Goal: Task Accomplishment & Management: Manage account settings

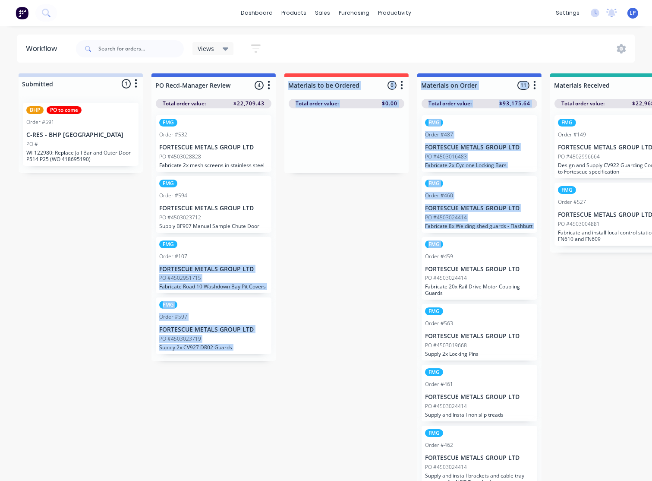
drag, startPoint x: 366, startPoint y: 267, endPoint x: 73, endPoint y: 267, distance: 292.7
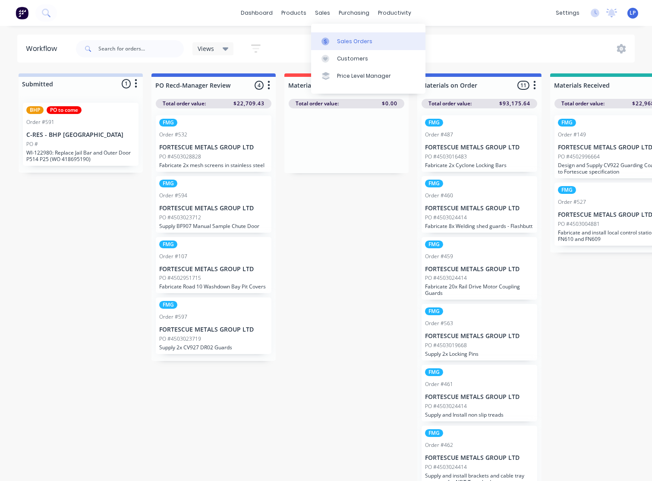
click at [343, 39] on div "Sales Orders" at bounding box center [354, 42] width 35 height 8
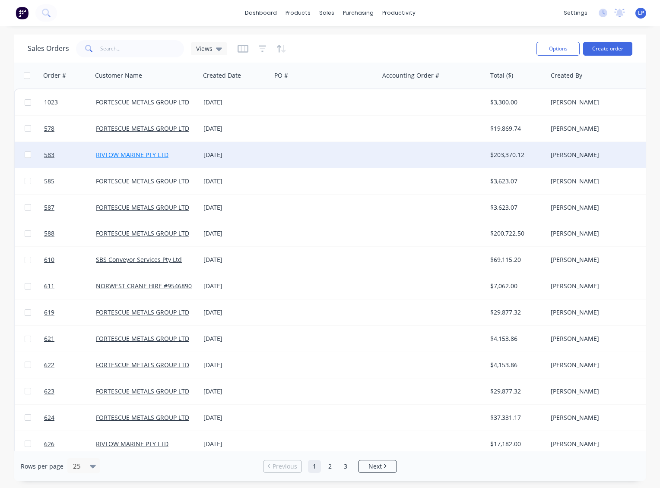
click at [152, 156] on link "RIVTOW MARINE PTY LTD" at bounding box center [132, 155] width 73 height 8
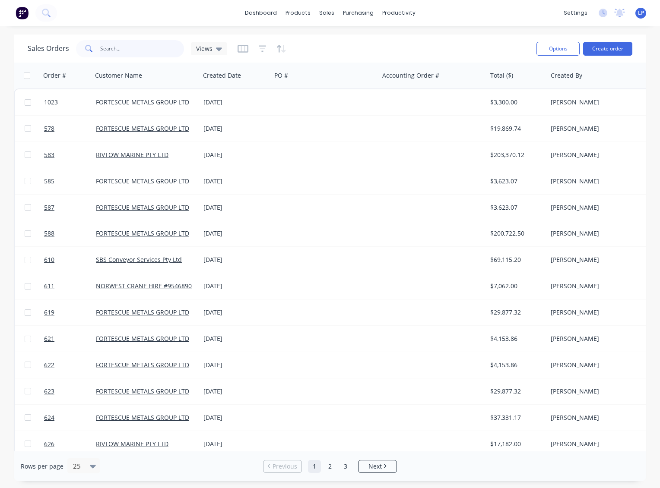
click at [134, 47] on input "text" at bounding box center [142, 48] width 84 height 17
type input "rivtow"
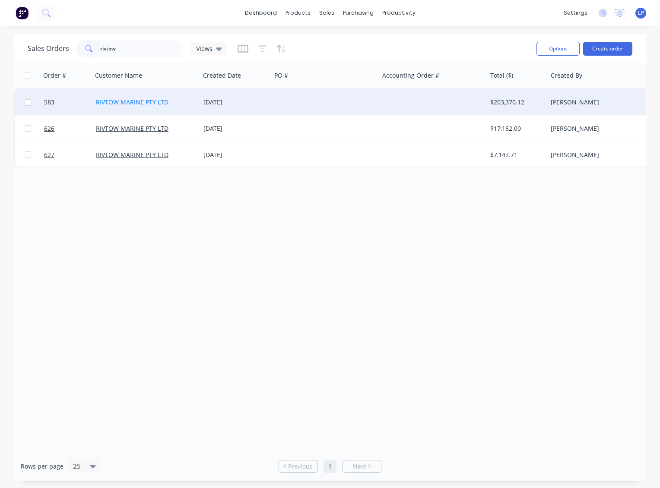
click at [153, 104] on link "RIVTOW MARINE PTY LTD" at bounding box center [132, 102] width 73 height 8
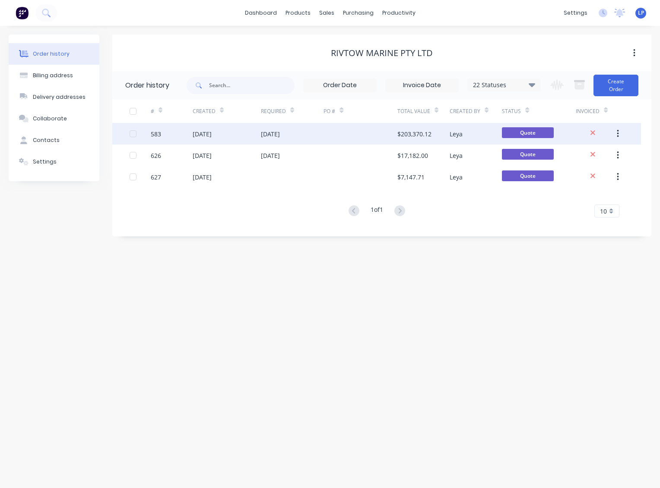
click at [157, 132] on div "583" at bounding box center [156, 133] width 10 height 9
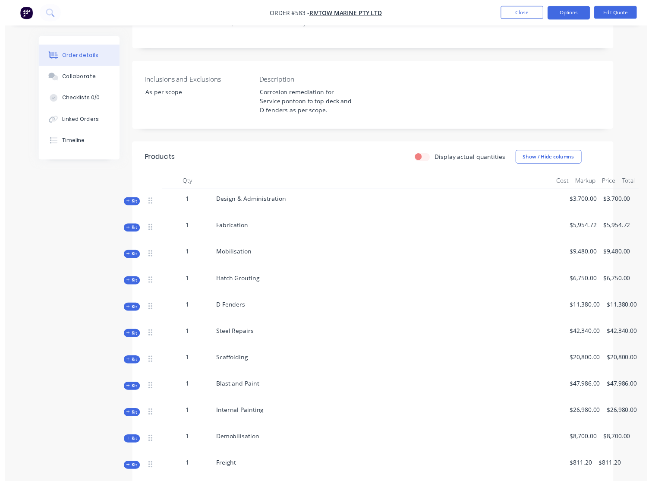
scroll to position [240, 0]
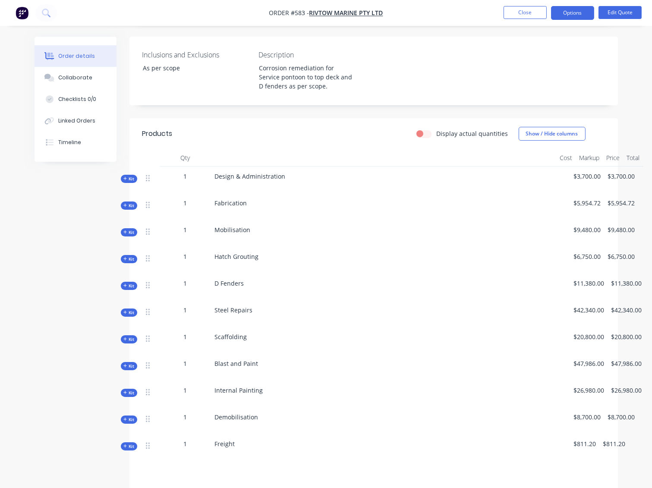
click at [128, 176] on span "Kit" at bounding box center [128, 179] width 11 height 6
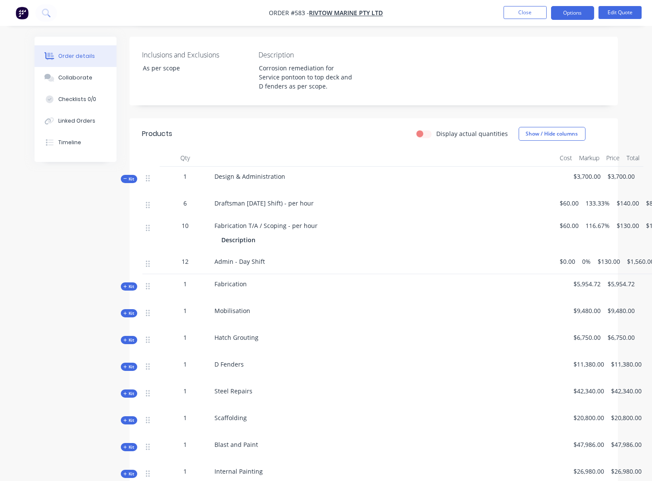
click at [128, 176] on span "Kit" at bounding box center [128, 179] width 11 height 6
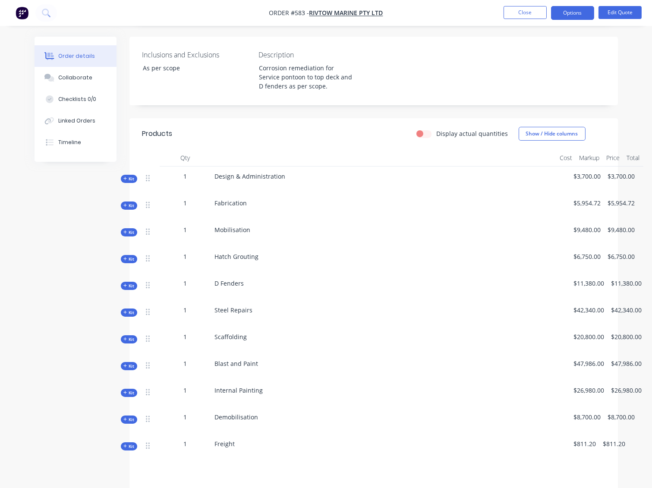
click at [133, 256] on span "Kit" at bounding box center [128, 259] width 11 height 6
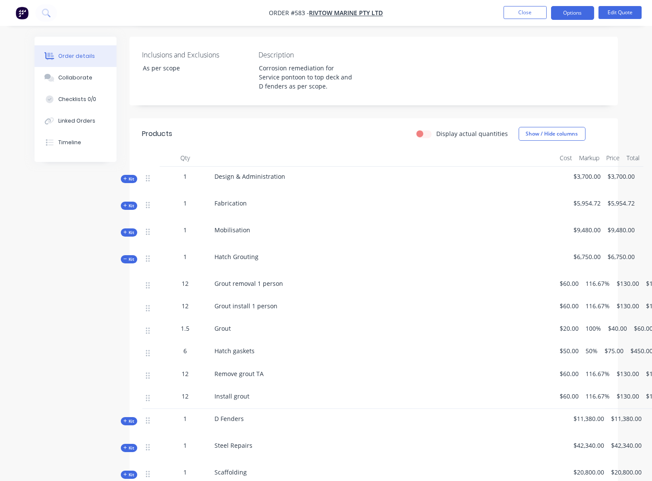
click at [132, 418] on span "Kit" at bounding box center [128, 421] width 11 height 6
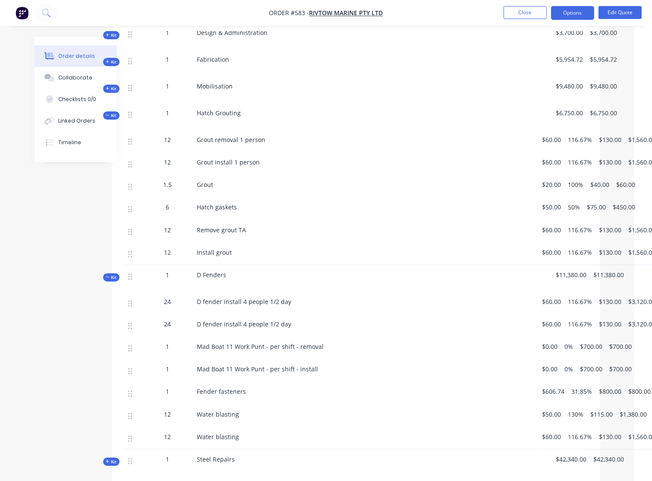
scroll to position [383, 24]
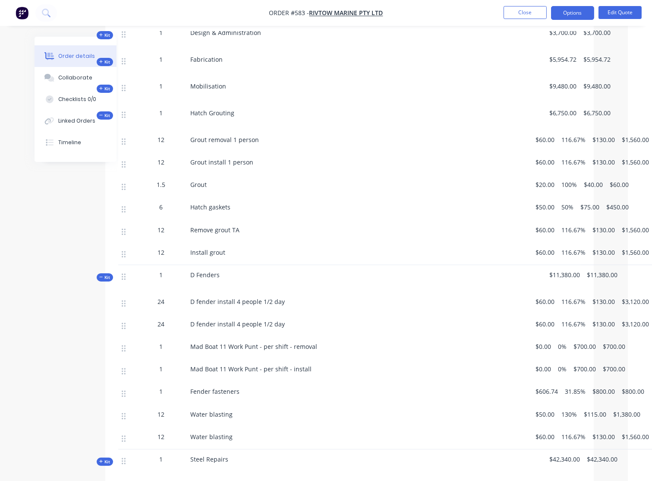
click at [576, 297] on span "116.67%" at bounding box center [574, 301] width 24 height 9
click at [584, 297] on span "116.67%" at bounding box center [574, 301] width 24 height 9
click at [571, 20] on nav "Order #583 - RIVTOW MARINE PTY LTD Close Options Edit Quote" at bounding box center [326, 13] width 652 height 26
click at [570, 18] on button "Options" at bounding box center [572, 13] width 43 height 14
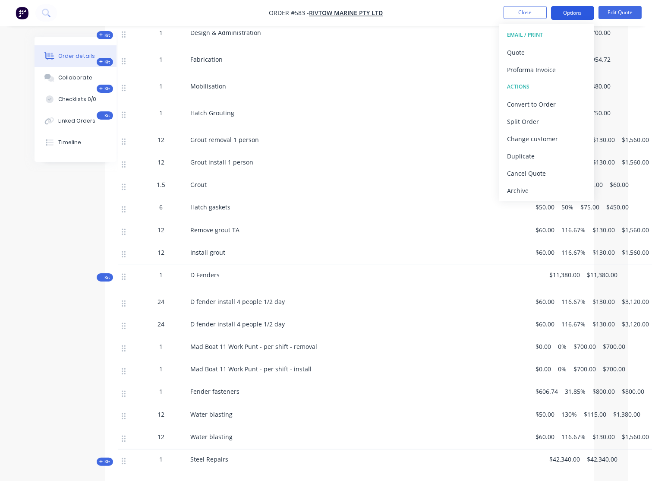
click at [570, 18] on button "Options" at bounding box center [572, 13] width 43 height 14
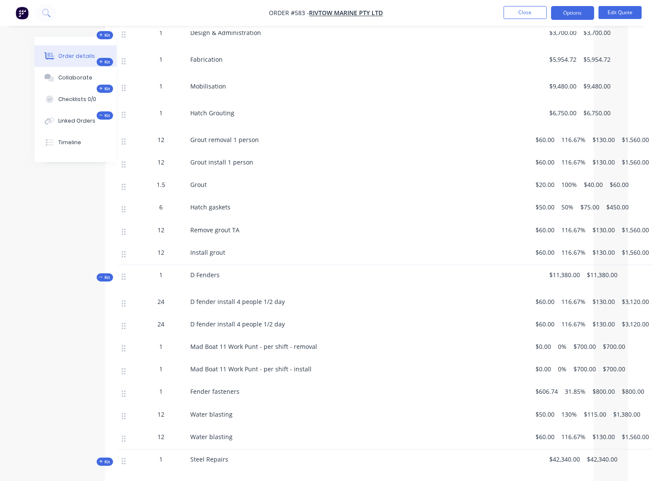
click at [164, 319] on span "24" at bounding box center [161, 323] width 7 height 9
click at [159, 319] on span "24" at bounding box center [161, 323] width 7 height 9
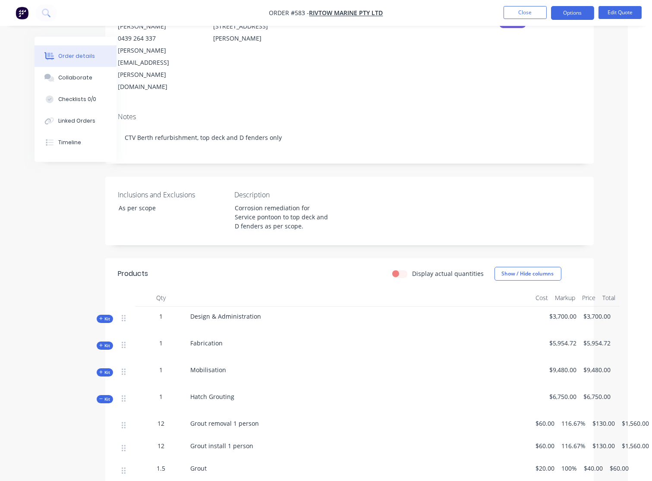
scroll to position [0, 24]
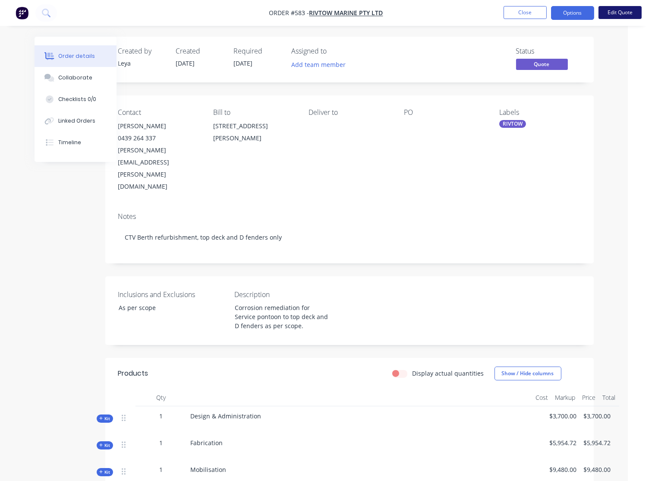
click at [618, 12] on button "Edit Quote" at bounding box center [620, 12] width 43 height 13
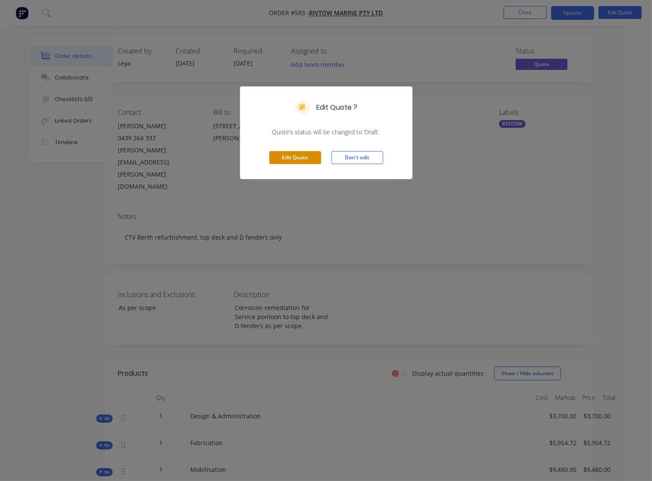
click at [309, 156] on button "Edit Quote" at bounding box center [295, 157] width 52 height 13
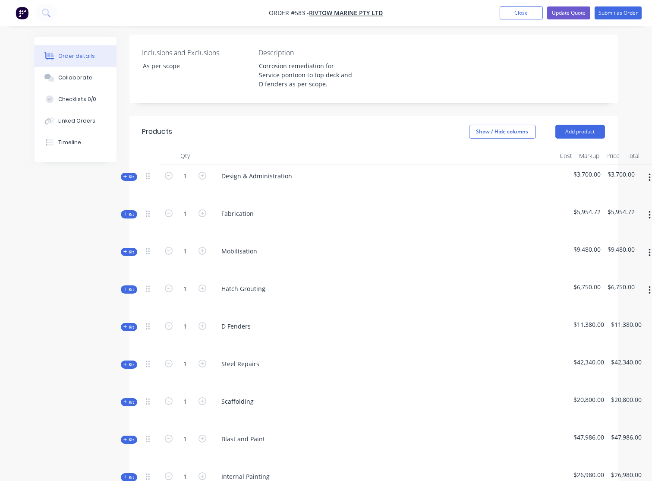
scroll to position [240, 0]
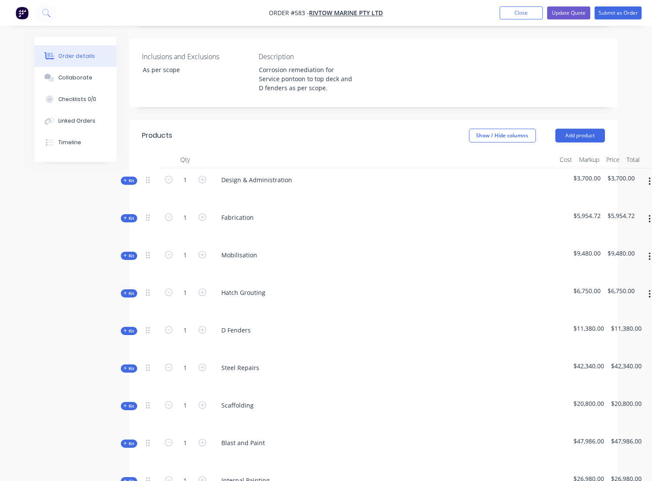
click at [127, 216] on icon at bounding box center [125, 218] width 4 height 4
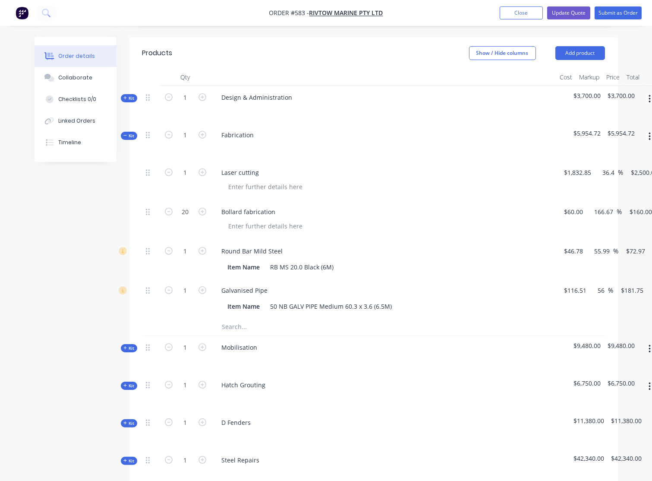
scroll to position [335, 0]
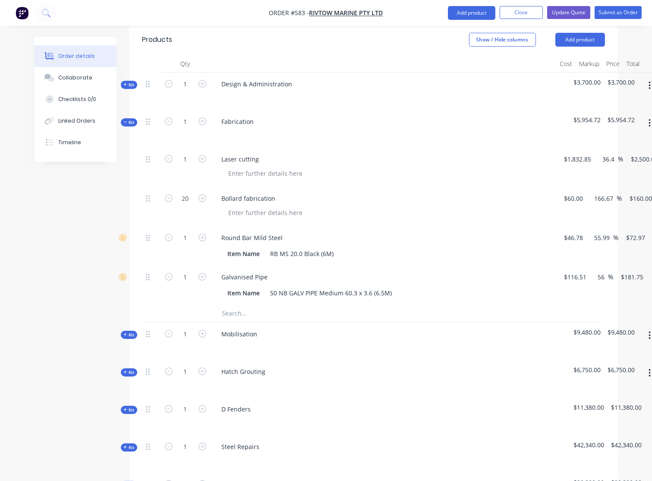
click at [133, 332] on span "Kit" at bounding box center [128, 335] width 11 height 6
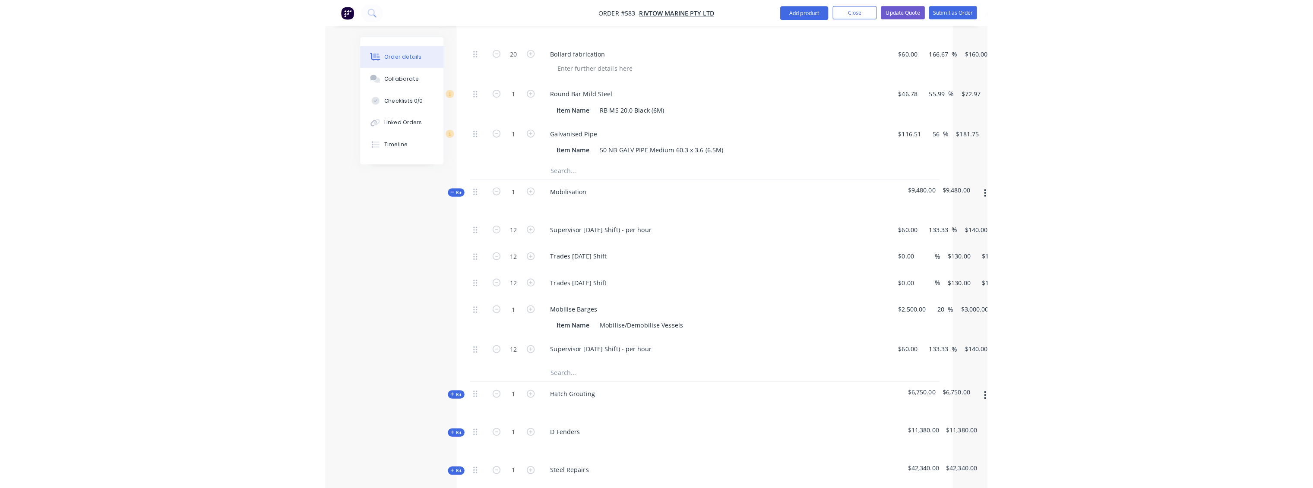
scroll to position [465, 0]
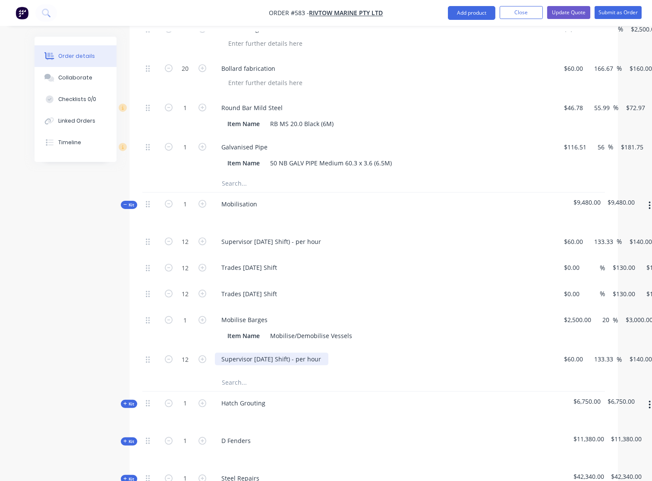
click at [235, 353] on div "Supervisor [DATE] Shift) - per hour" at bounding box center [272, 359] width 114 height 13
click at [316, 353] on div "Supervisor [DATE] Shift) - per hour" at bounding box center [272, 359] width 114 height 13
click at [148, 356] on icon at bounding box center [148, 359] width 4 height 6
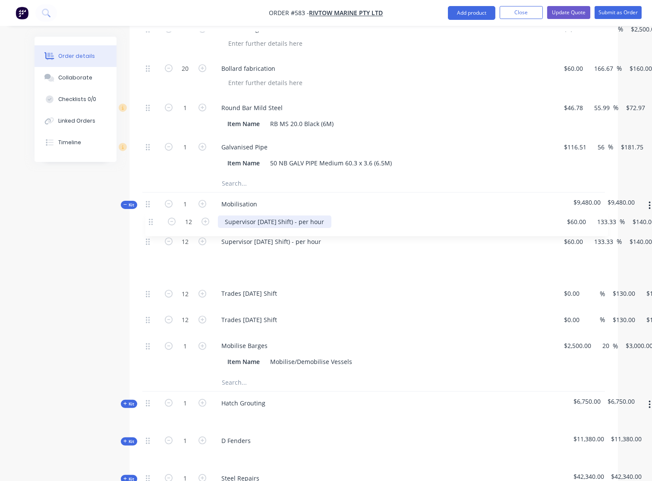
drag, startPoint x: 148, startPoint y: 323, endPoint x: 152, endPoint y: 220, distance: 103.2
click at [152, 230] on div "12 Supervisor [DATE] Shift) - per hour $60.00 $60.00 133.33 133.33 % $140.00 $1…" at bounding box center [373, 302] width 463 height 144
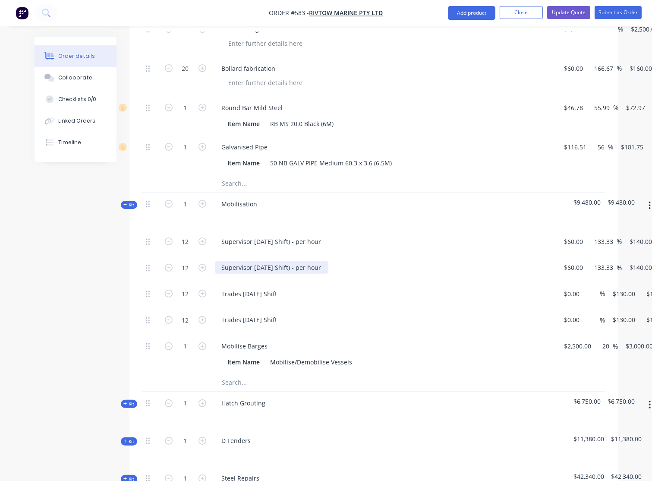
click at [223, 261] on div "Supervisor [DATE] Shift) - per hour" at bounding box center [272, 267] width 114 height 13
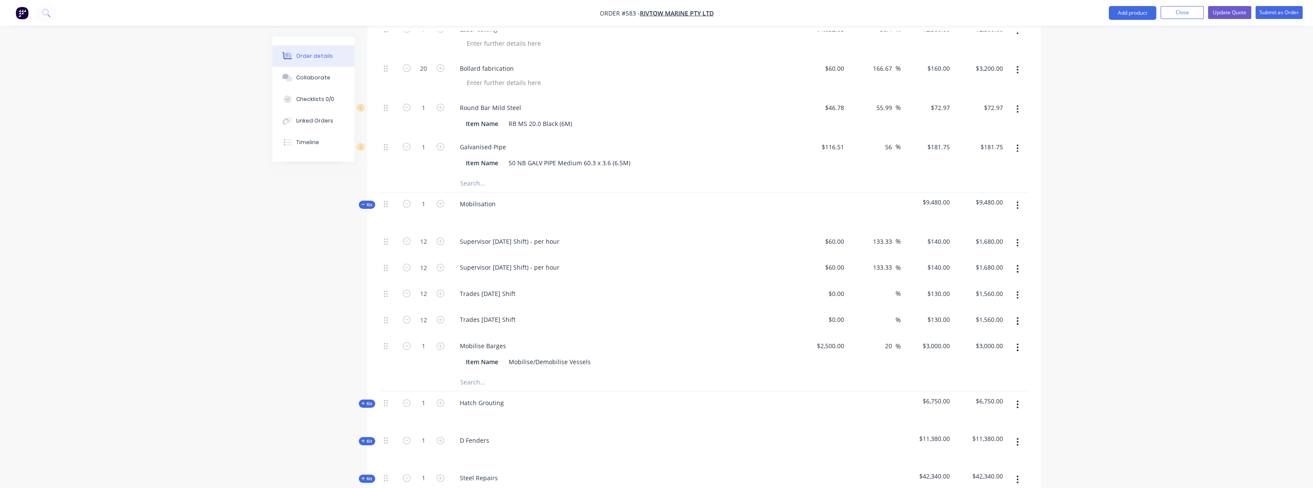
click at [659, 261] on button "button" at bounding box center [1017, 269] width 20 height 16
click at [625, 282] on div "Trades [DATE] Shift" at bounding box center [621, 295] width 345 height 26
click at [386, 264] on icon at bounding box center [386, 268] width 4 height 8
type input "1680.00"
click at [659, 261] on input "1680.00" at bounding box center [992, 267] width 27 height 13
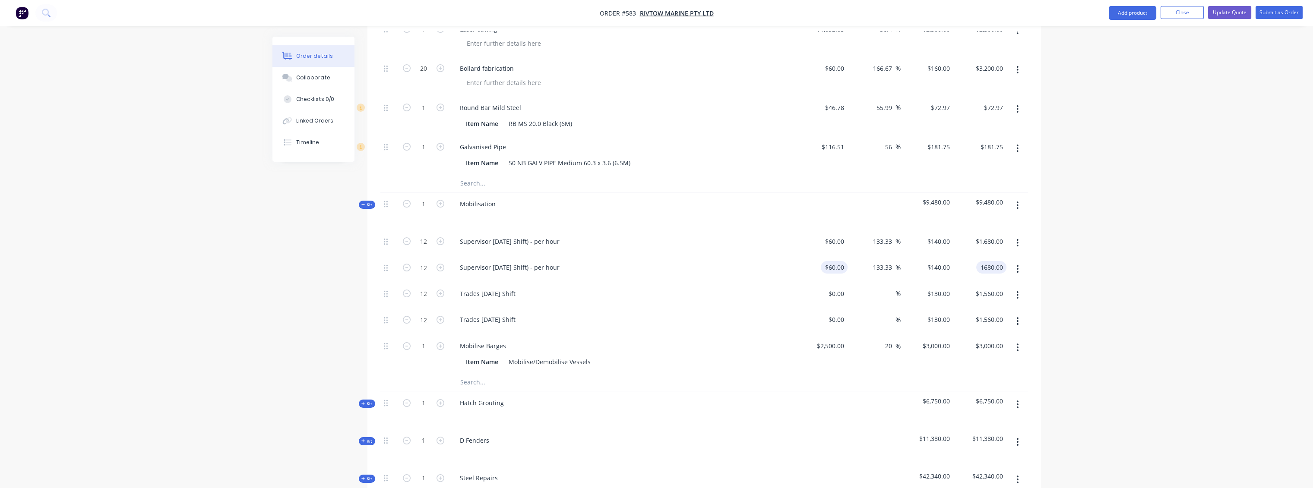
type input "60"
type input "$1,680.00"
click at [659, 261] on div "60 $60.00" at bounding box center [834, 267] width 27 height 13
type input "$60.00"
click at [659, 261] on input "140" at bounding box center [939, 267] width 27 height 13
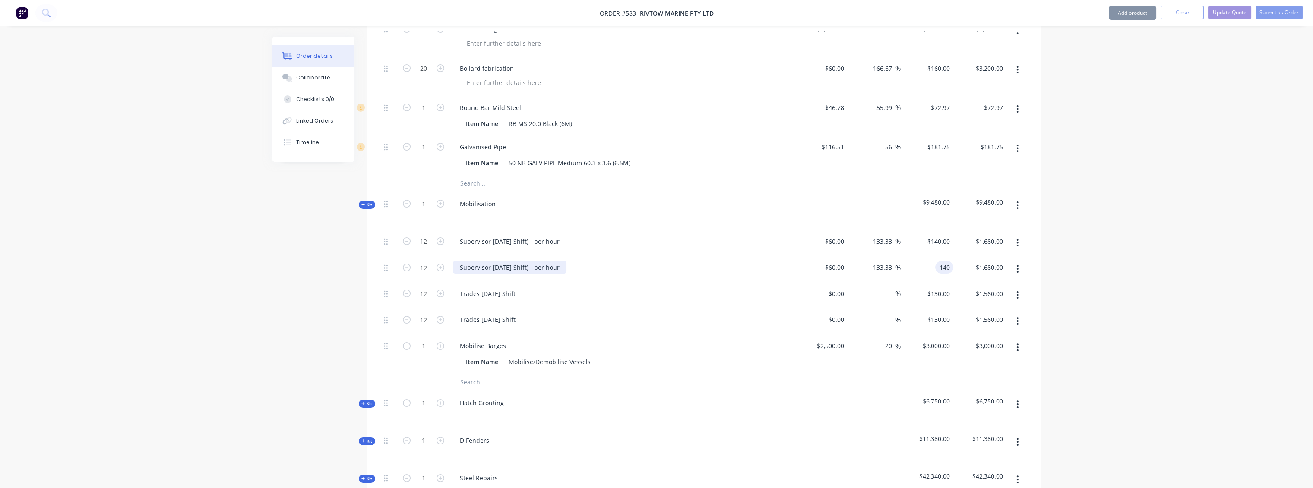
type input "$140.00"
click at [528, 261] on div "Supervisor [DATE] Shift) - per hour" at bounding box center [510, 267] width 114 height 13
click at [506, 261] on div "Supervisor [DATE] Shift) - per hour" at bounding box center [510, 267] width 114 height 13
drag, startPoint x: 512, startPoint y: 231, endPoint x: 458, endPoint y: 228, distance: 54.0
click at [458, 261] on div "Supervisor [DATE] Shift) - per hour" at bounding box center [510, 267] width 114 height 13
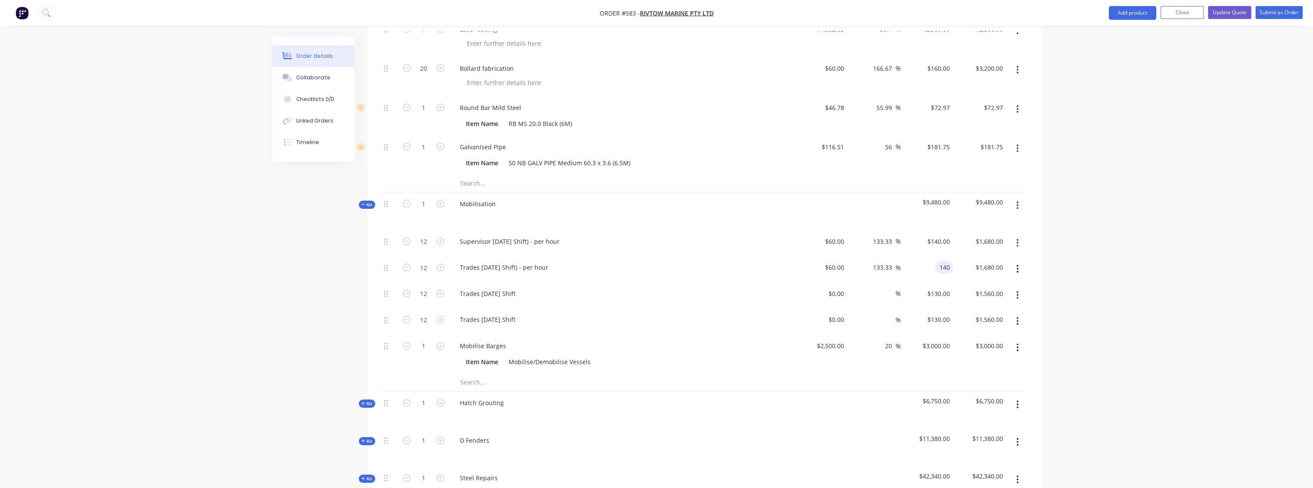
click at [659, 261] on input "140" at bounding box center [945, 267] width 15 height 13
type input "130"
type input "116.67"
type input "$130.00"
type input "$1,560.00"
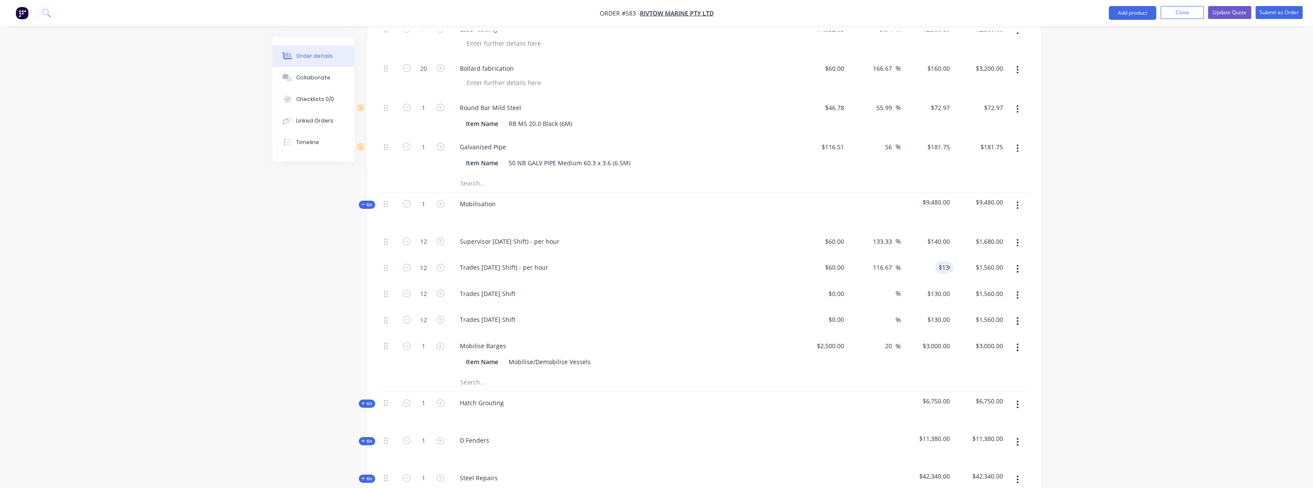
click at [659, 256] on div "$1,560.00 $1,680.00" at bounding box center [979, 269] width 53 height 26
click at [659, 287] on input "0" at bounding box center [842, 293] width 10 height 13
type input "$60.00"
type input "$720.00"
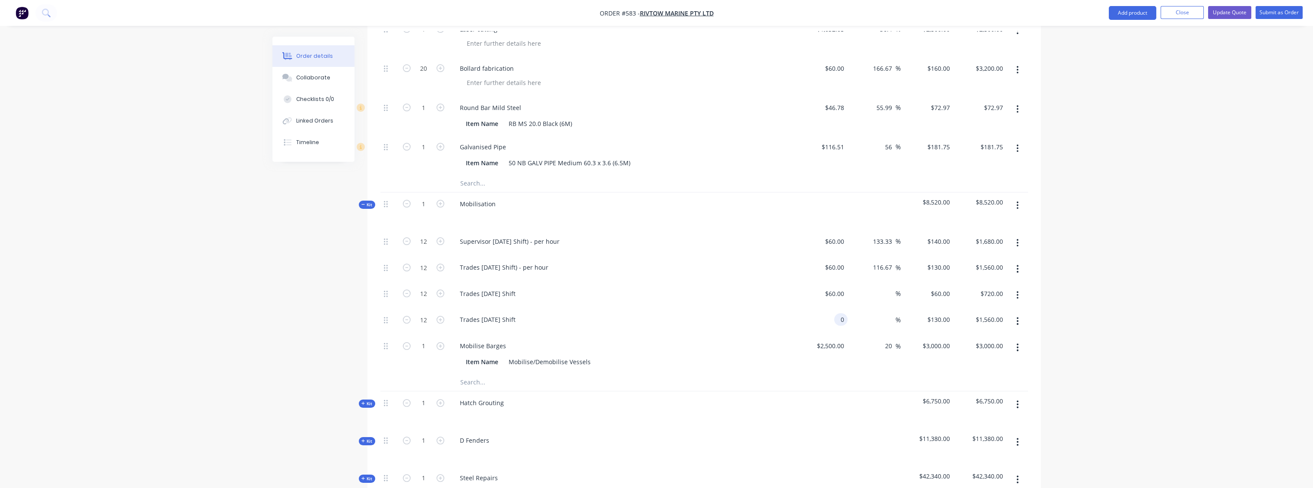
click at [659, 313] on input "0" at bounding box center [842, 319] width 10 height 13
type input "$60.00"
type input "$720.00"
click at [659, 264] on div "Qty Cost Markup Price Total Kit 1 Design & Administration $3,700.00 $3,700.00 K…" at bounding box center [703, 322] width 673 height 795
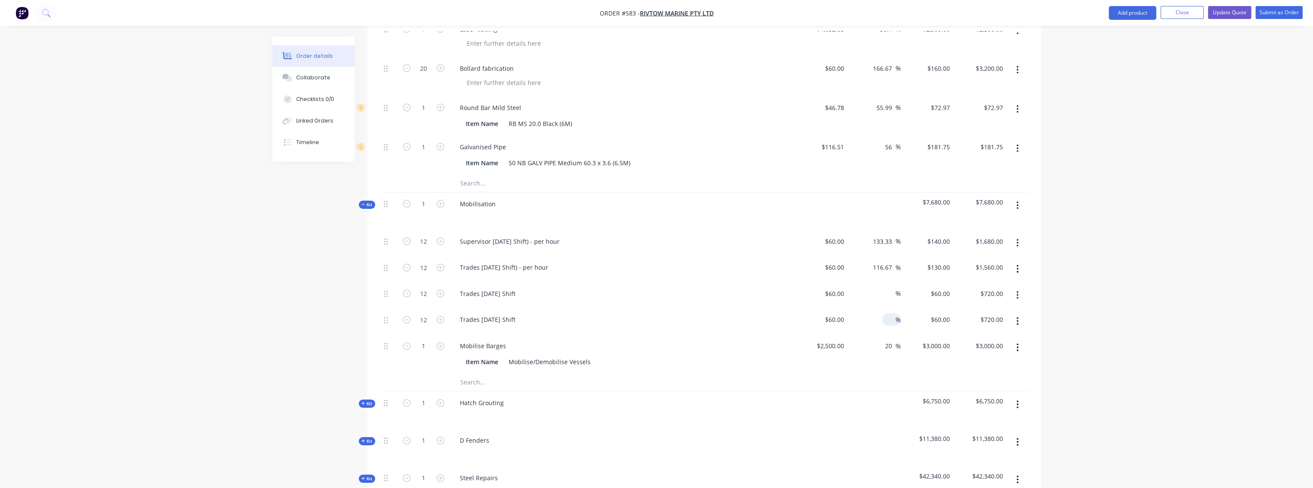
click at [659, 313] on input at bounding box center [890, 319] width 10 height 13
click at [659, 282] on div "$60.00 $60.00" at bounding box center [821, 295] width 53 height 26
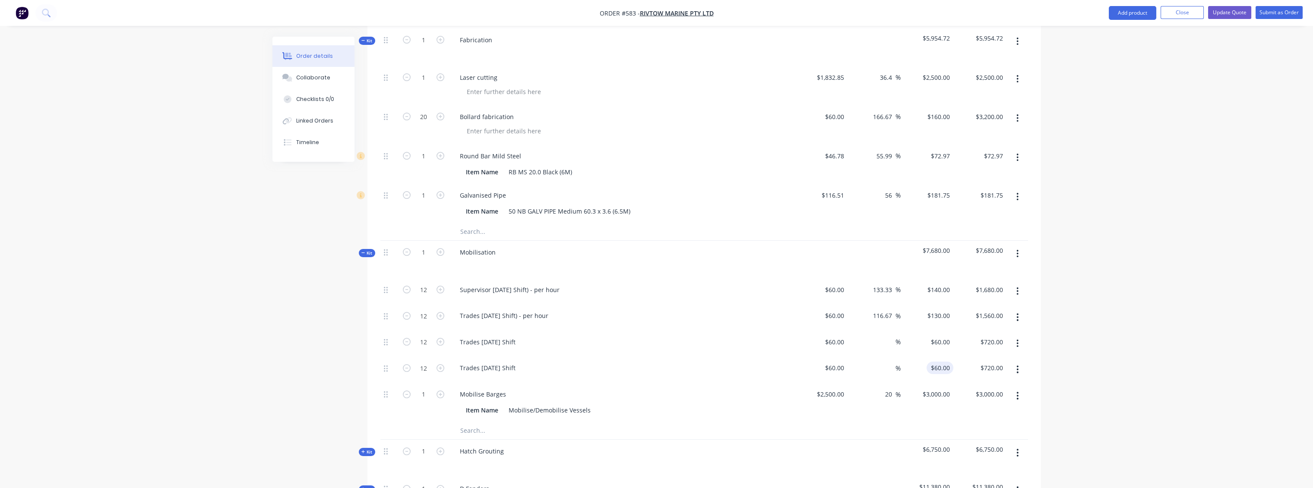
scroll to position [417, 0]
click at [659, 335] on input "60" at bounding box center [941, 341] width 23 height 13
type input "130"
type input "116.67"
type input "$130.00"
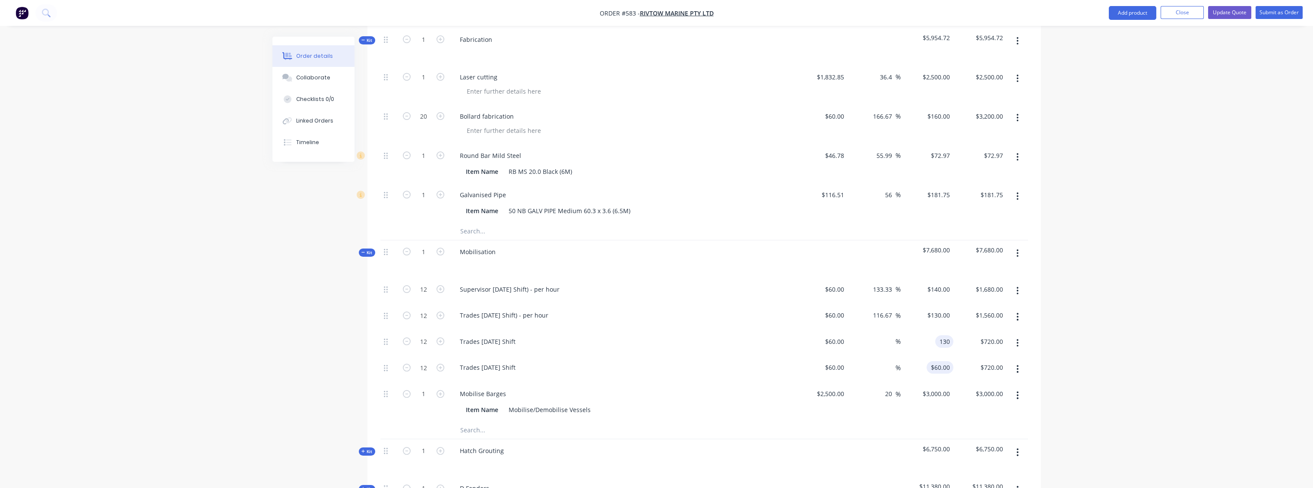
type input "$1,560.00"
click at [659, 361] on input "60" at bounding box center [941, 367] width 23 height 13
type input "130"
type input "116.67"
type input "$130.00"
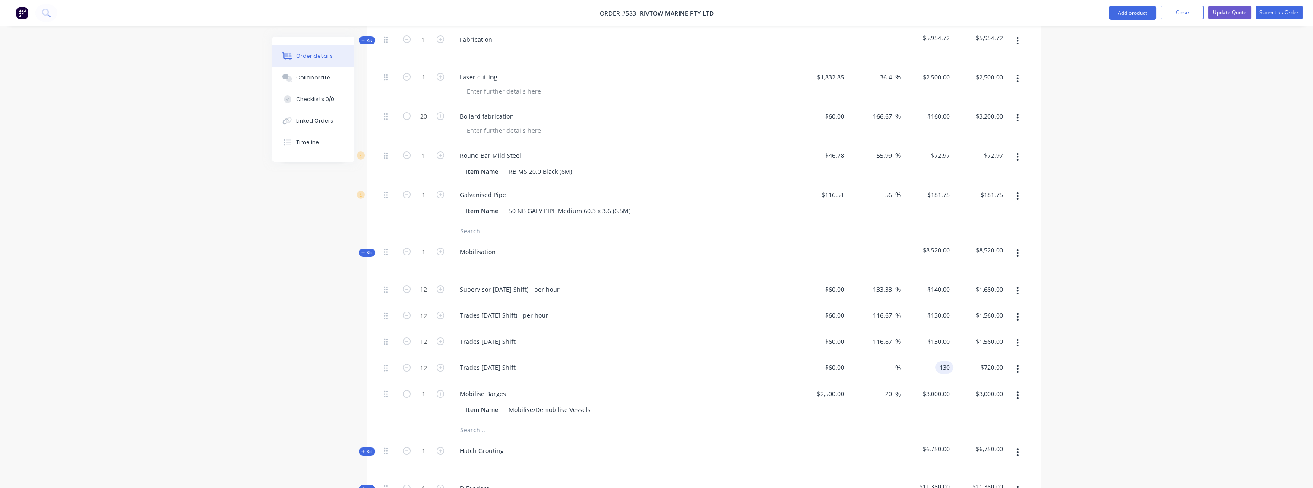
type input "$1,560.00"
click at [659, 330] on div "$1,560.00 $1,560.00" at bounding box center [979, 343] width 53 height 26
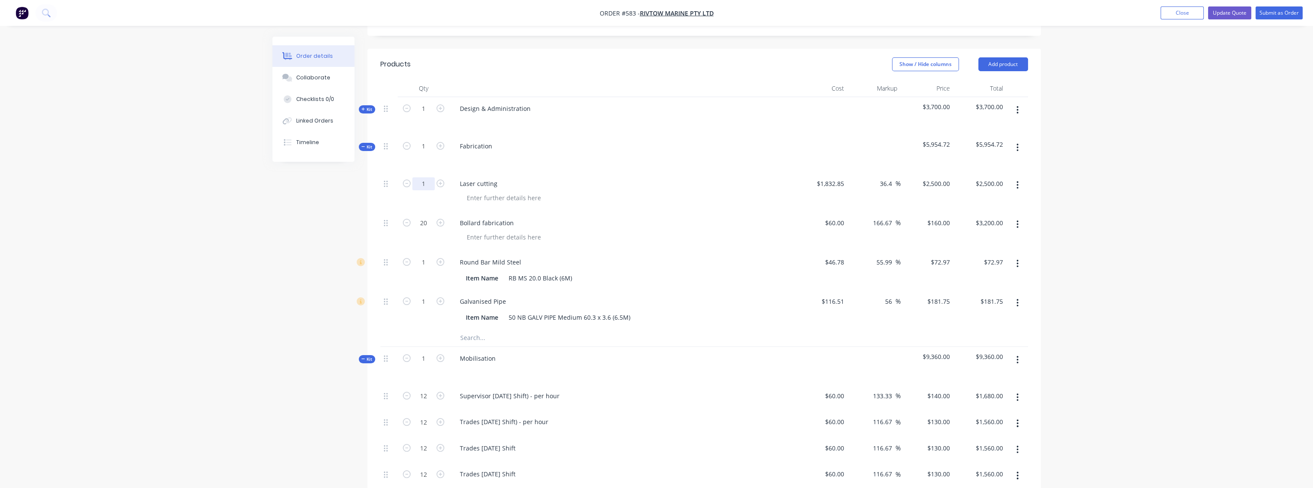
scroll to position [273, 0]
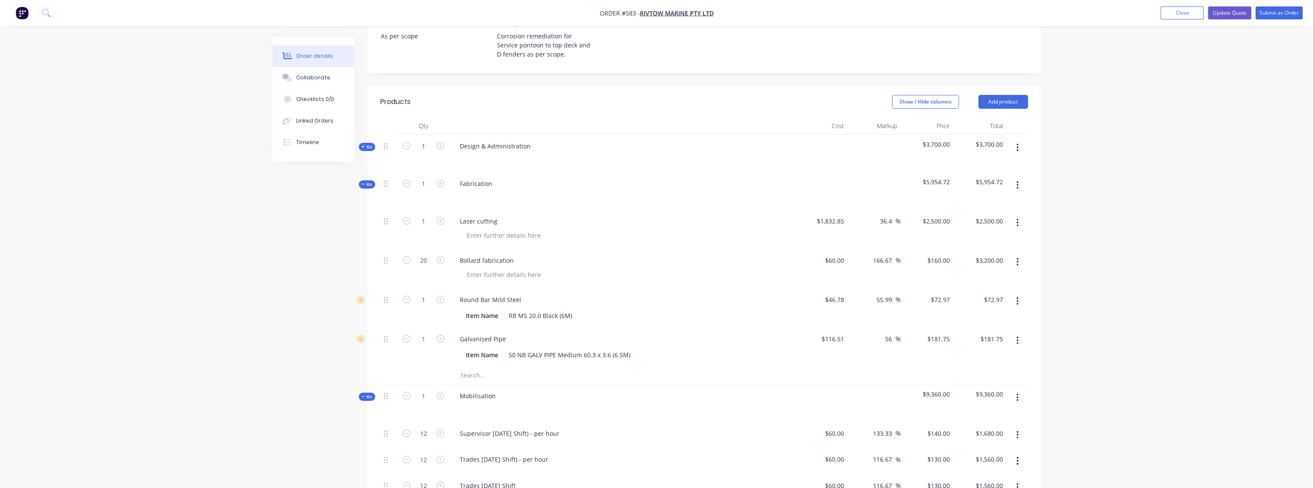
click at [465, 367] on input "text" at bounding box center [546, 375] width 173 height 17
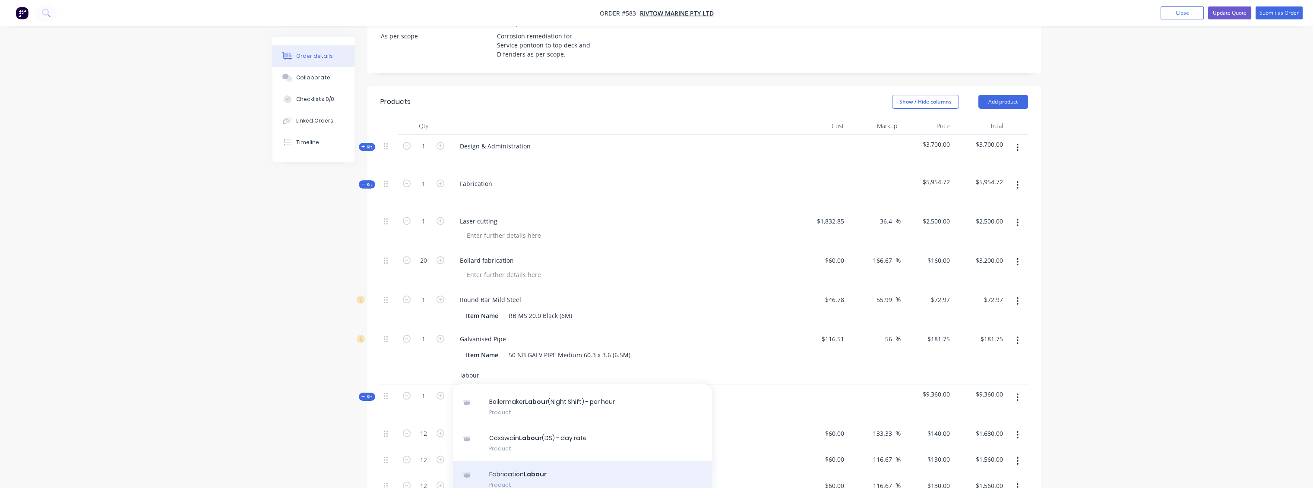
type input "labour"
click at [526, 461] on div "Fabrication Labour Product" at bounding box center [582, 479] width 259 height 36
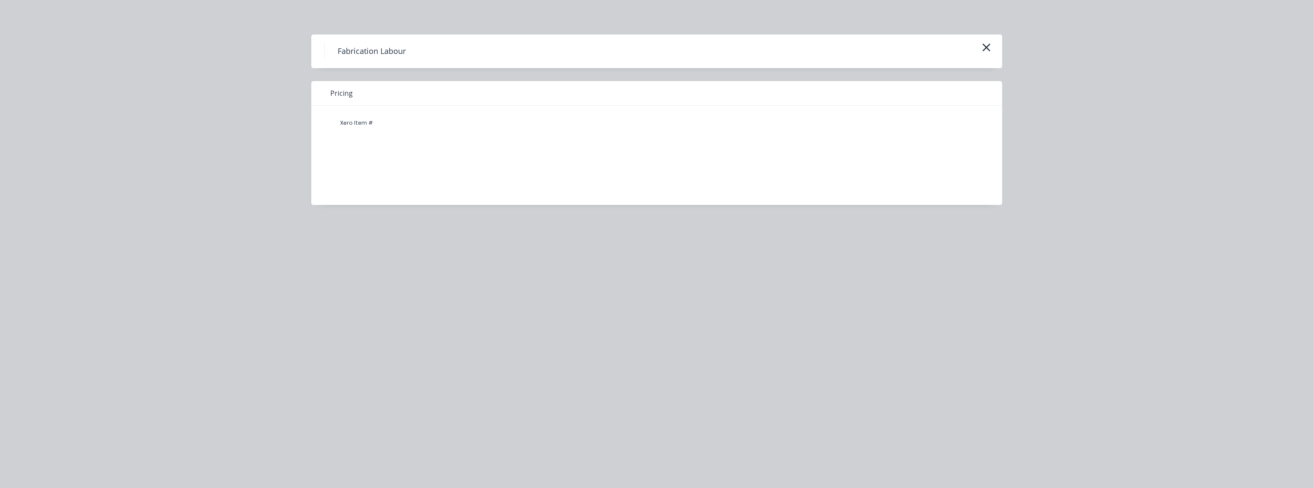
click at [629, 286] on div "Fabrication Labour Pricing Xero Item #" at bounding box center [656, 244] width 1313 height 488
click at [659, 50] on div "Fabrication Labour" at bounding box center [656, 51] width 665 height 16
click at [659, 51] on icon "button" at bounding box center [986, 47] width 9 height 12
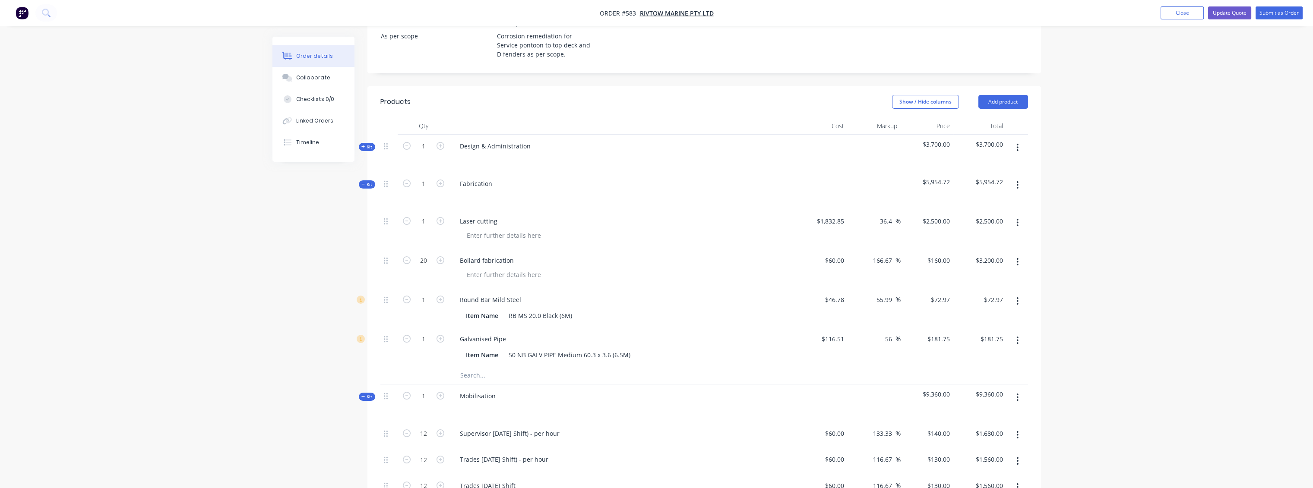
click at [477, 367] on input "text" at bounding box center [546, 375] width 173 height 17
click at [491, 367] on input "text" at bounding box center [546, 375] width 173 height 17
click at [480, 367] on input "text" at bounding box center [546, 375] width 173 height 17
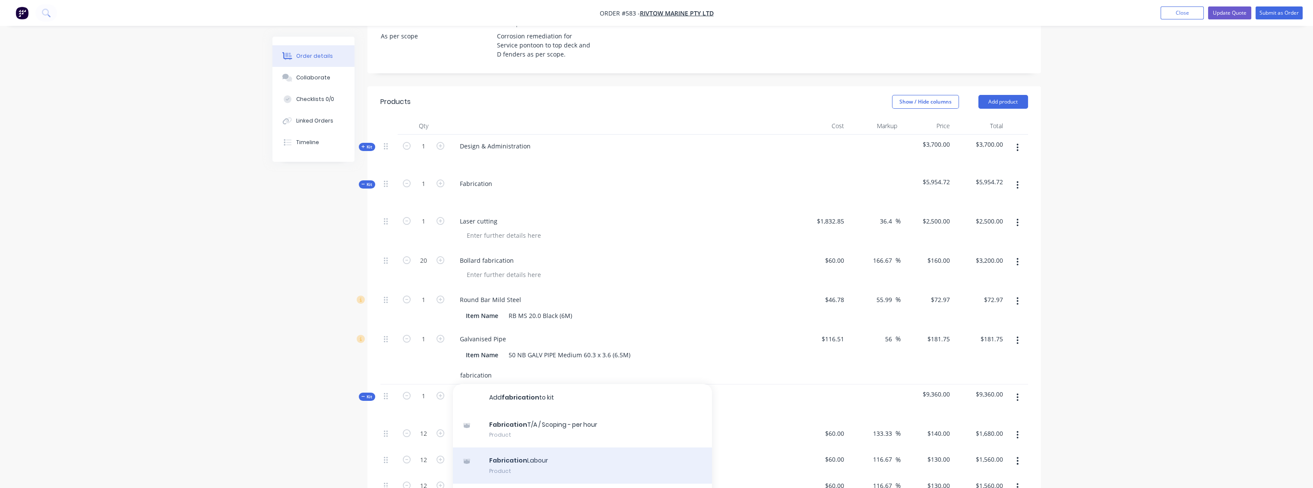
type input "fabrication"
click at [497, 448] on div "Fabrication Labour Product" at bounding box center [582, 466] width 259 height 36
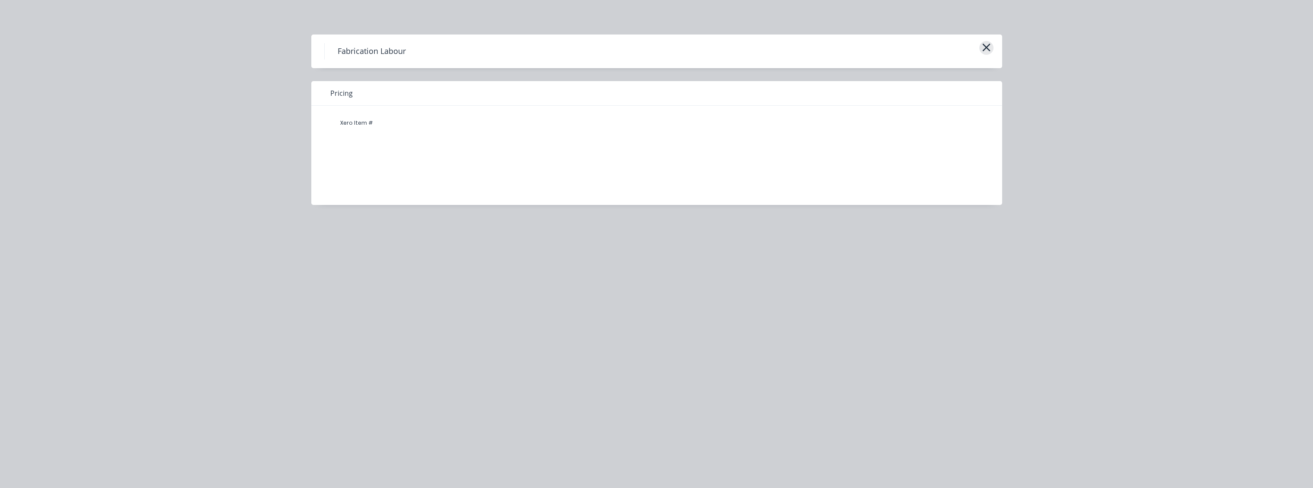
click at [659, 48] on icon "button" at bounding box center [986, 47] width 9 height 12
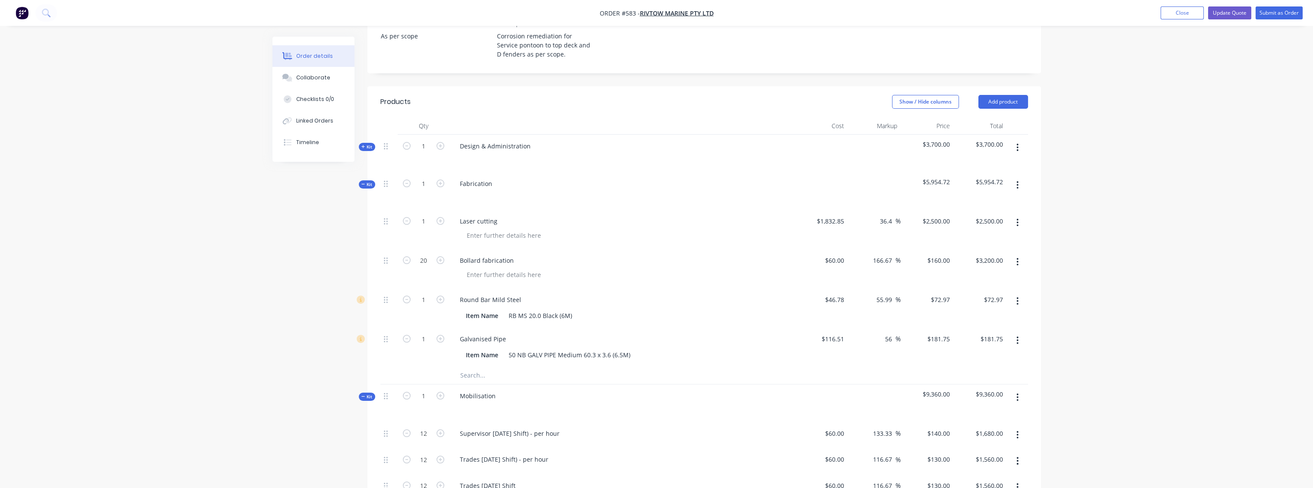
click at [484, 367] on input "text" at bounding box center [546, 375] width 173 height 17
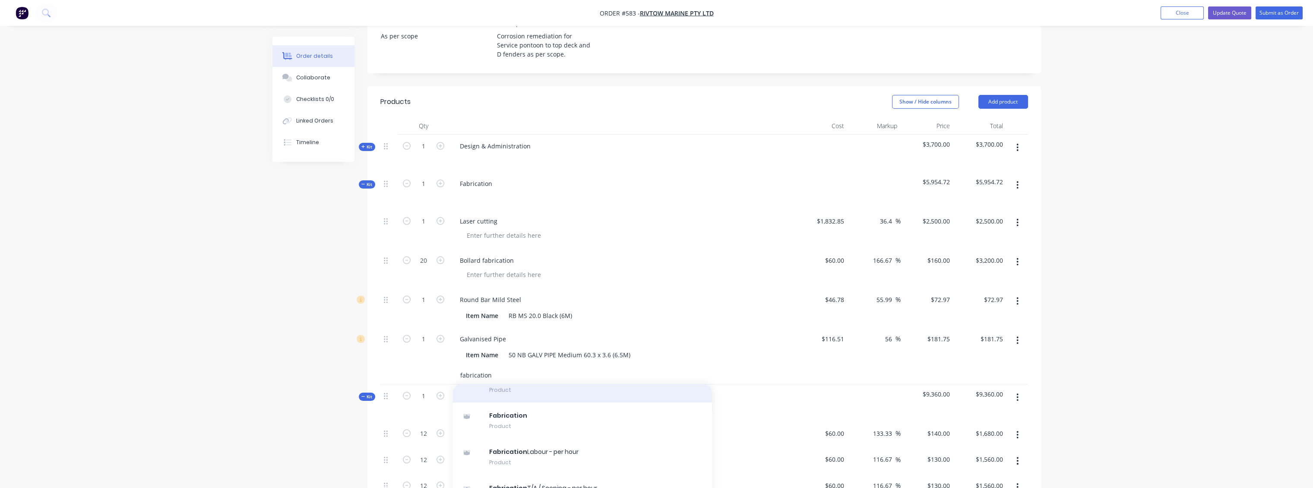
scroll to position [96, 0]
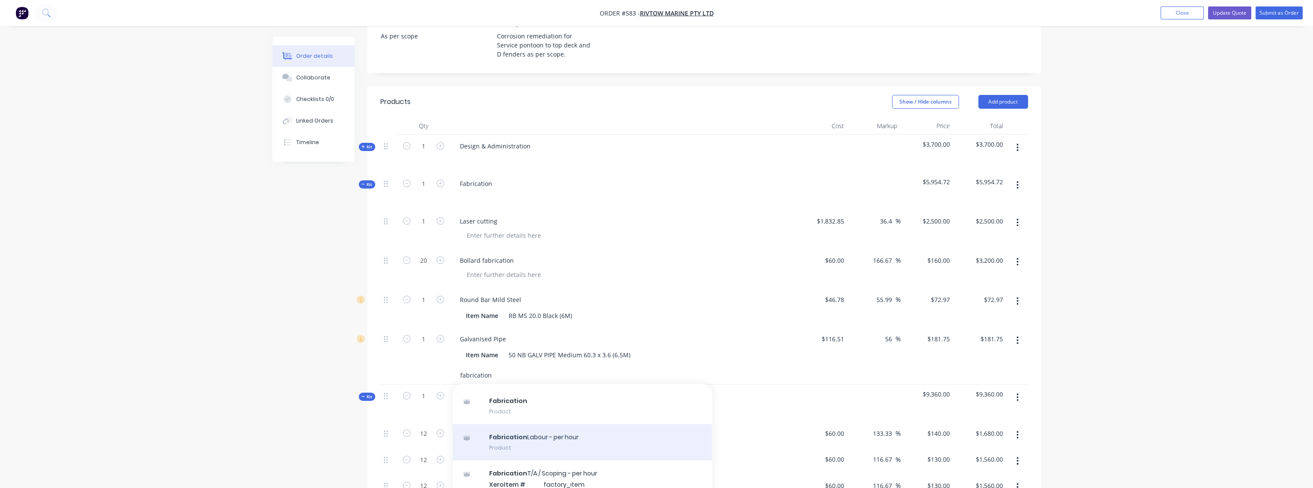
type input "fabrication"
click at [512, 424] on div "Fabrication Labour - per hour Product" at bounding box center [582, 442] width 259 height 36
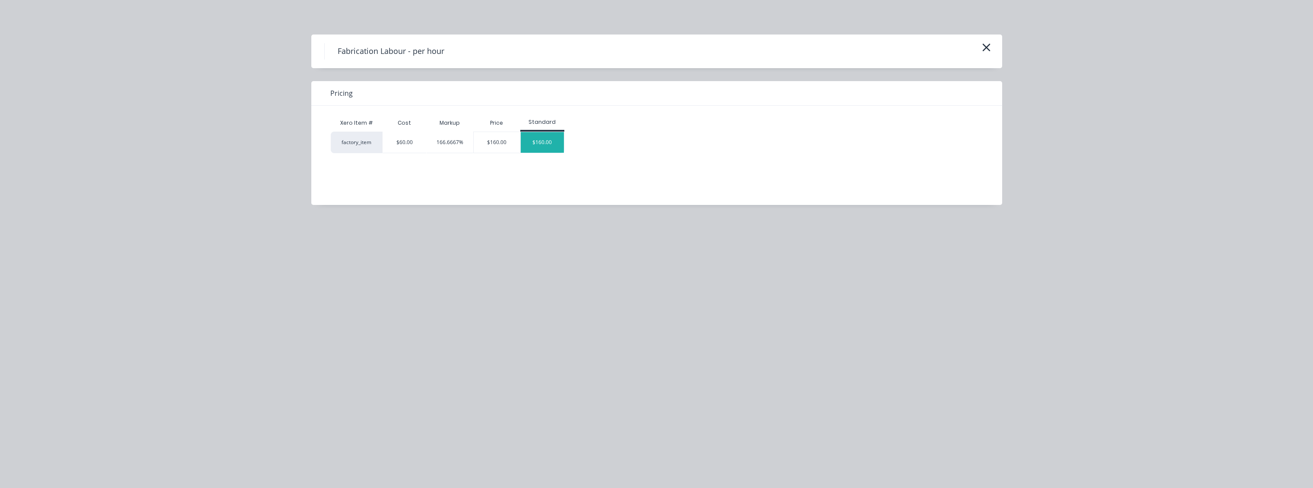
click at [536, 142] on div "$160.00" at bounding box center [542, 142] width 43 height 21
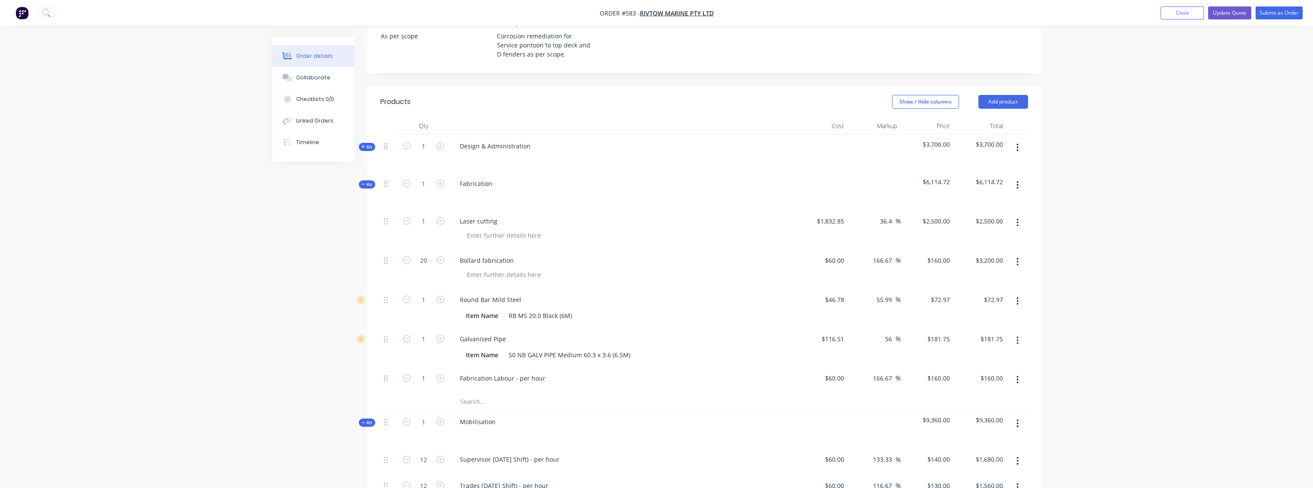
click at [659, 375] on icon "button" at bounding box center [1017, 379] width 2 height 9
click at [659, 431] on div "Delete" at bounding box center [987, 437] width 66 height 13
click at [361, 182] on icon at bounding box center [363, 184] width 4 height 4
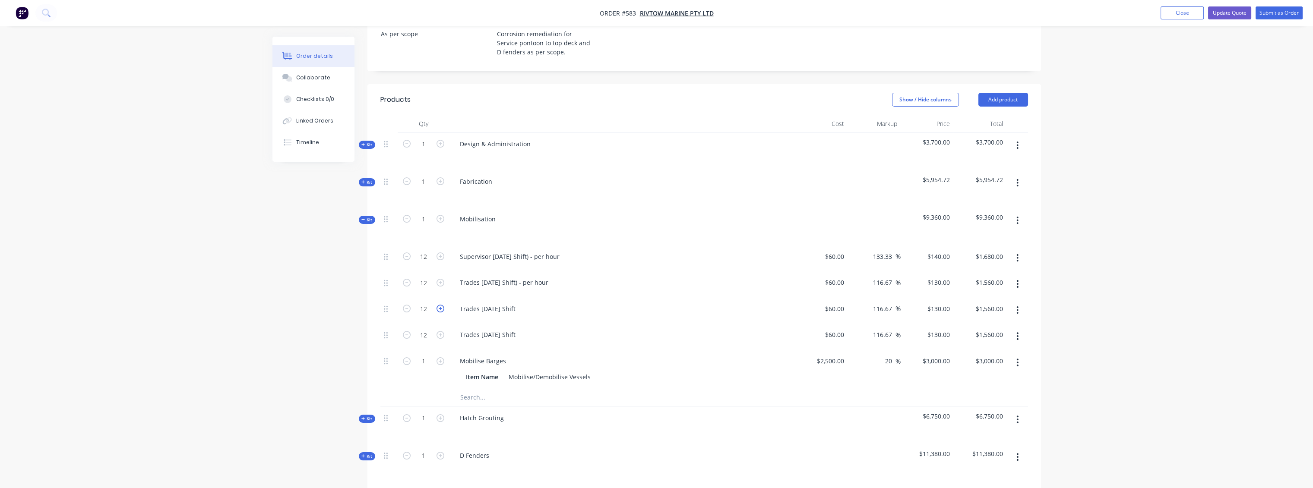
scroll to position [273, 0]
click at [363, 182] on icon at bounding box center [363, 184] width 4 height 4
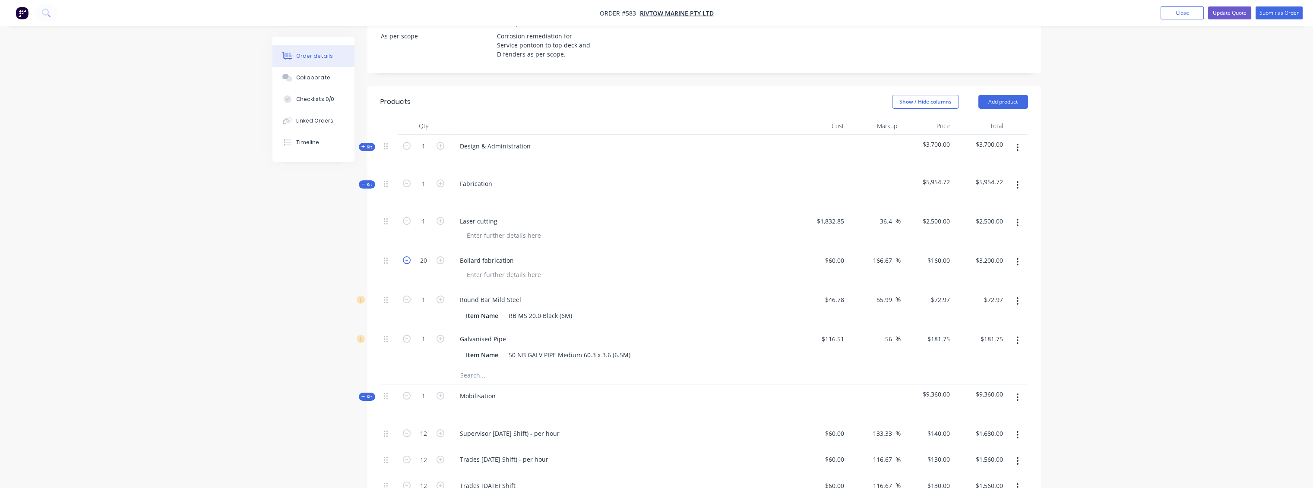
click at [407, 256] on icon "button" at bounding box center [407, 260] width 8 height 8
type input "19"
type input "$3,040.00"
click at [407, 256] on icon "button" at bounding box center [407, 260] width 8 height 8
type input "18"
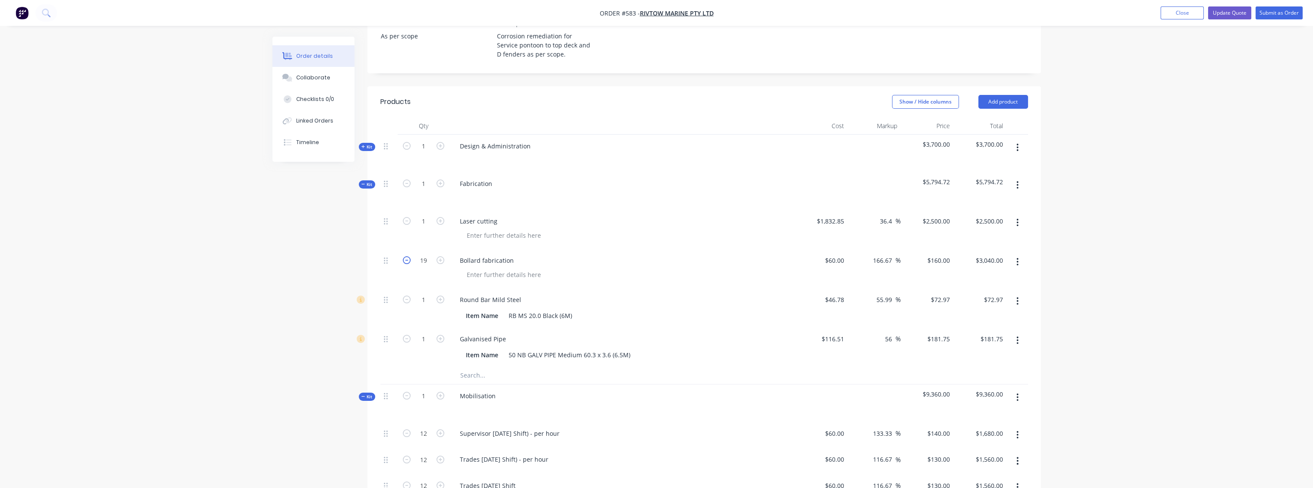
type input "$2,880.00"
click at [407, 256] on icon "button" at bounding box center [407, 260] width 8 height 8
type input "17"
type input "$2,720.00"
click at [407, 256] on icon "button" at bounding box center [407, 260] width 8 height 8
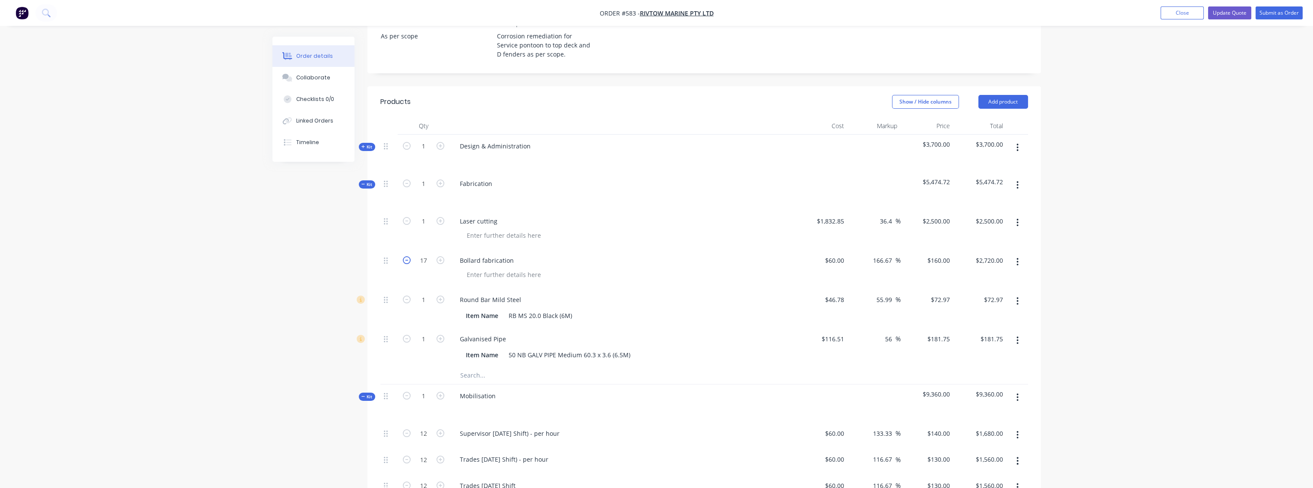
type input "16"
type input "$2,560.00"
click at [407, 256] on icon "button" at bounding box center [407, 260] width 8 height 8
type input "15"
type input "$2,400.00"
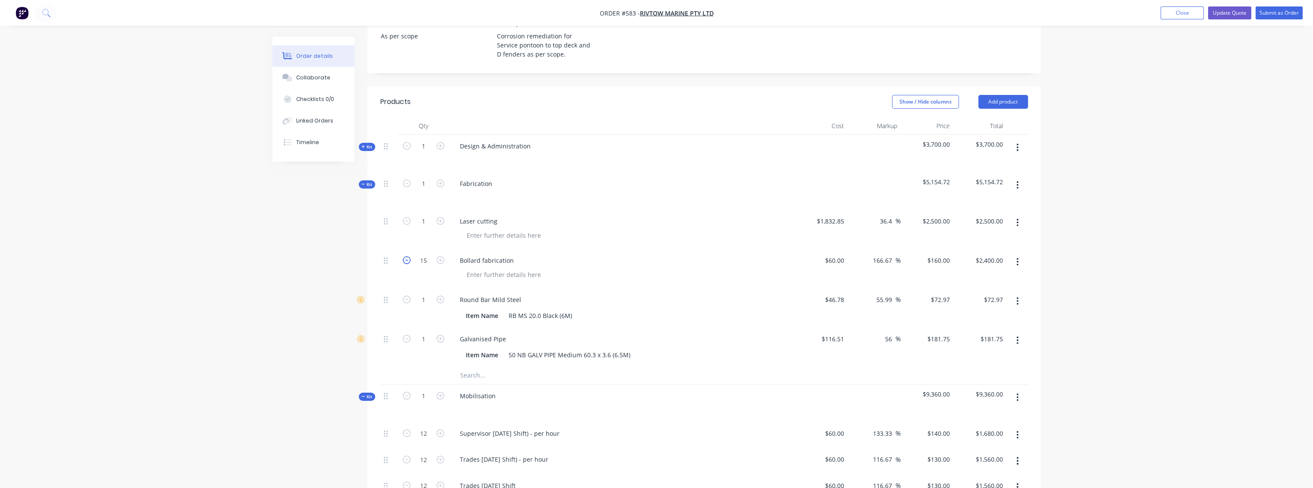
click at [407, 256] on icon "button" at bounding box center [407, 260] width 8 height 8
type input "14"
type input "$2,240.00"
click at [407, 256] on icon "button" at bounding box center [407, 260] width 8 height 8
type input "13"
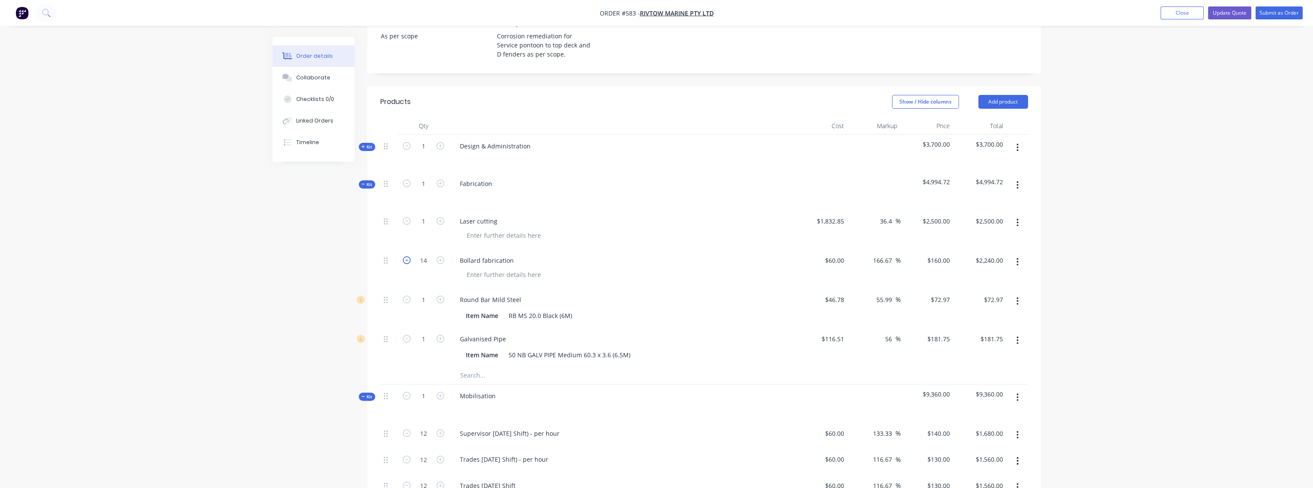
type input "$2,080.00"
click at [407, 256] on icon "button" at bounding box center [407, 260] width 8 height 8
type input "12"
type input "$1,920.00"
click at [407, 256] on icon "button" at bounding box center [407, 260] width 8 height 8
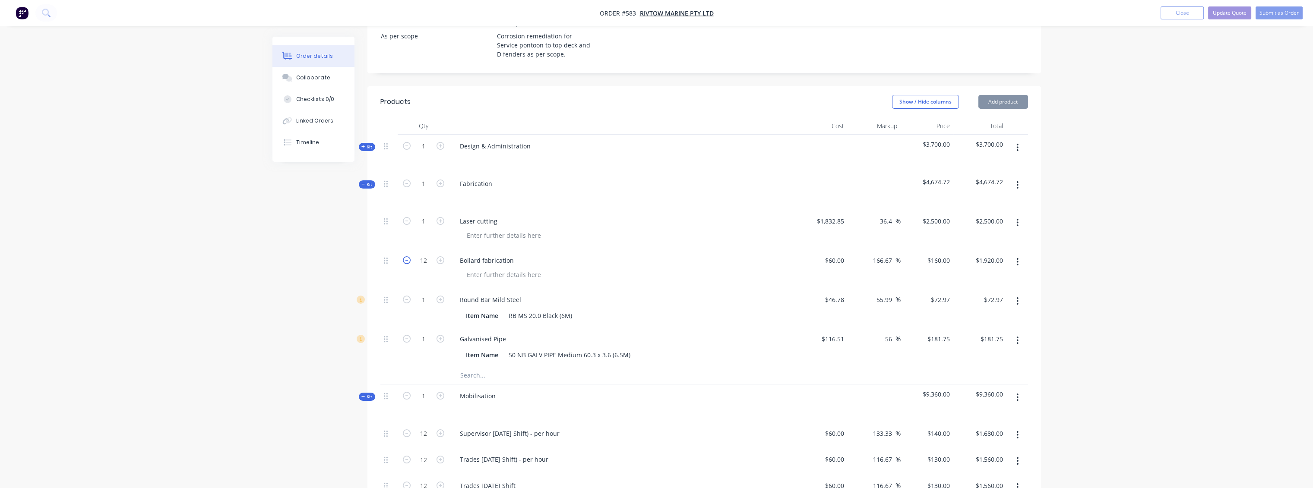
type input "11"
type input "$1,760.00"
click at [439, 256] on icon "button" at bounding box center [440, 260] width 8 height 8
type input "12"
type input "$1,920.00"
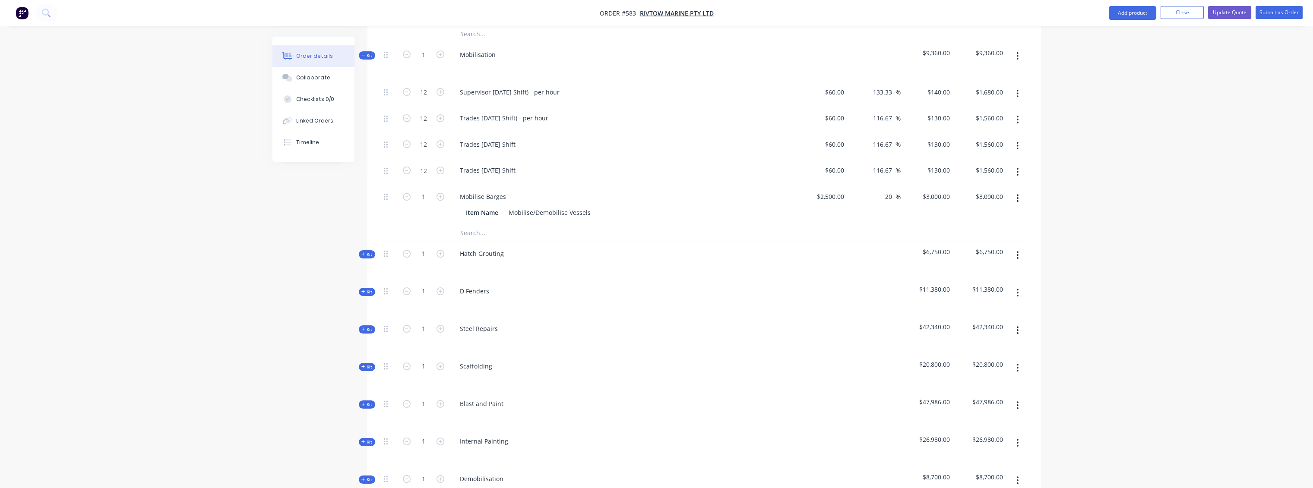
scroll to position [657, 0]
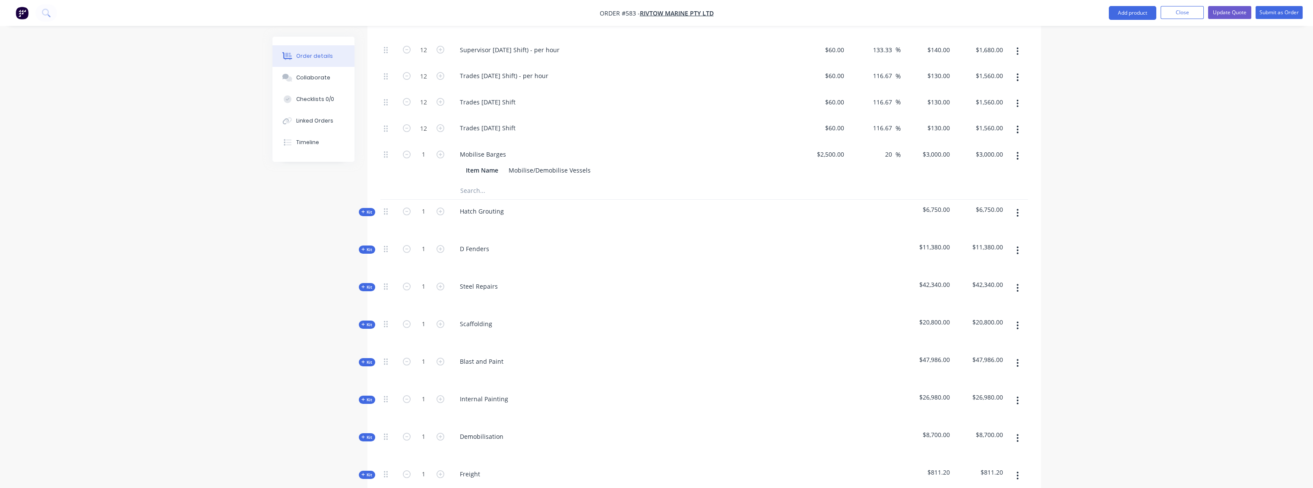
click at [369, 209] on span "Kit" at bounding box center [366, 212] width 11 height 6
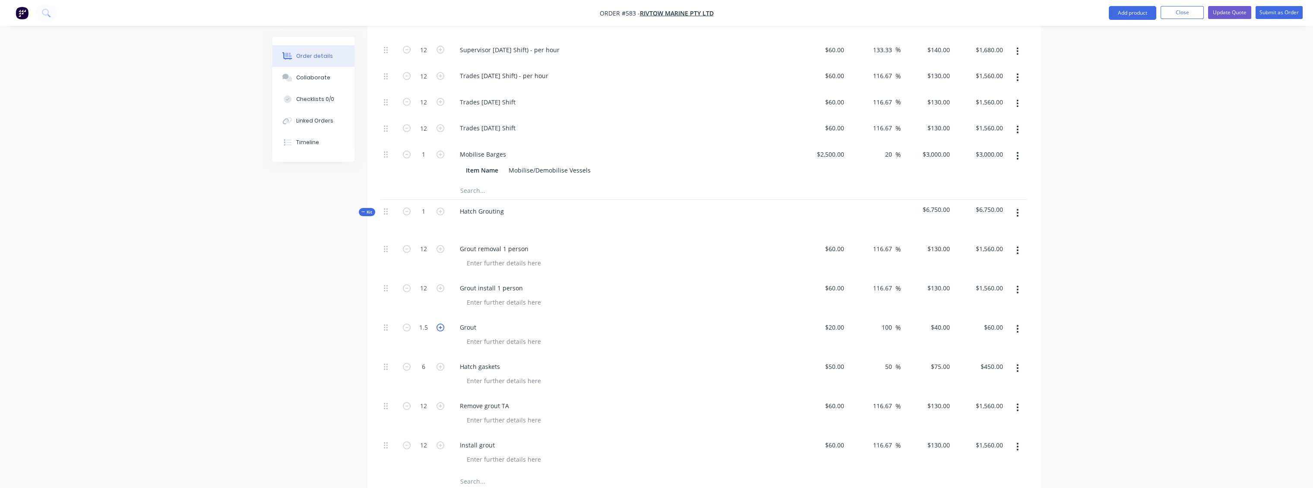
click at [442, 324] on icon "button" at bounding box center [440, 328] width 8 height 8
type input "2.5"
type input "$100.00"
click at [442, 324] on icon "button" at bounding box center [440, 328] width 8 height 8
type input "3.5"
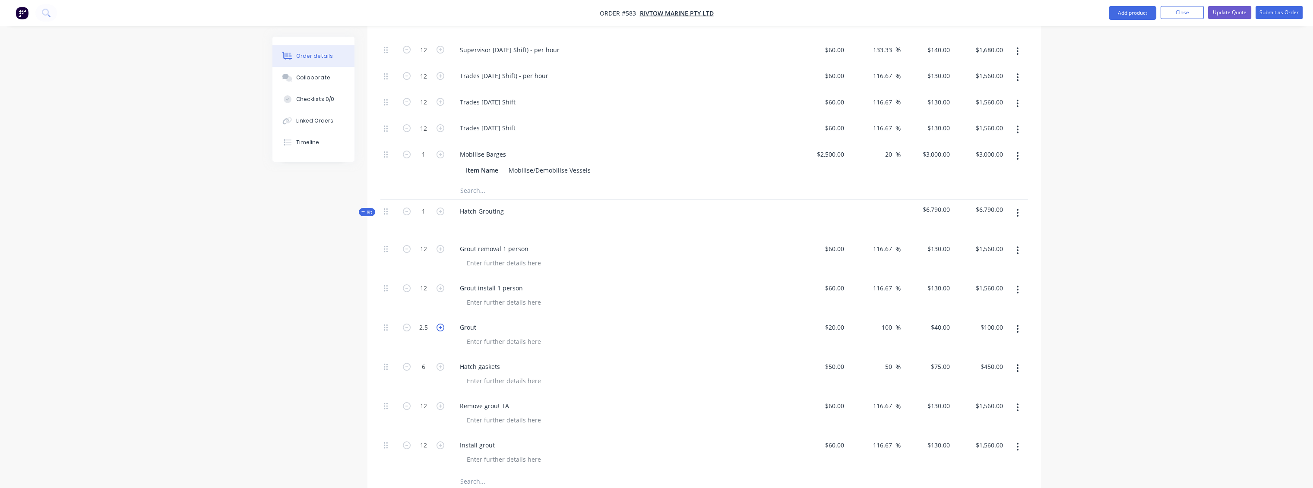
type input "$140.00"
click at [442, 324] on icon "button" at bounding box center [440, 328] width 8 height 8
type input "4.5"
type input "$180.00"
click at [442, 324] on icon "button" at bounding box center [440, 328] width 8 height 8
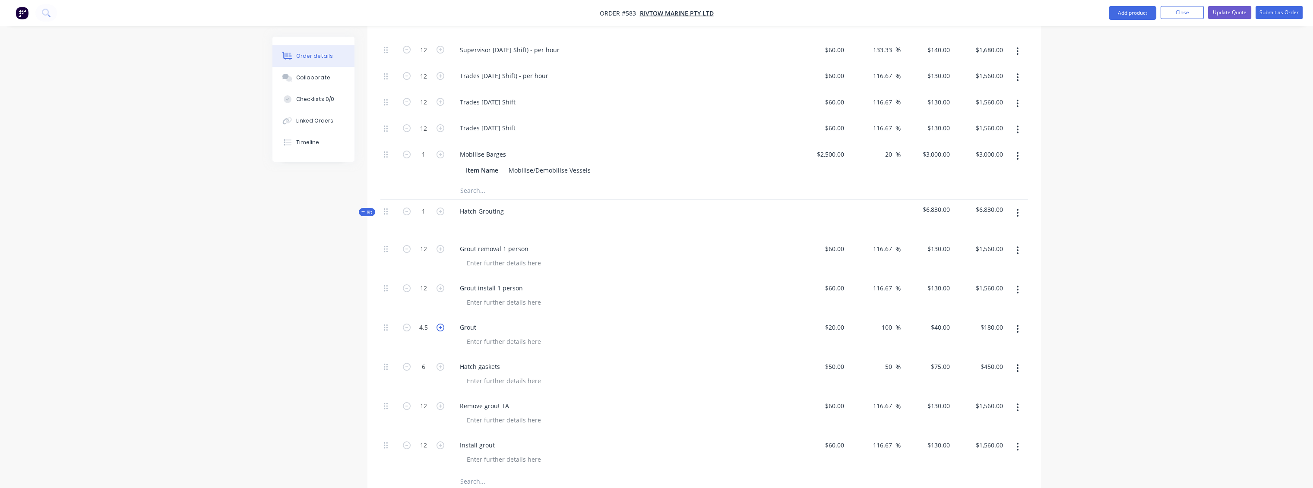
type input "5.5"
type input "$220.00"
click at [442, 324] on icon "button" at bounding box center [440, 328] width 8 height 8
type input "6.5"
type input "$260.00"
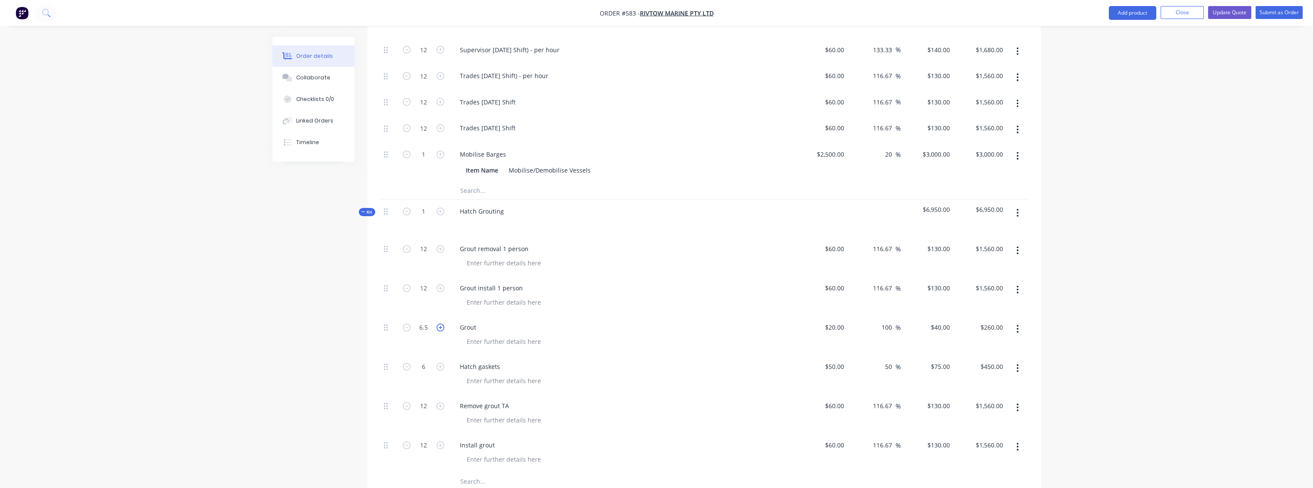
click at [442, 324] on icon "button" at bounding box center [440, 328] width 8 height 8
type input "7.5"
type input "$300.00"
click at [442, 324] on icon "button" at bounding box center [440, 328] width 8 height 8
type input "8.5"
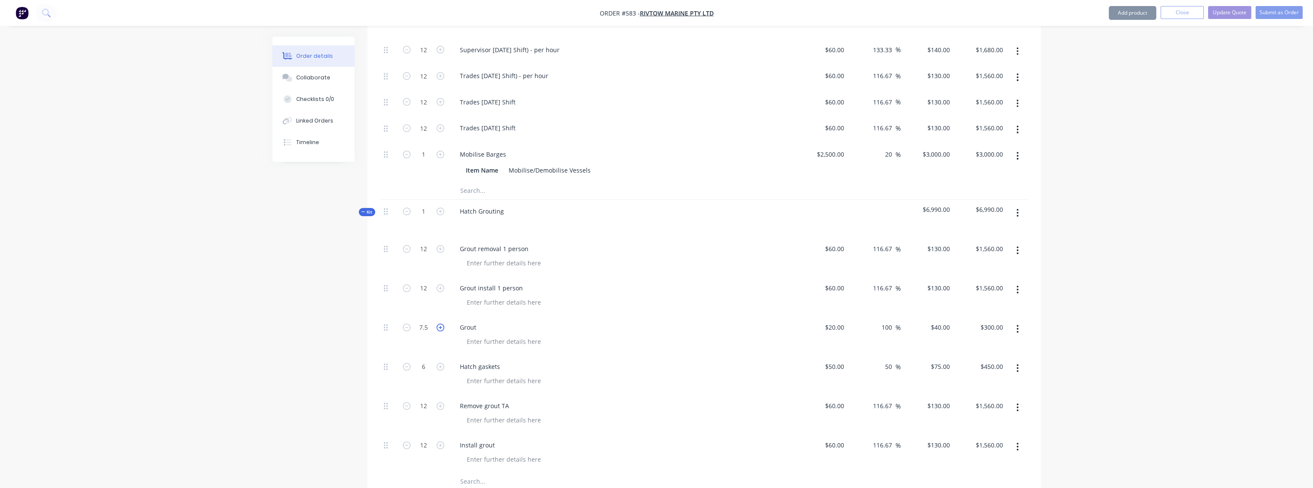
type input "$340.00"
click at [404, 324] on icon "button" at bounding box center [407, 328] width 8 height 8
type input "7.5"
type input "$300.00"
click at [404, 324] on icon "button" at bounding box center [407, 328] width 8 height 8
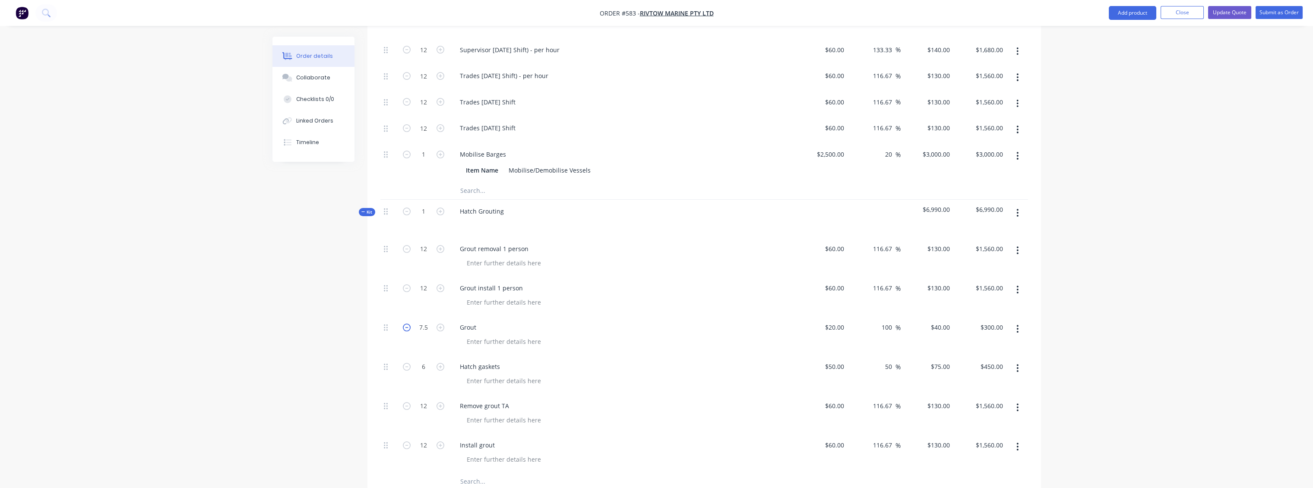
type input "6.5"
type input "$260.00"
type input "8"
type input "$320.00"
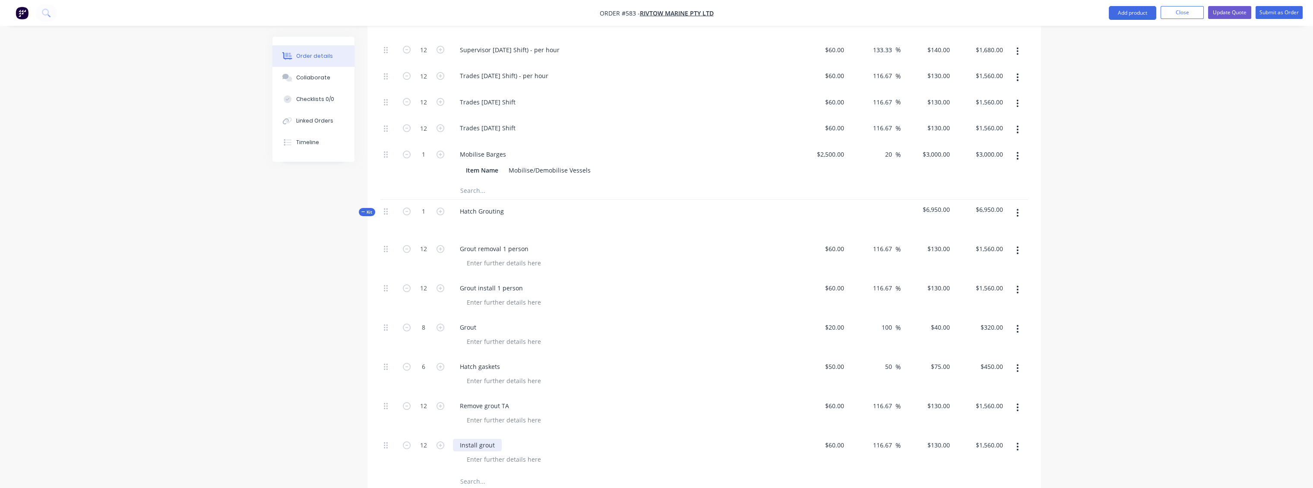
click at [497, 439] on div "Install grout" at bounding box center [477, 445] width 49 height 13
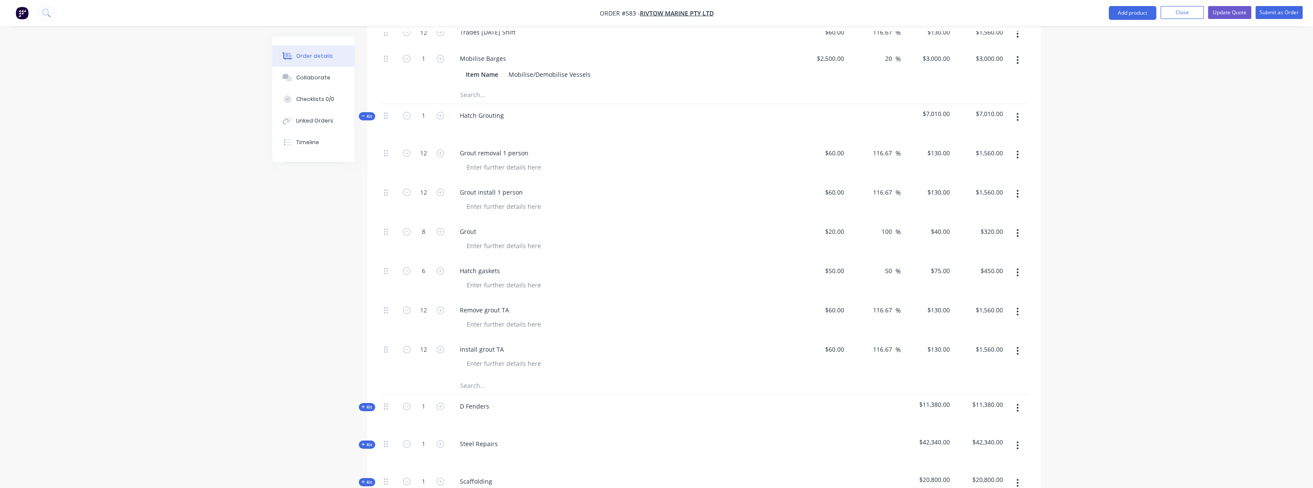
scroll to position [705, 0]
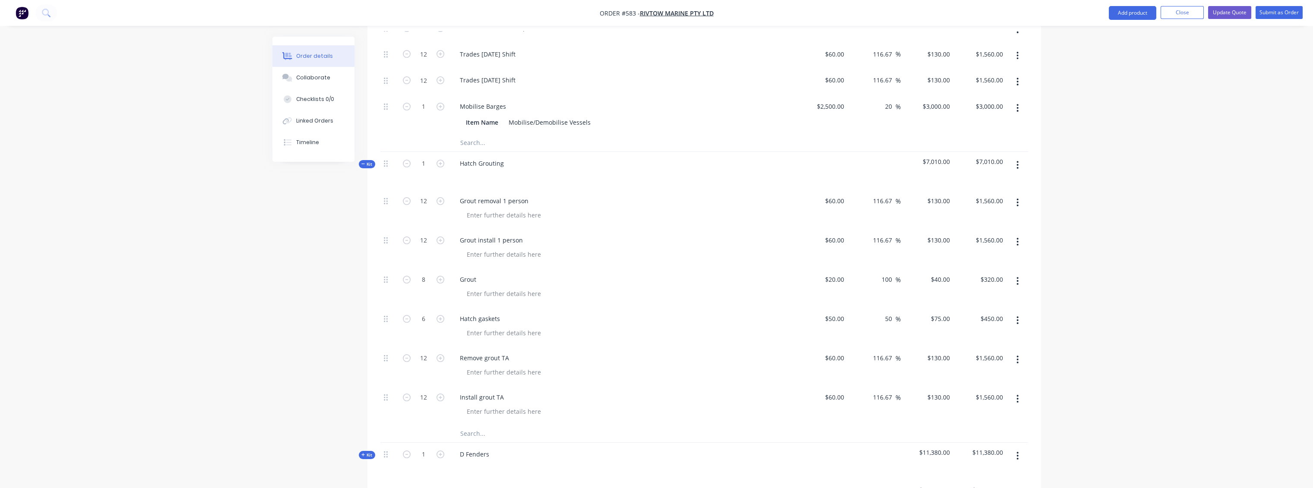
drag, startPoint x: 365, startPoint y: 127, endPoint x: 366, endPoint y: 133, distance: 5.8
click at [365, 161] on span "Kit" at bounding box center [366, 164] width 11 height 6
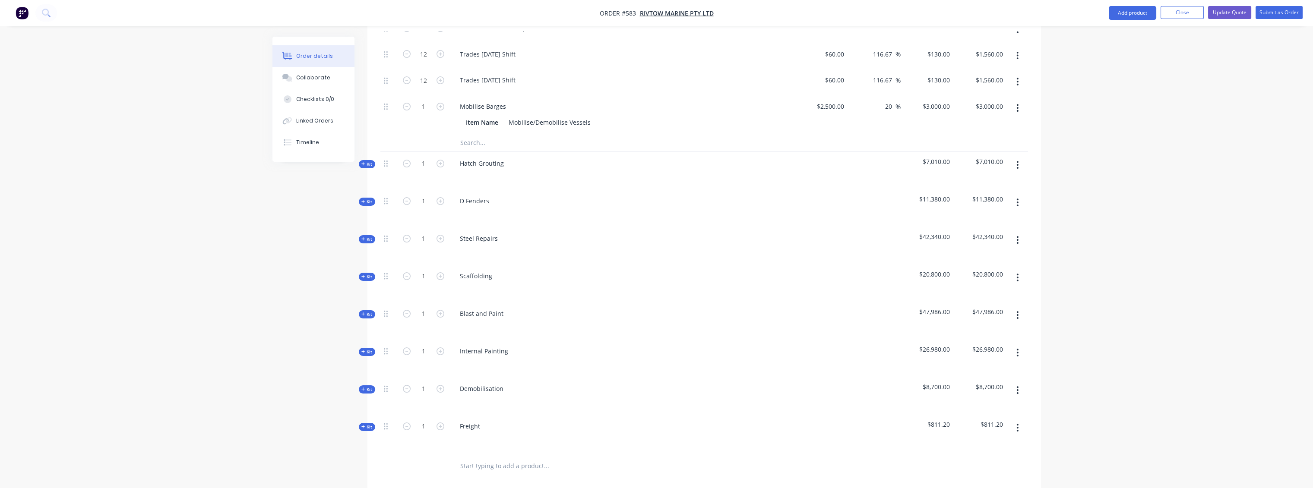
click at [366, 168] on div "Created by [PERSON_NAME] Created [DATE] Required [DATE] Assigned to Add team me…" at bounding box center [656, 16] width 768 height 1369
click at [367, 199] on span "Kit" at bounding box center [366, 202] width 11 height 6
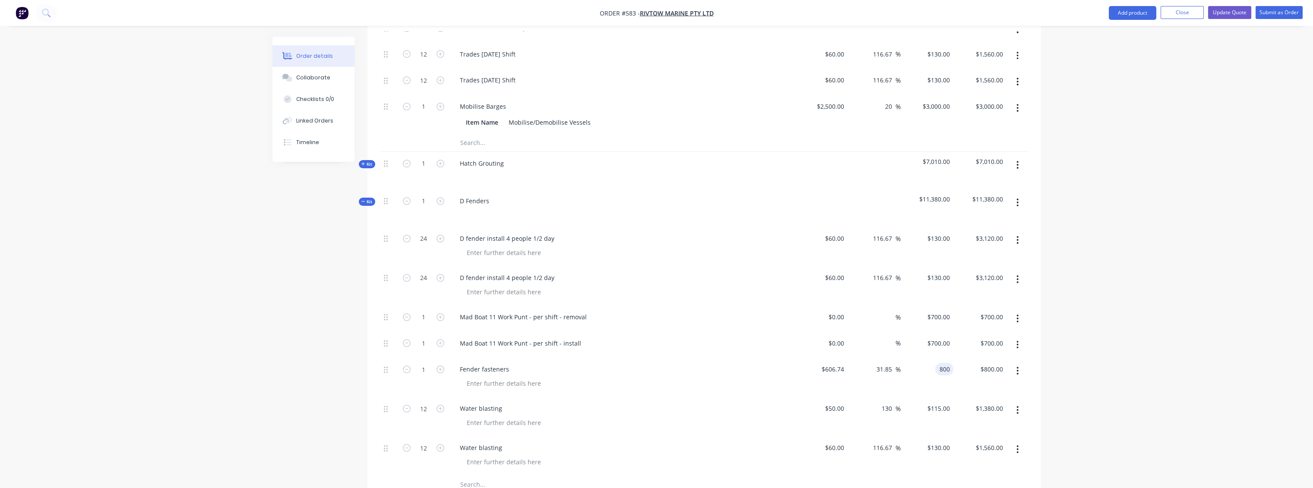
click at [659, 363] on input "800" at bounding box center [945, 369] width 15 height 13
type input "900"
click at [659, 358] on div "900 900" at bounding box center [926, 377] width 53 height 39
type input "48.33"
type input "$900.00"
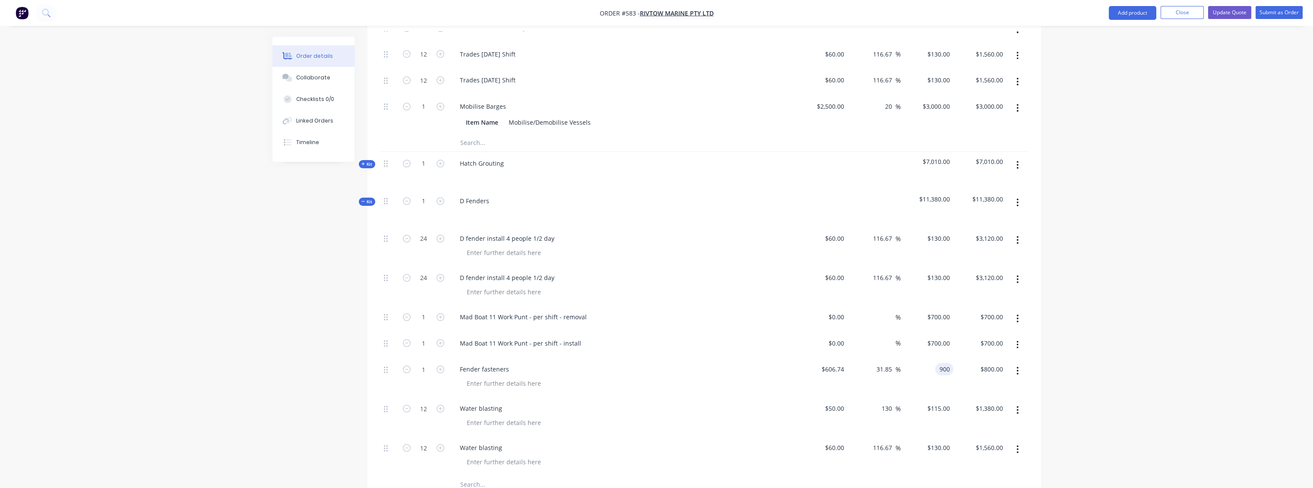
type input "$900.00"
drag, startPoint x: 930, startPoint y: 370, endPoint x: 935, endPoint y: 370, distance: 4.7
click at [659, 402] on div "115 115" at bounding box center [944, 408] width 18 height 13
type input "130"
type input "160"
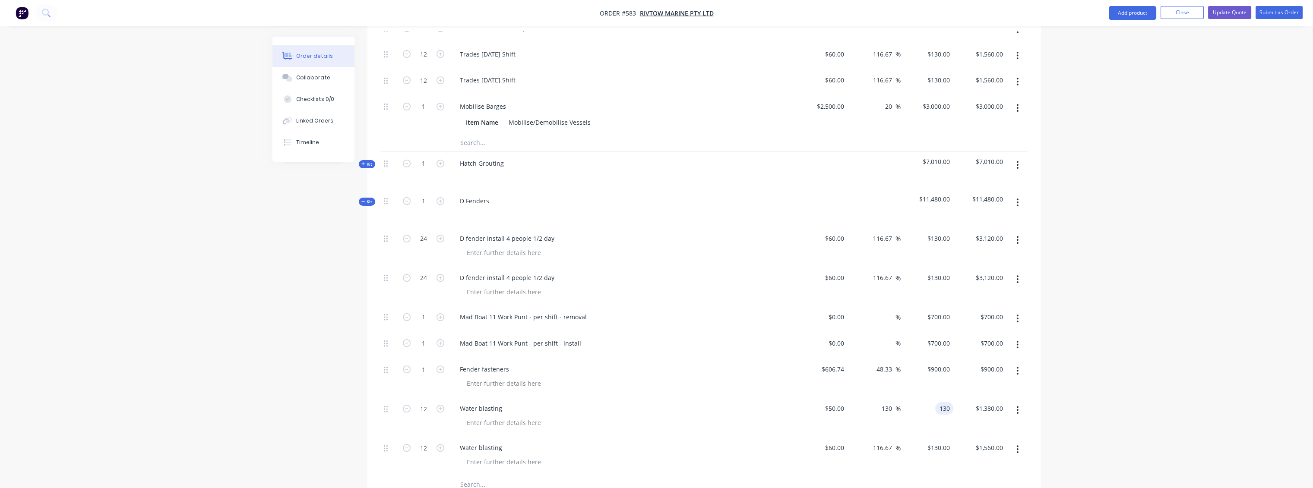
type input "$130.00"
type input "$1,560.00"
click at [659, 397] on div "$130.00 130" at bounding box center [926, 416] width 53 height 39
click at [659, 397] on div "50 50" at bounding box center [821, 416] width 53 height 39
type input "$60.00"
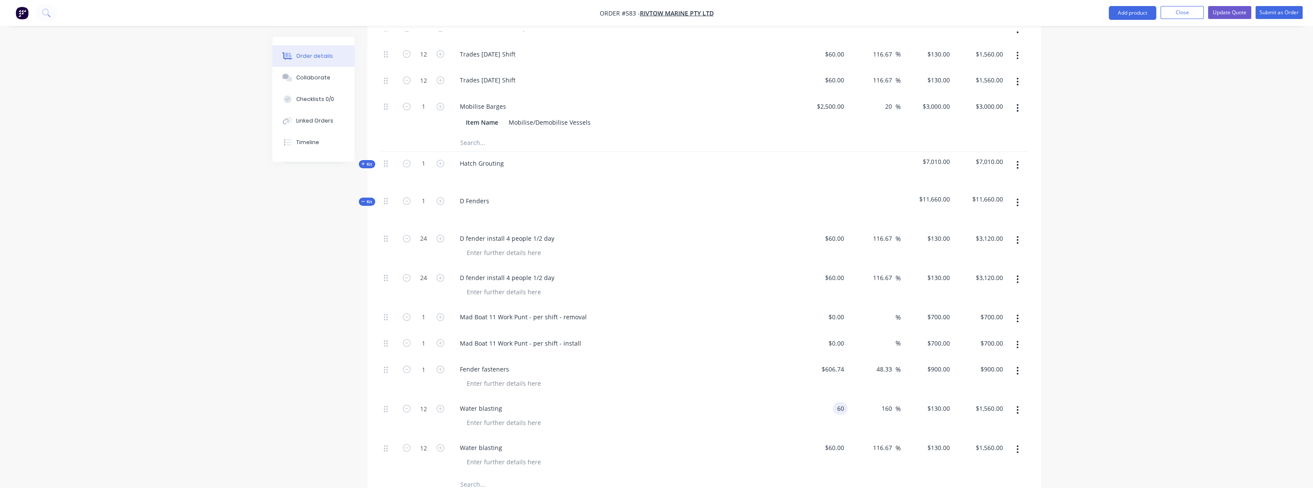
type input "$156.00"
type input "$1,872.00"
click at [659, 397] on div "$60.00 60" at bounding box center [821, 416] width 53 height 39
click at [659, 402] on input "156" at bounding box center [939, 408] width 27 height 13
type input "130"
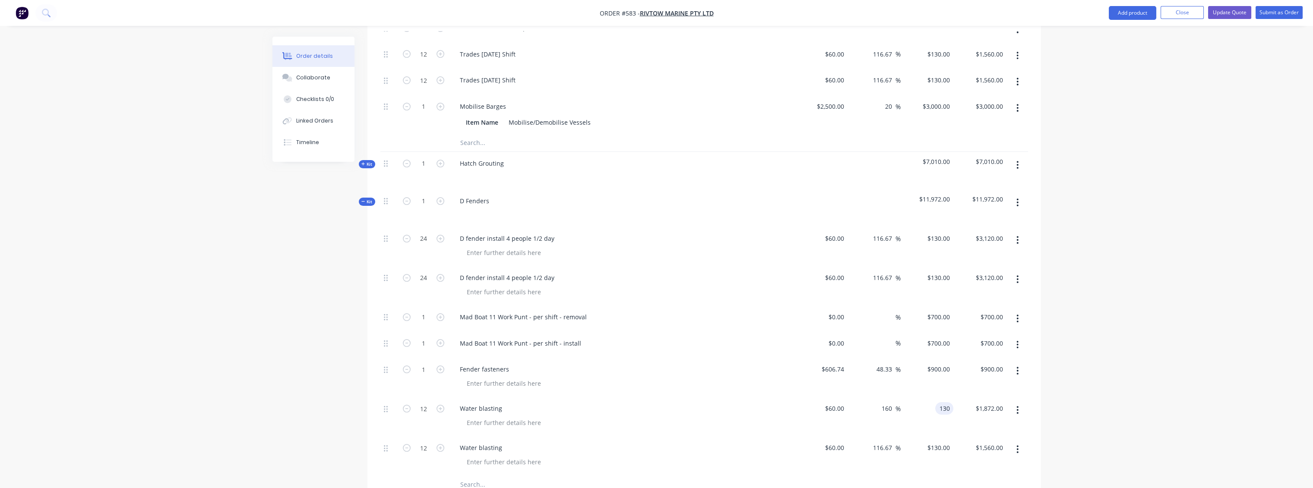
type input "116.67"
type input "$130.00"
type input "$1,560.00"
click at [659, 397] on div "$130.00 $130.00" at bounding box center [926, 416] width 53 height 39
click at [362, 199] on icon at bounding box center [363, 201] width 4 height 4
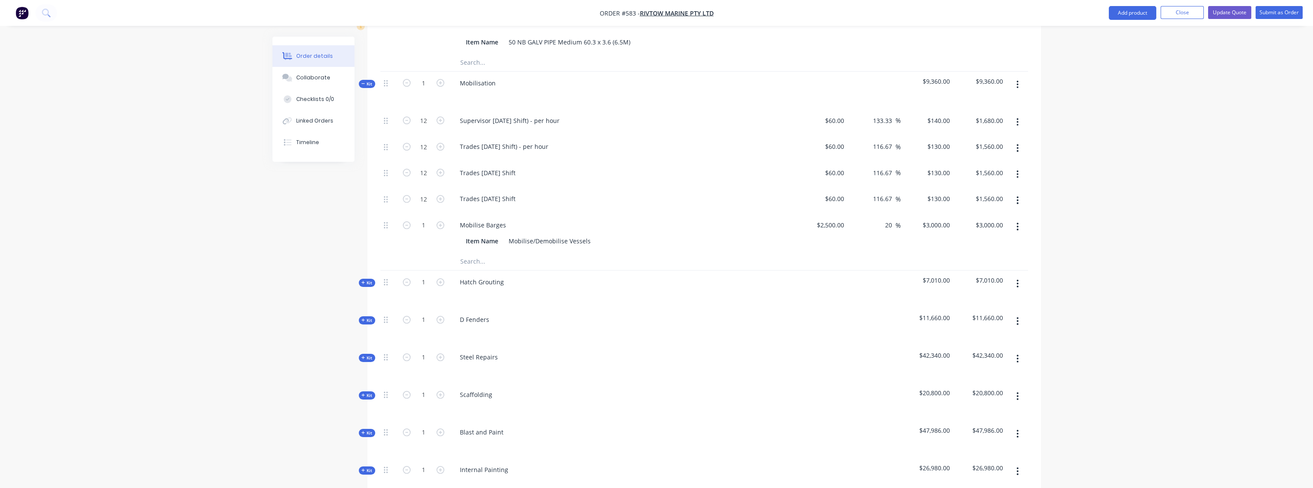
scroll to position [561, 0]
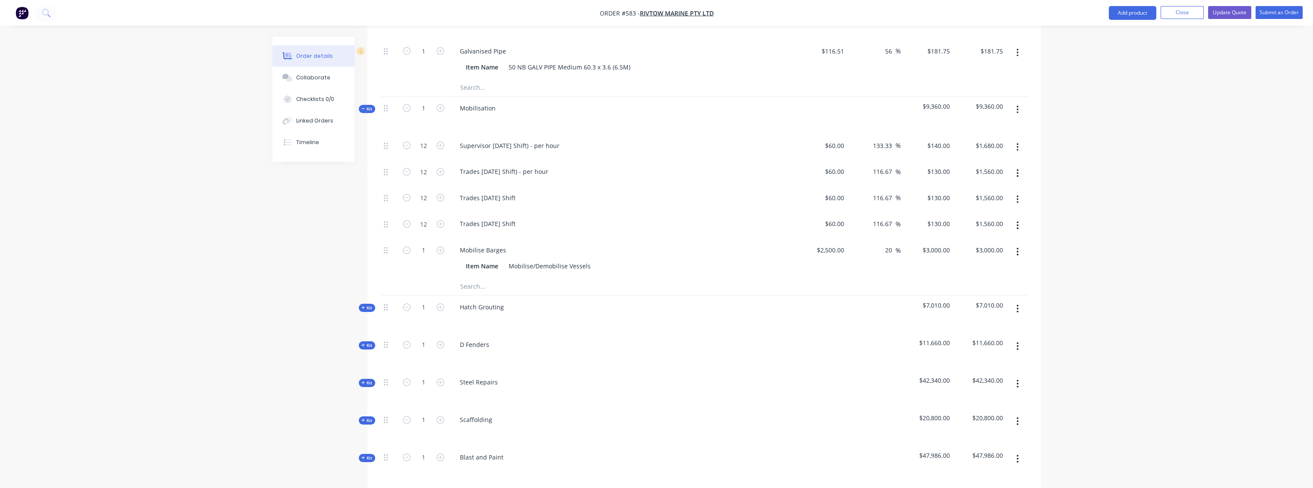
click at [366, 106] on span "Kit" at bounding box center [366, 109] width 11 height 6
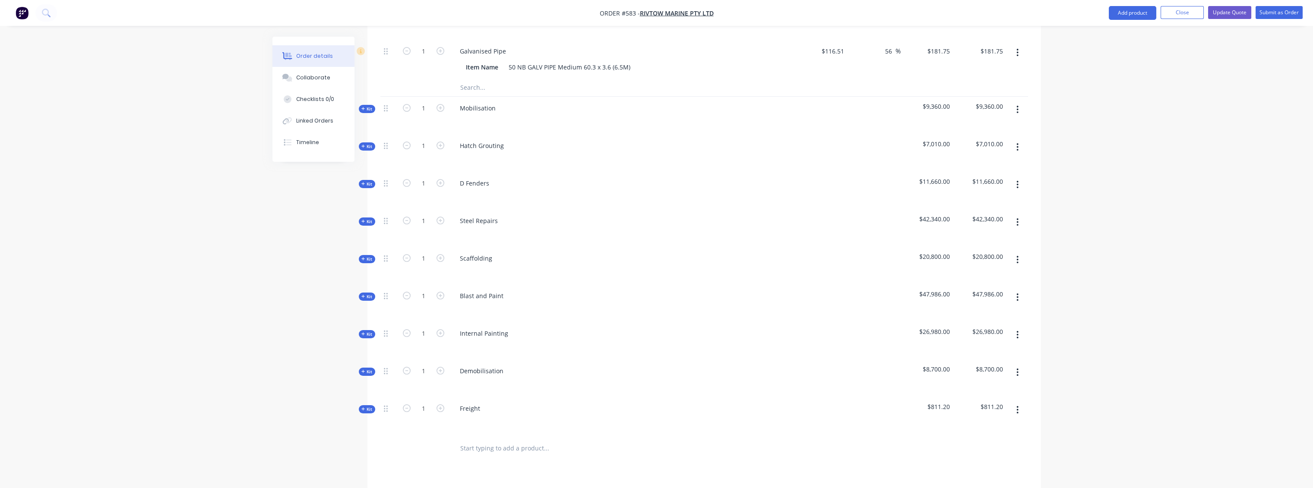
click at [366, 105] on div "Kit" at bounding box center [367, 109] width 16 height 8
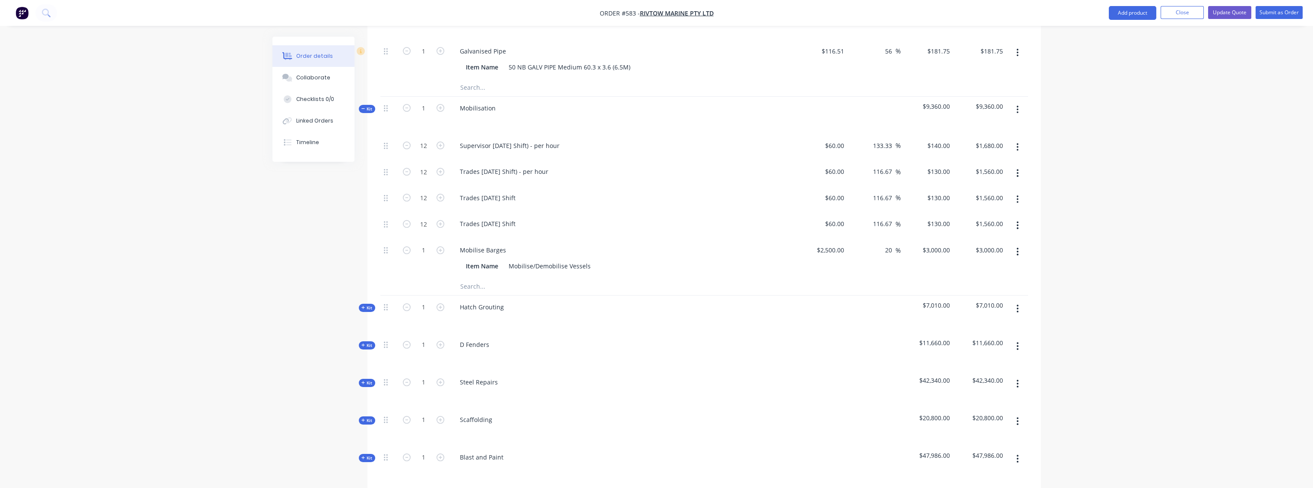
click at [366, 105] on div "Kit" at bounding box center [367, 109] width 16 height 8
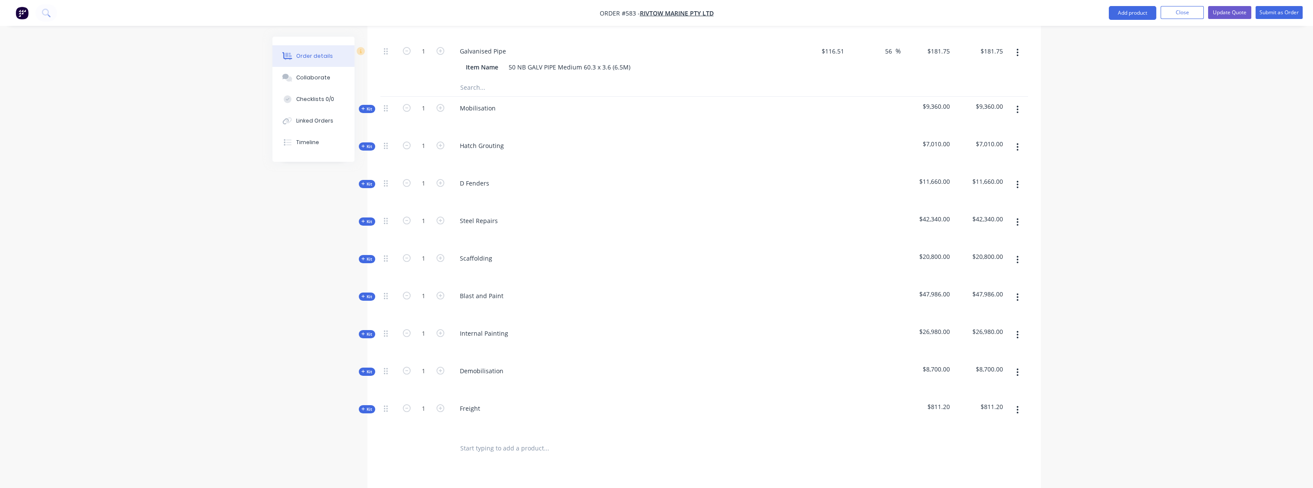
click at [362, 219] on icon at bounding box center [363, 221] width 4 height 4
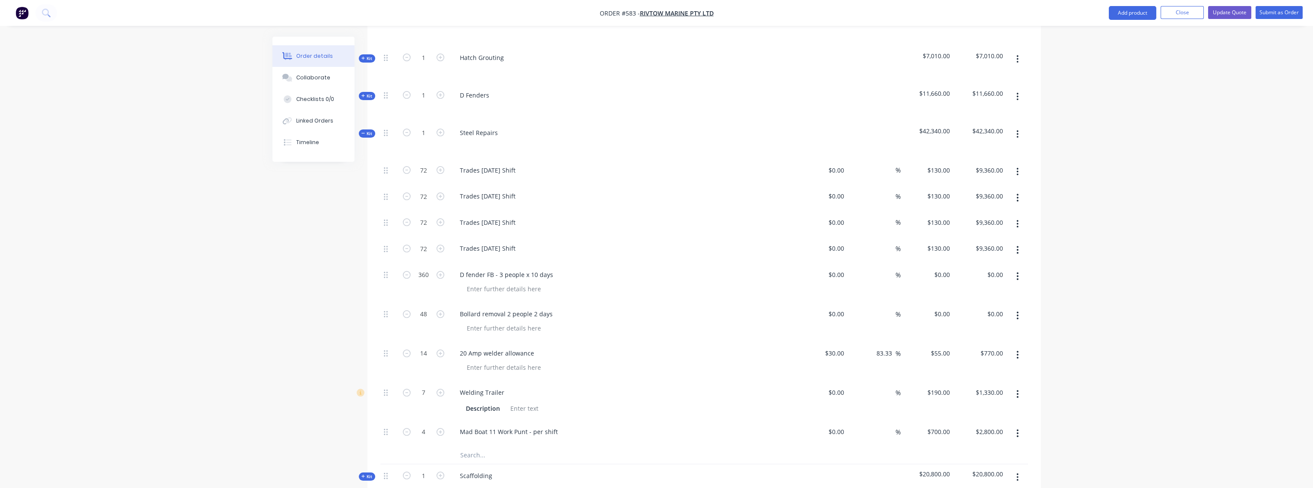
scroll to position [657, 0]
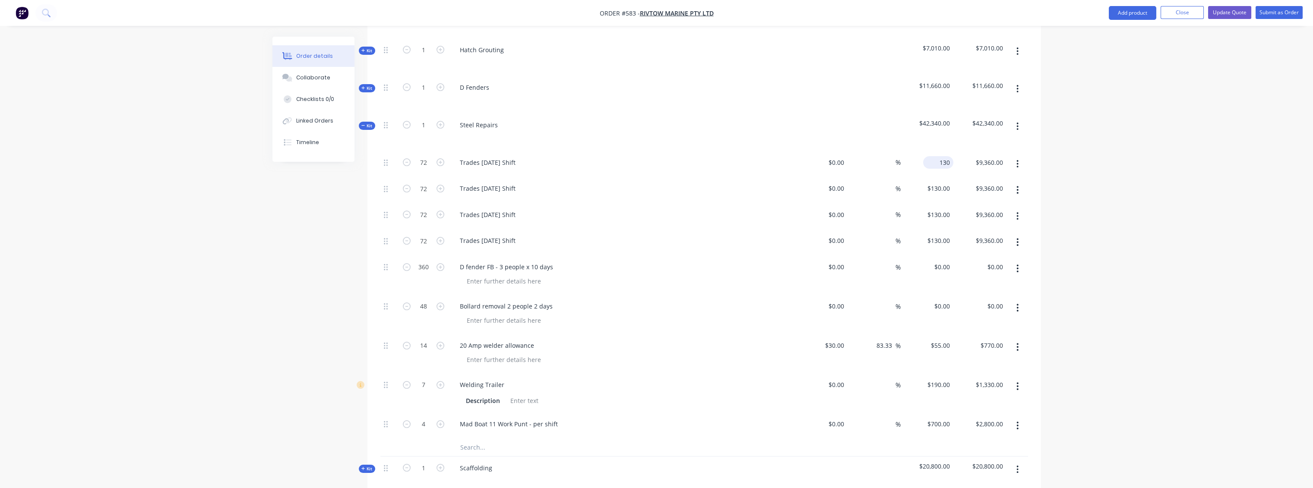
click at [659, 156] on input "130" at bounding box center [939, 162] width 27 height 13
click at [659, 151] on div "Trades [DATE] Shift" at bounding box center [621, 164] width 345 height 26
type input "$140.00"
type input "$10,080.00"
click at [659, 182] on input "$0.00" at bounding box center [837, 188] width 20 height 13
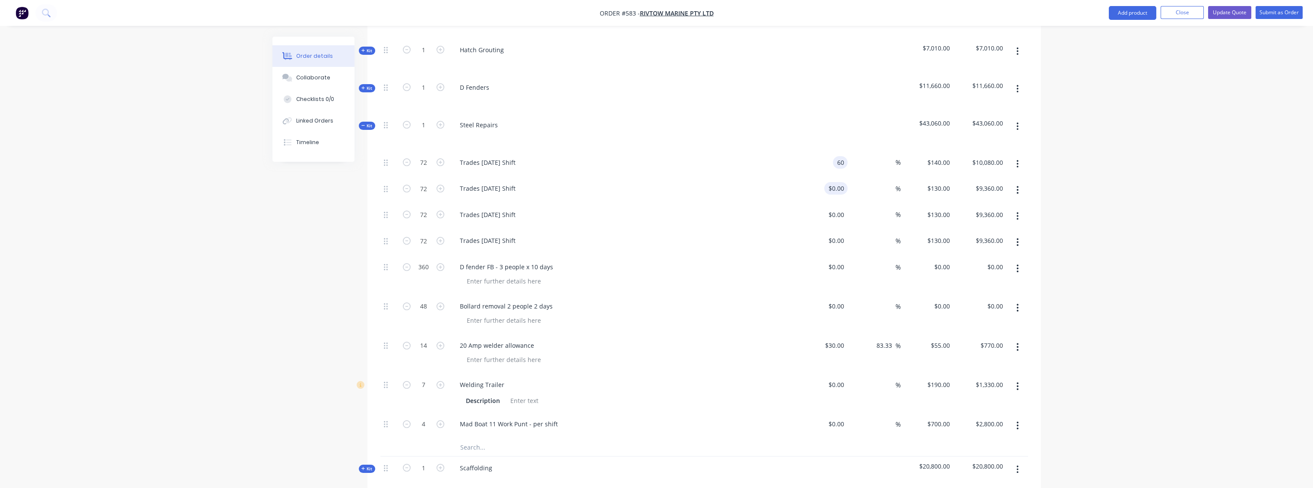
type input "$60.00"
type input "$4,320.00"
type input "$60.00"
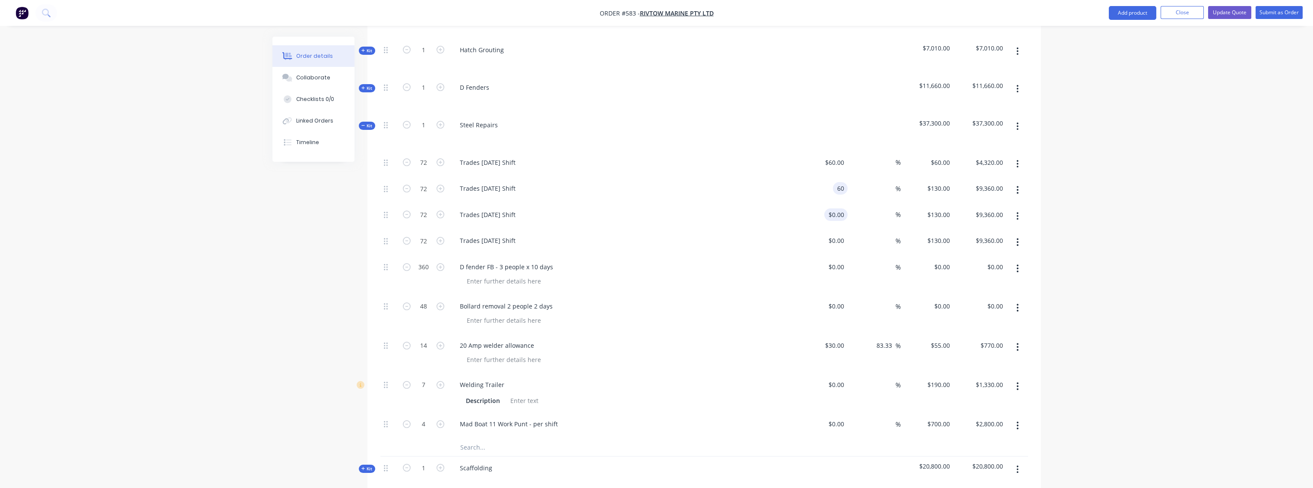
type input "$4,320.00"
click at [659, 208] on input "0" at bounding box center [837, 214] width 20 height 13
click at [659, 234] on input "$0.00" at bounding box center [837, 240] width 20 height 13
type input "$60.00"
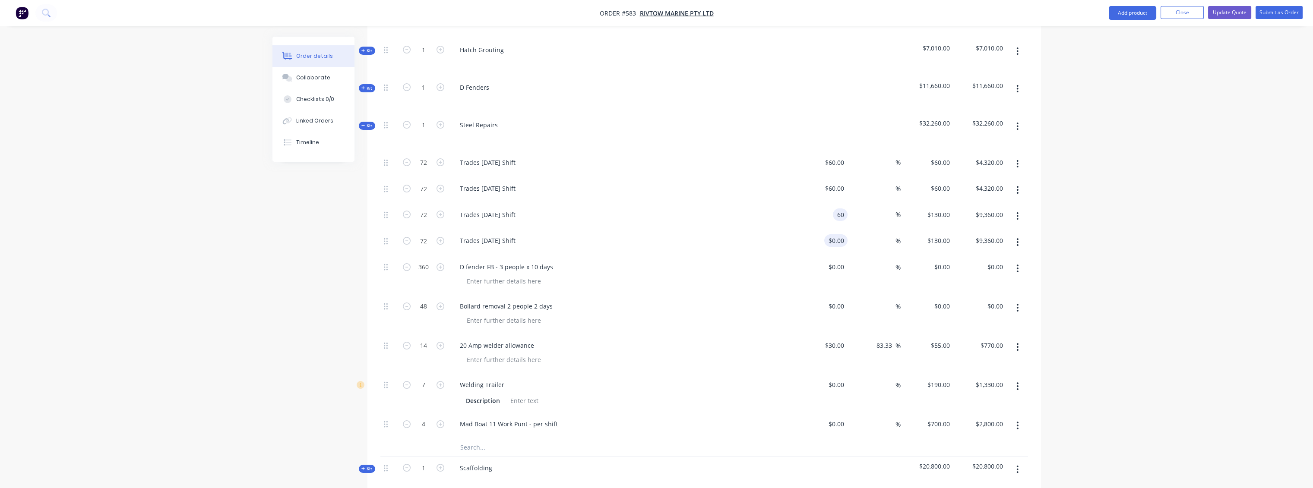
type input "$4,320.00"
type input "0"
type input "$60.00"
type input "$4,320.00"
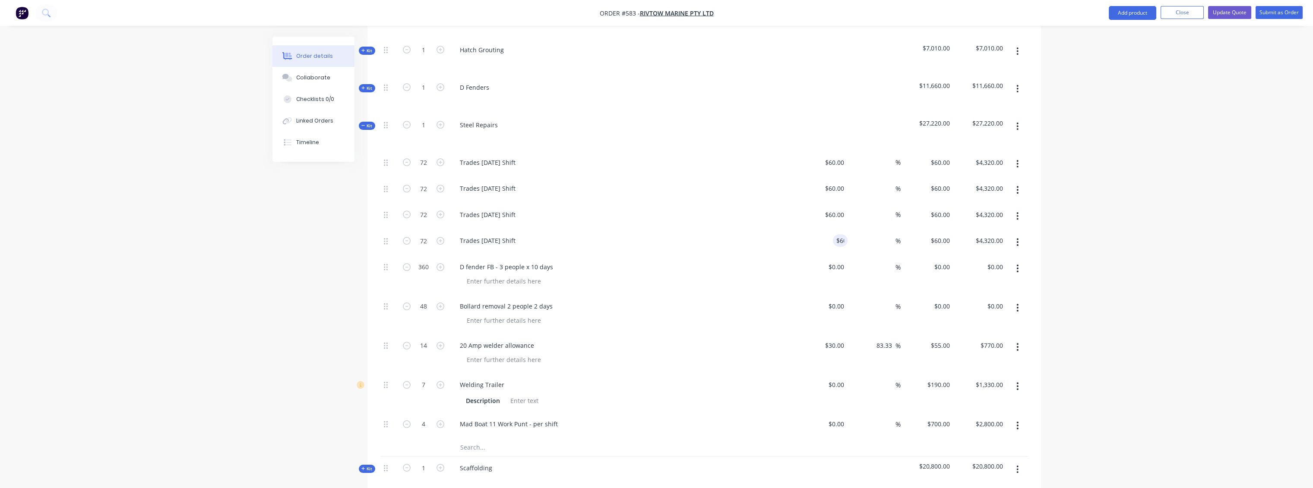
click at [659, 229] on div "%" at bounding box center [873, 242] width 53 height 26
type input "180"
type input "$10,800.00"
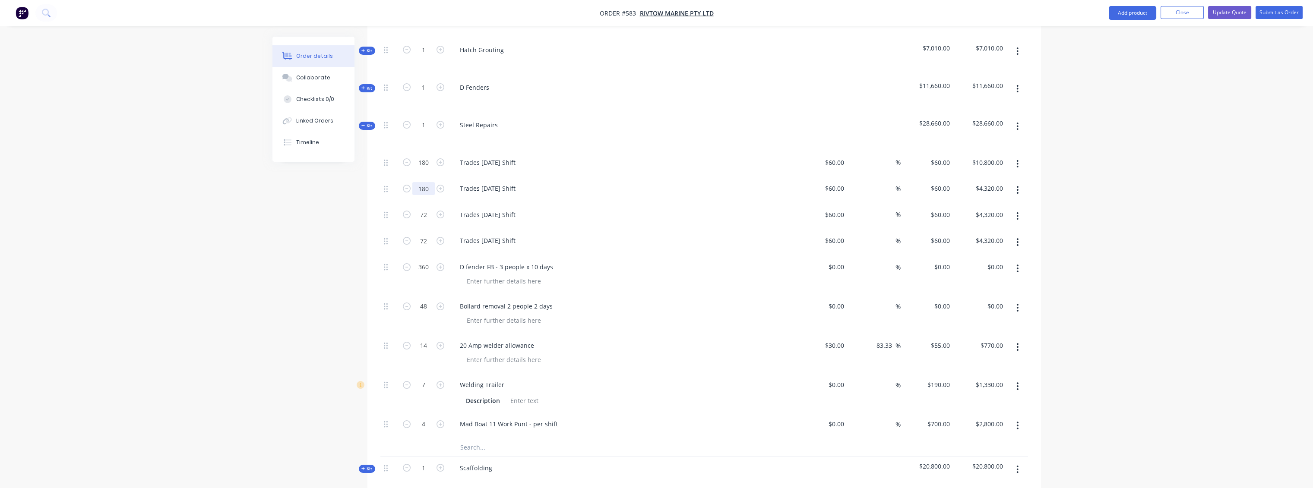
type input "180"
type input "$10,800.00"
type input "180"
type input "$10,800.00"
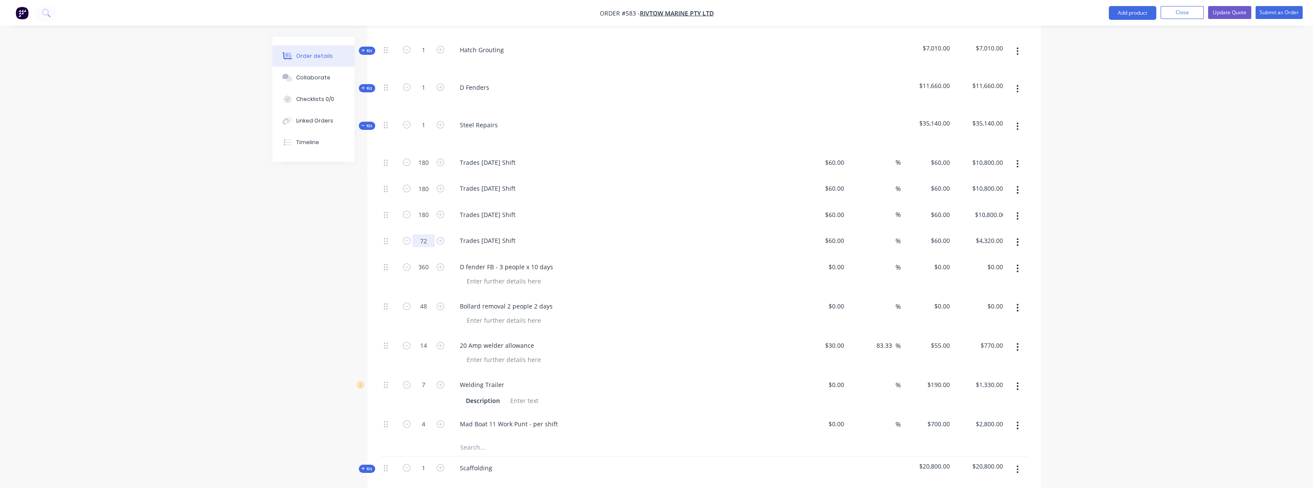
type input "180"
type input "$10,800.00"
click at [583, 261] on div "D fender FB - 3 people x 10 days" at bounding box center [622, 267] width 338 height 13
click at [370, 85] on span "Kit" at bounding box center [366, 88] width 11 height 6
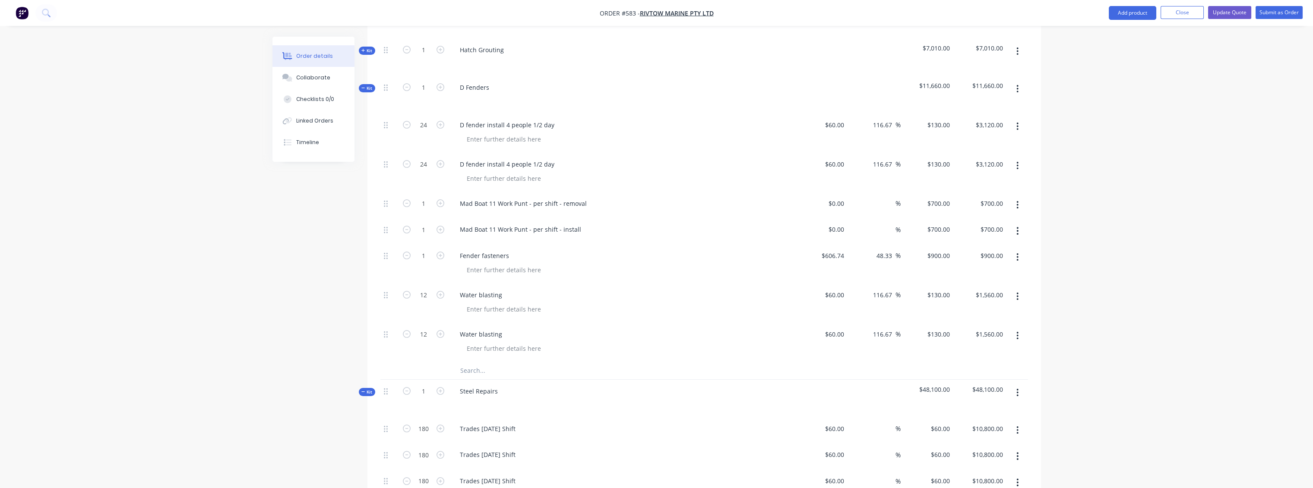
click at [370, 85] on span "Kit" at bounding box center [366, 88] width 11 height 6
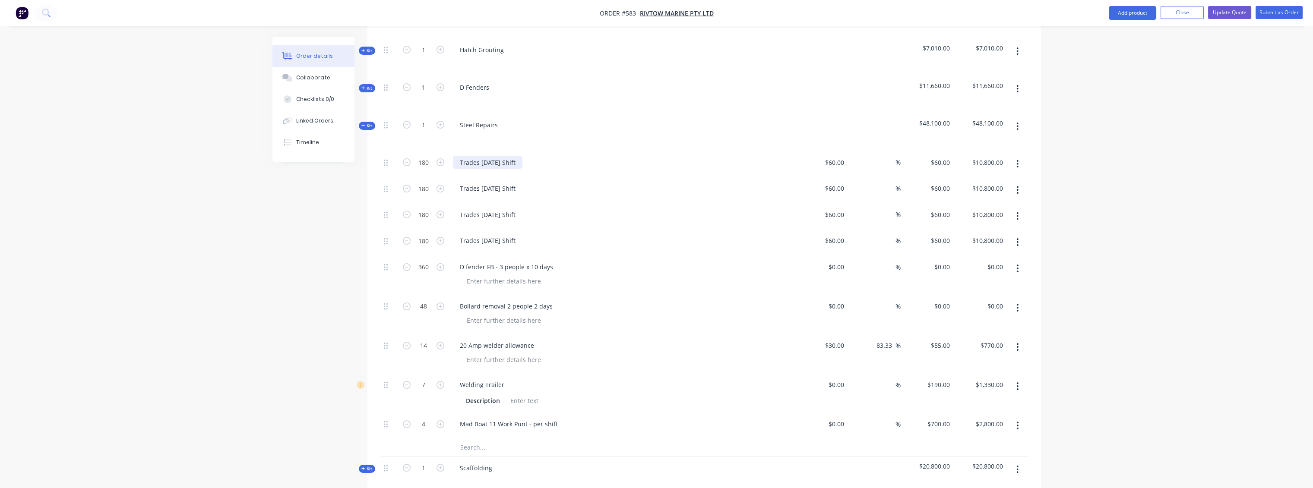
click at [522, 156] on div "Trades [DATE] Shift" at bounding box center [487, 162] width 69 height 13
drag, startPoint x: 532, startPoint y: 124, endPoint x: 504, endPoint y: 123, distance: 28.1
click at [504, 156] on div "Trades [DATE] Shift" at bounding box center [487, 162] width 69 height 13
click at [587, 151] on div "Supervisor Labour - Dayshift" at bounding box center [621, 164] width 345 height 26
click at [440, 342] on icon "button" at bounding box center [440, 346] width 8 height 8
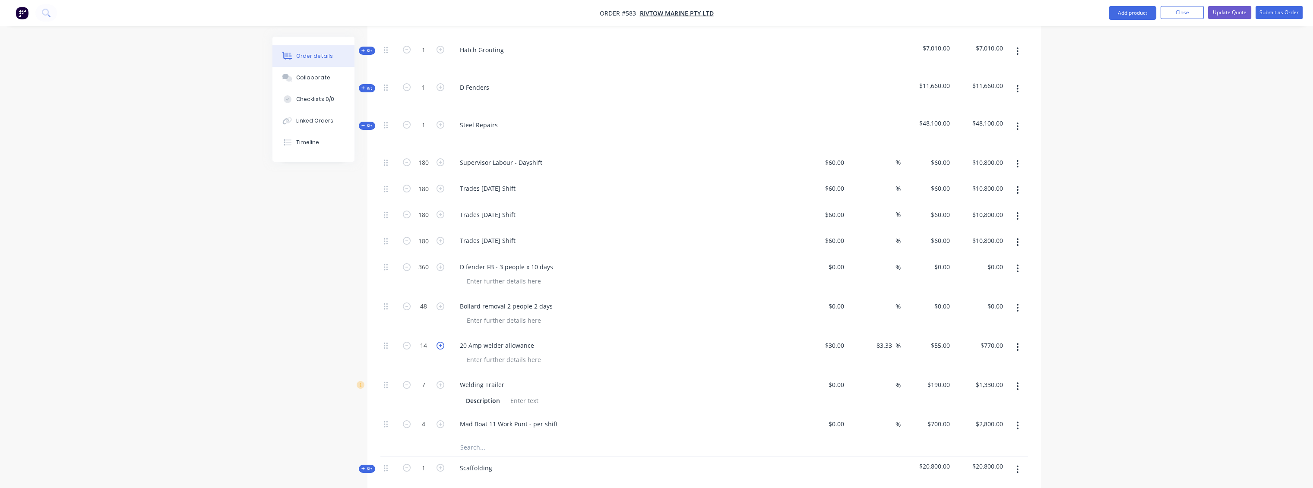
type input "15"
type input "$825.00"
click at [634, 439] on div at bounding box center [582, 447] width 259 height 17
click at [659, 304] on icon "button" at bounding box center [1018, 308] width 2 height 8
click at [659, 376] on div "Delete" at bounding box center [987, 382] width 66 height 13
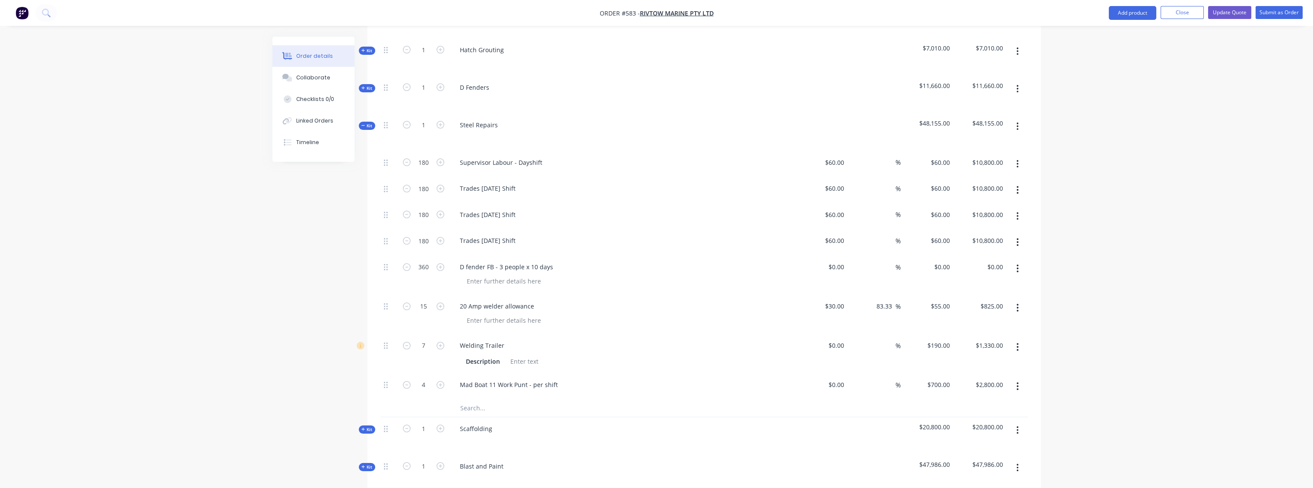
click at [659, 261] on button "button" at bounding box center [1017, 269] width 20 height 16
click at [659, 337] on div "Delete" at bounding box center [987, 343] width 66 height 13
click at [366, 94] on div "Order details Collaborate Checklists 0/0 Linked Orders Timeline" at bounding box center [319, 99] width 95 height 125
click at [366, 123] on span "Kit" at bounding box center [366, 126] width 11 height 6
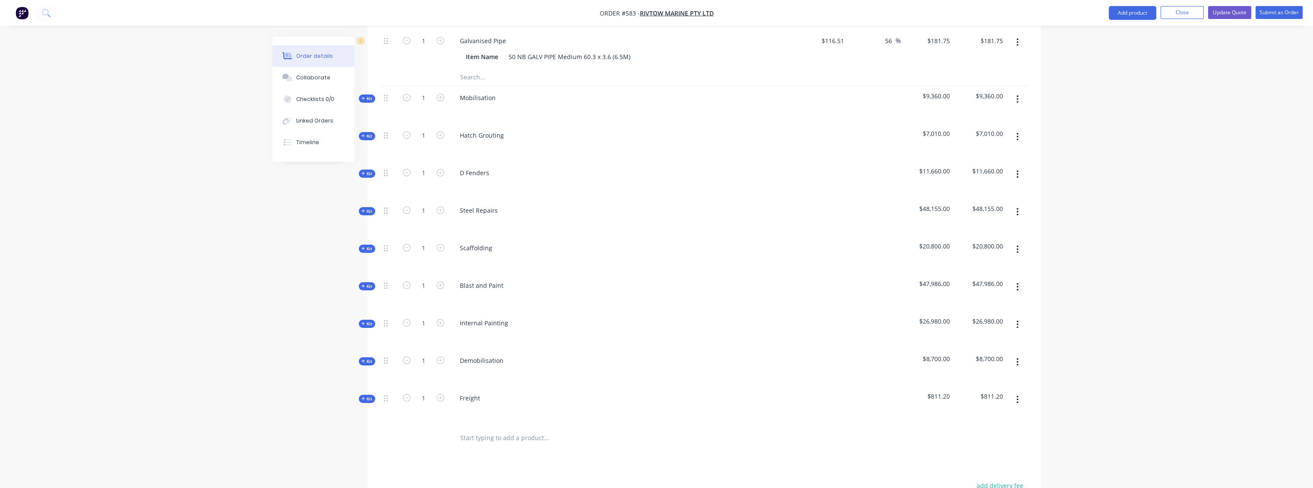
scroll to position [561, 0]
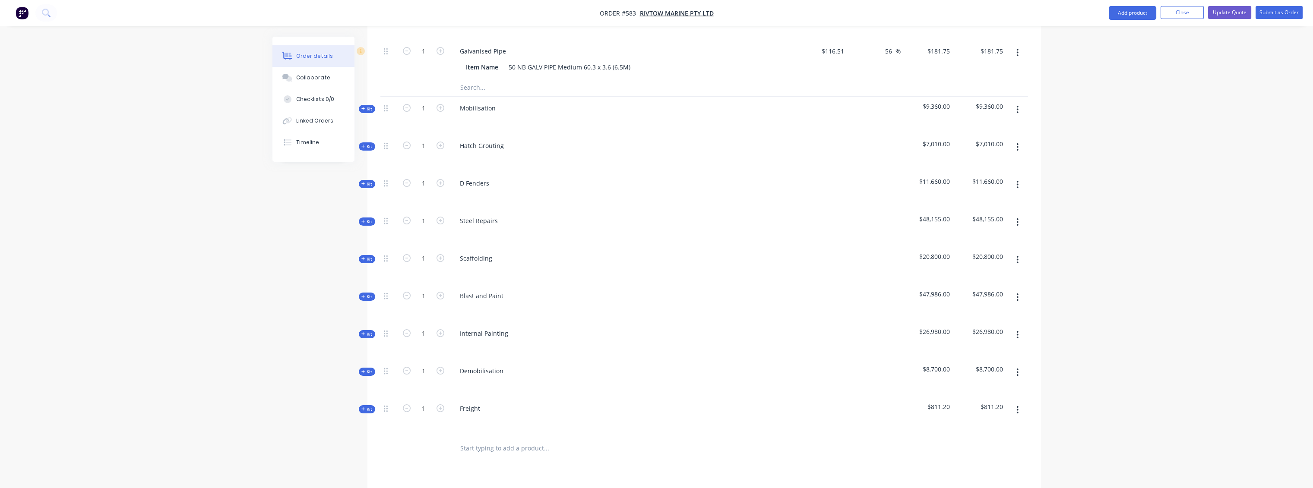
click at [363, 257] on icon at bounding box center [362, 258] width 3 height 3
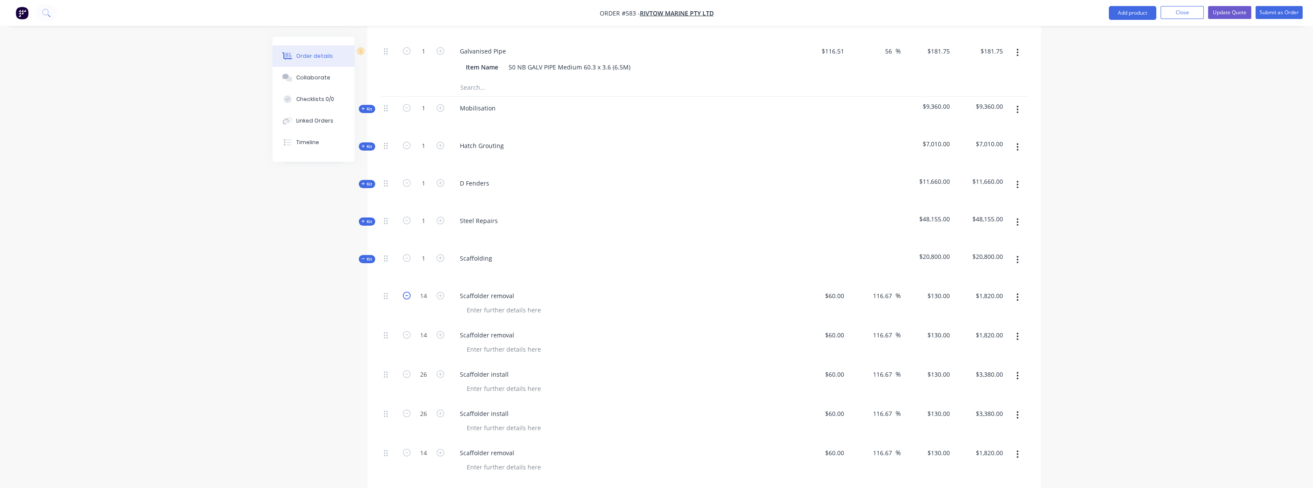
click at [404, 292] on icon "button" at bounding box center [407, 296] width 8 height 8
type input "13"
type input "$1,690.00"
click at [404, 292] on icon "button" at bounding box center [407, 296] width 8 height 8
type input "12"
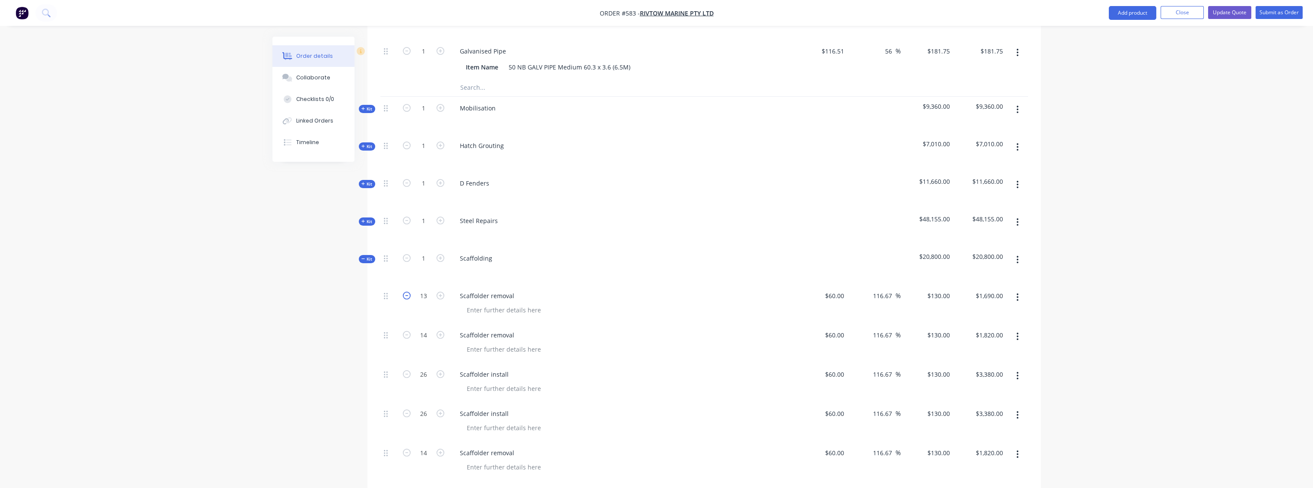
type input "$1,560.00"
click at [405, 331] on icon "button" at bounding box center [407, 335] width 8 height 8
type input "13"
type input "$1,690.00"
click at [405, 331] on icon "button" at bounding box center [407, 335] width 8 height 8
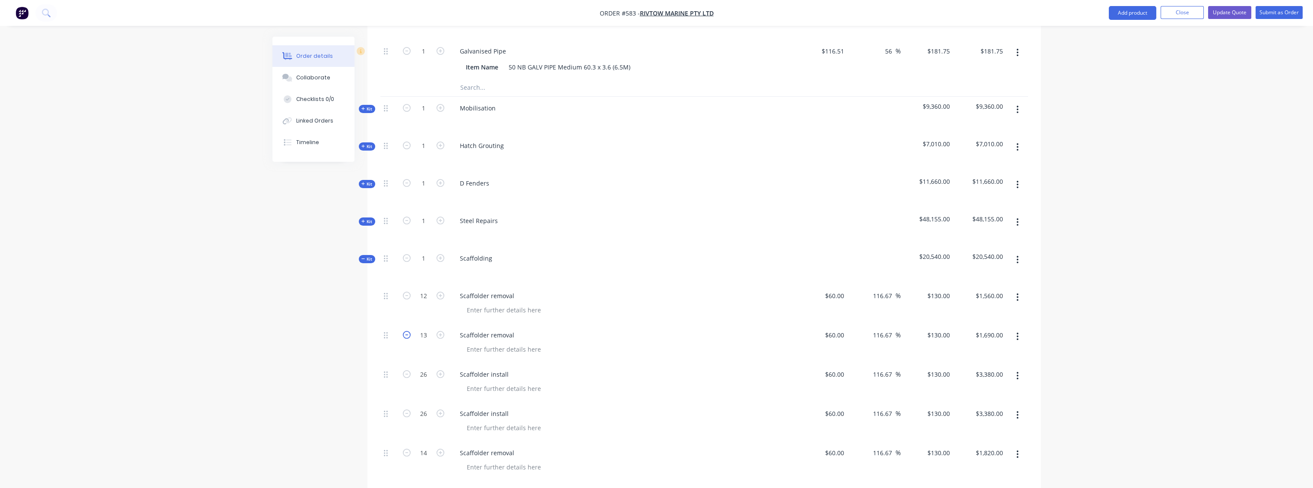
type input "12"
type input "$1,560.00"
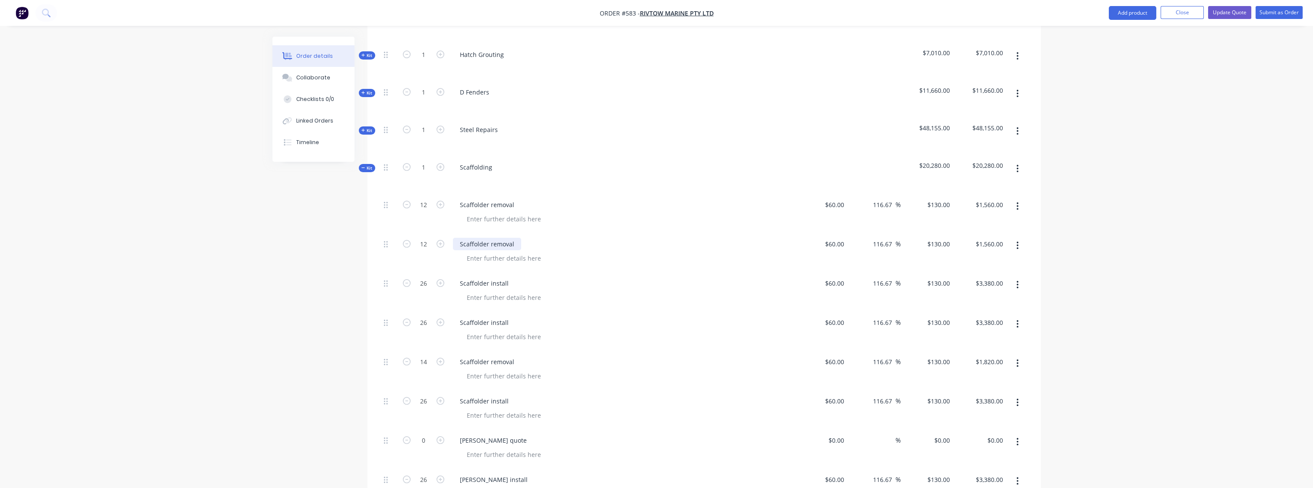
scroll to position [657, 0]
click at [408, 275] on icon "button" at bounding box center [407, 279] width 8 height 8
type input "25"
type input "$3,250.00"
click at [408, 275] on icon "button" at bounding box center [407, 279] width 8 height 8
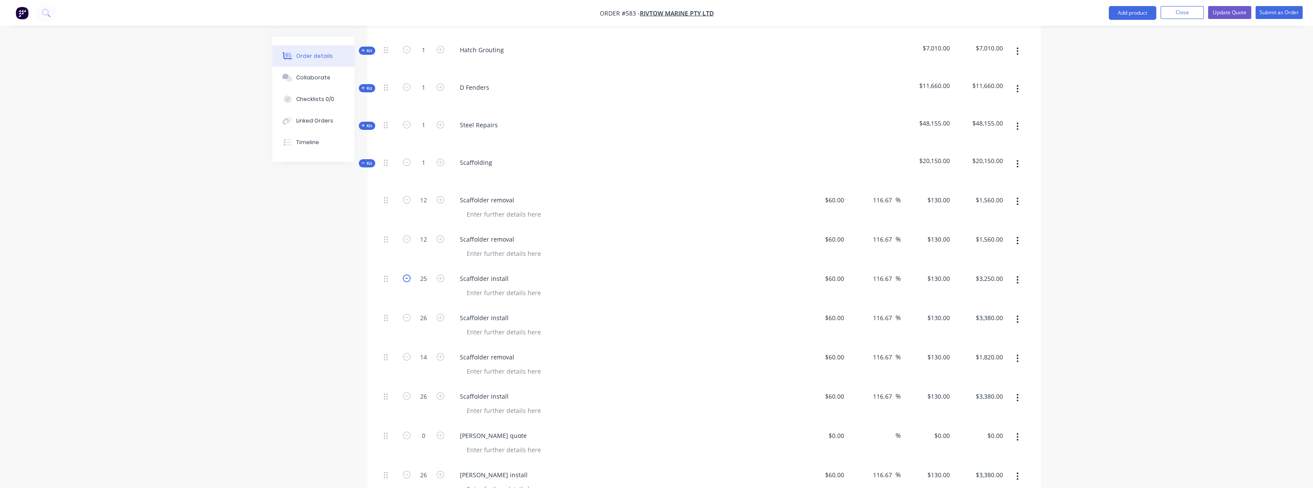
type input "24"
type input "$3,120.00"
click at [404, 314] on icon "button" at bounding box center [407, 318] width 8 height 8
type input "25"
type input "$3,250.00"
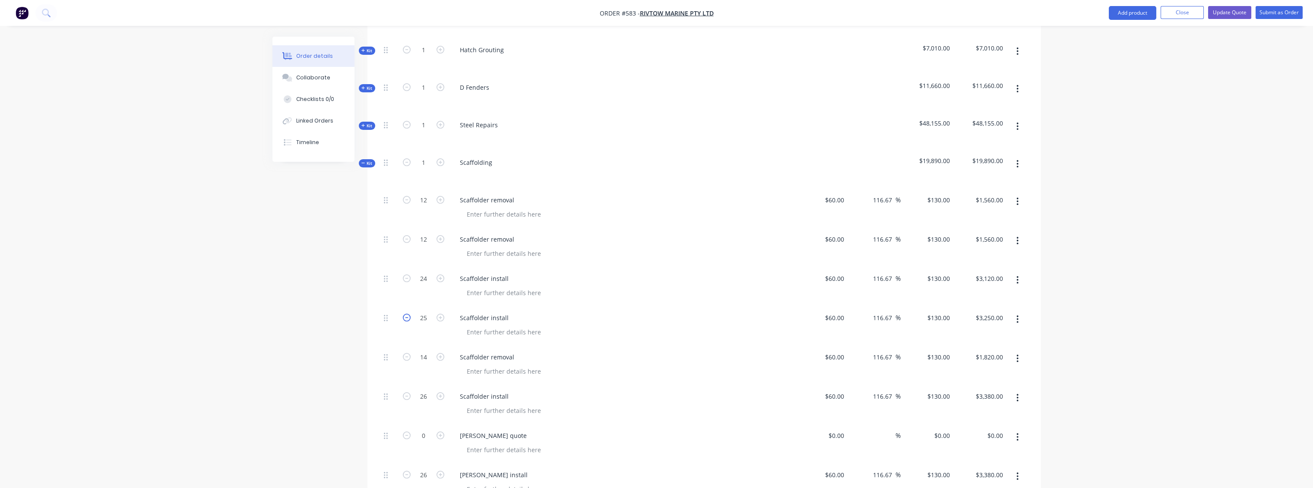
click at [404, 314] on icon "button" at bounding box center [407, 318] width 8 height 8
type input "24"
type input "$3,120.00"
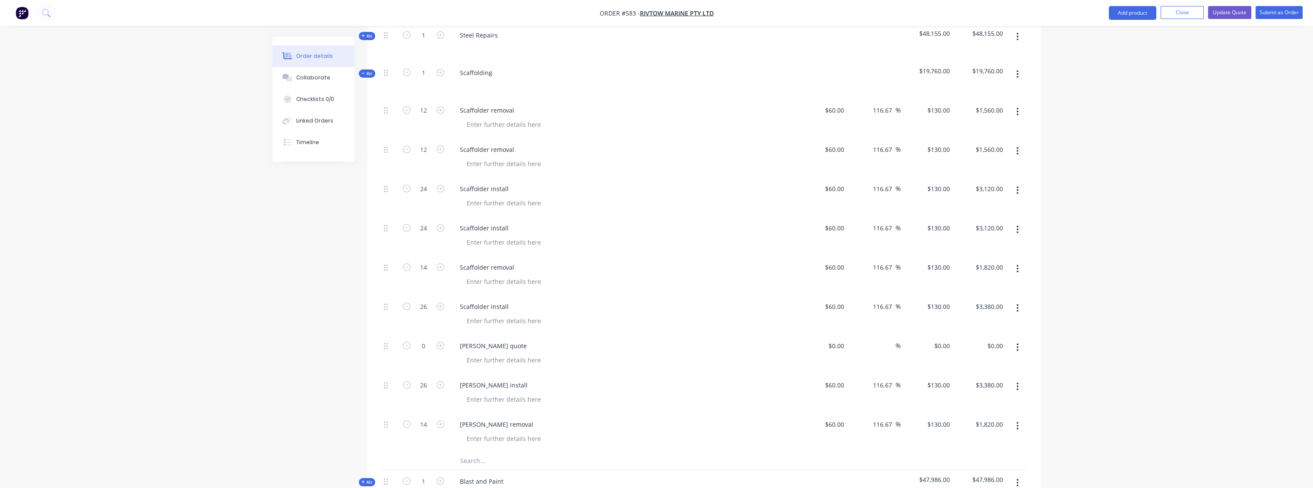
scroll to position [753, 0]
click at [407, 257] on icon "button" at bounding box center [407, 261] width 8 height 8
type input "13"
type input "$1,690.00"
click at [407, 257] on icon "button" at bounding box center [407, 261] width 8 height 8
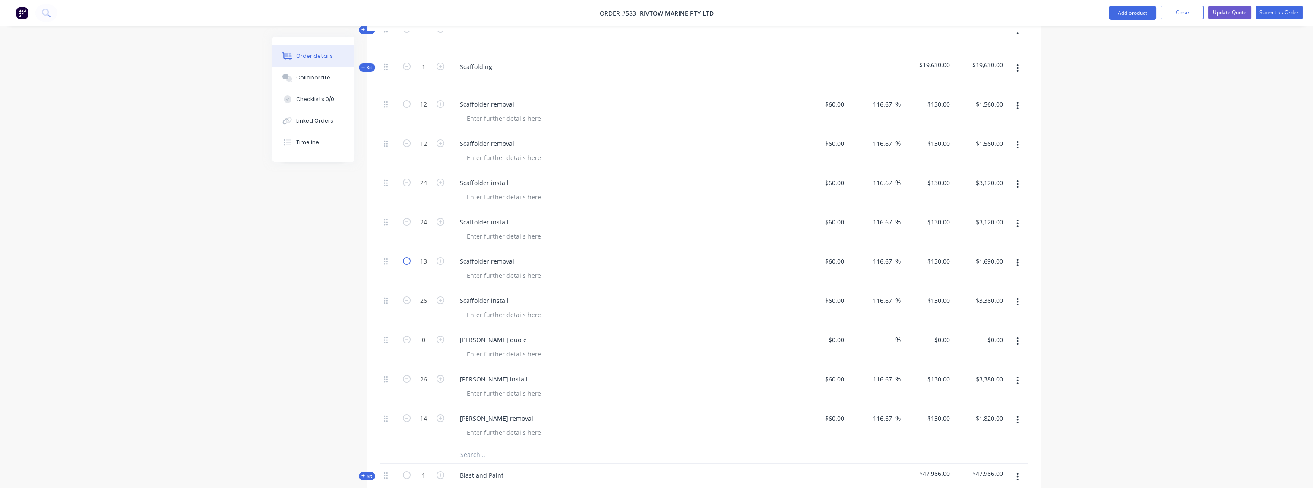
type input "12"
type input "$1,560.00"
click at [404, 297] on icon "button" at bounding box center [407, 301] width 8 height 8
type input "25"
type input "$3,250.00"
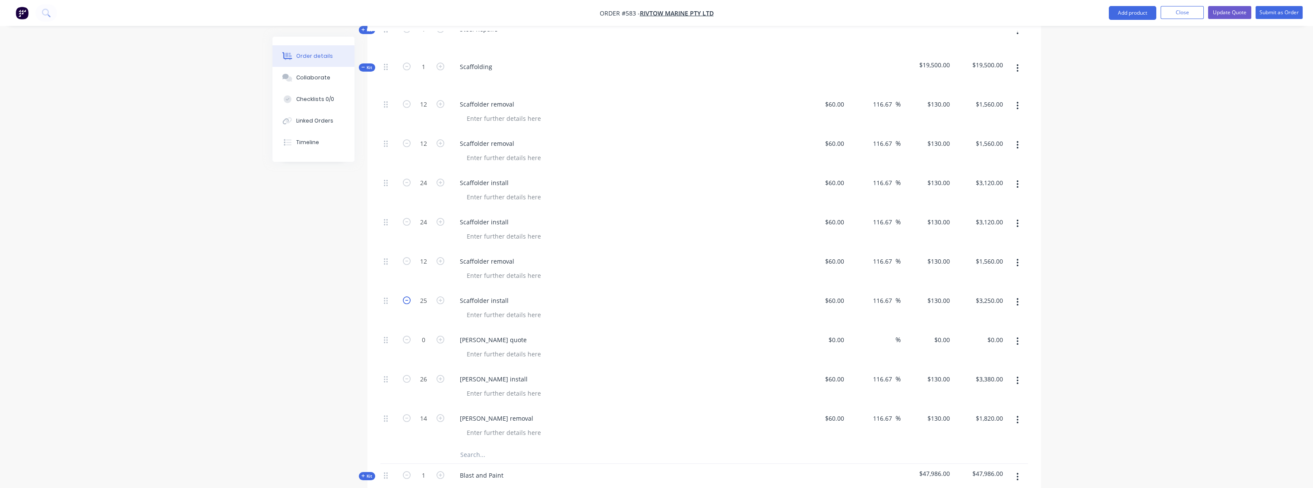
click at [404, 297] on icon "button" at bounding box center [407, 301] width 8 height 8
type input "24"
type input "$3,120.00"
type input "0"
click at [659, 328] on div "0 $0.00" at bounding box center [926, 347] width 53 height 39
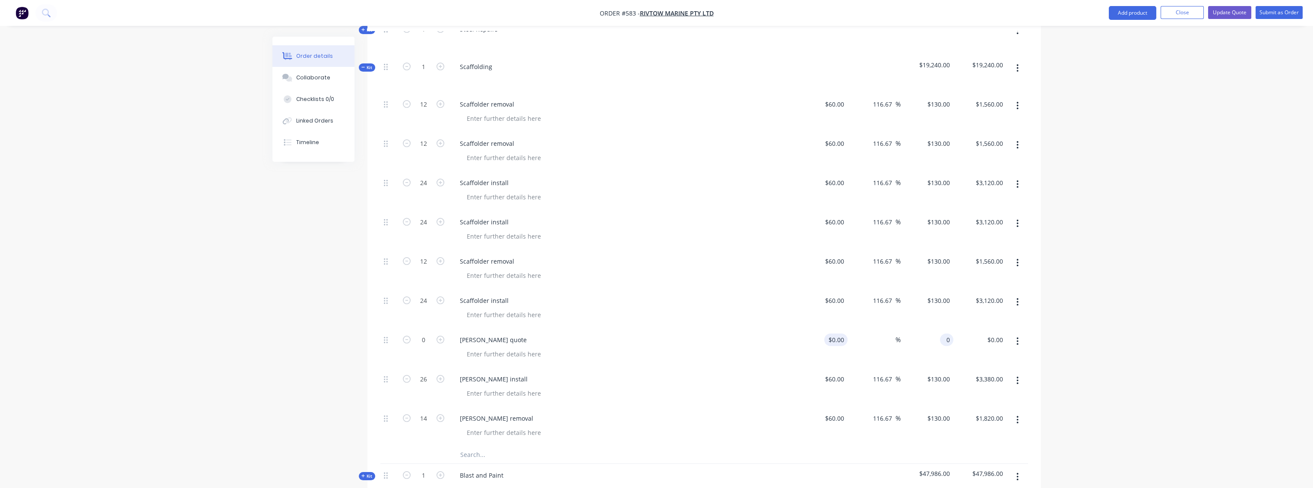
type input "0"
type input "$0.00"
click at [659, 334] on input "0" at bounding box center [837, 340] width 20 height 13
type input "$230.00"
click at [659, 334] on div "230 $0.00" at bounding box center [941, 340] width 23 height 13
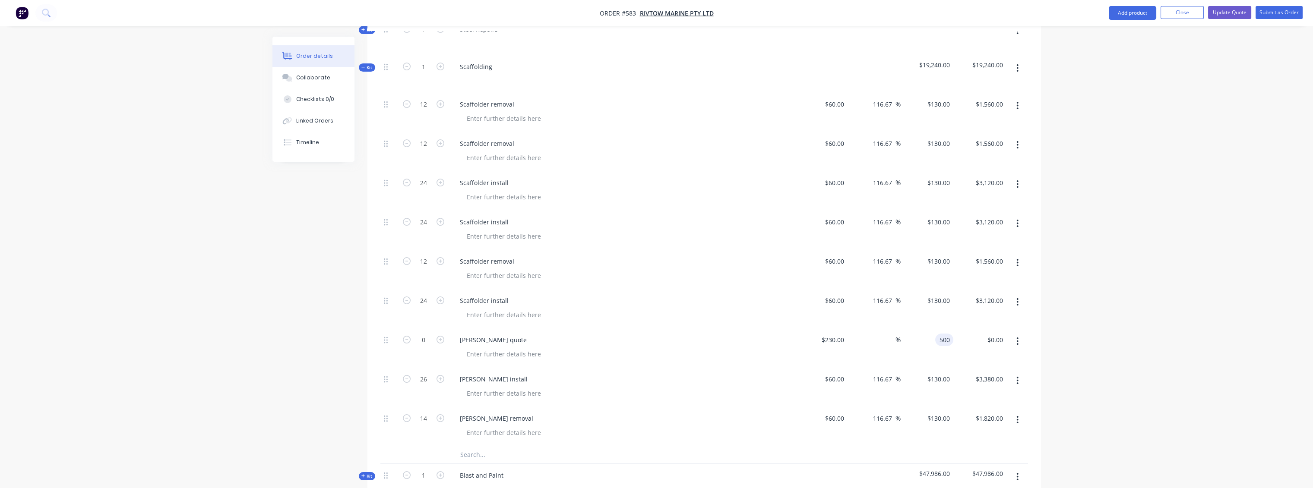
type input "500"
type input "117.39"
click at [659, 328] on div at bounding box center [1017, 347] width 22 height 39
type input "500"
click at [659, 334] on input "500" at bounding box center [939, 340] width 27 height 13
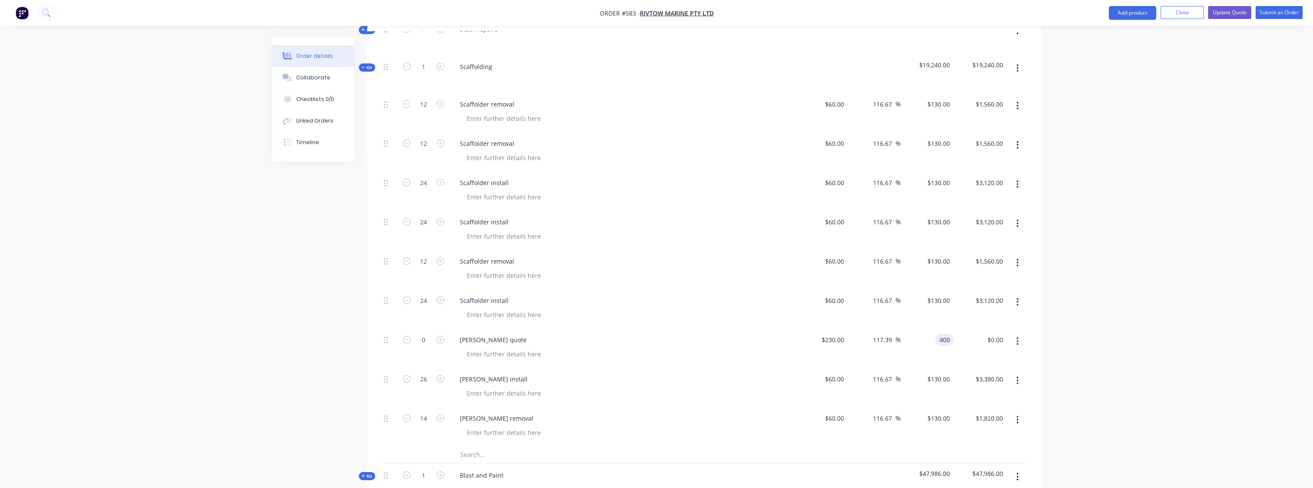
type input "400"
click at [659, 328] on div "$230.00 $230.00" at bounding box center [821, 347] width 53 height 39
type input "73.91"
type input "400"
click at [659, 334] on input "400" at bounding box center [945, 340] width 15 height 13
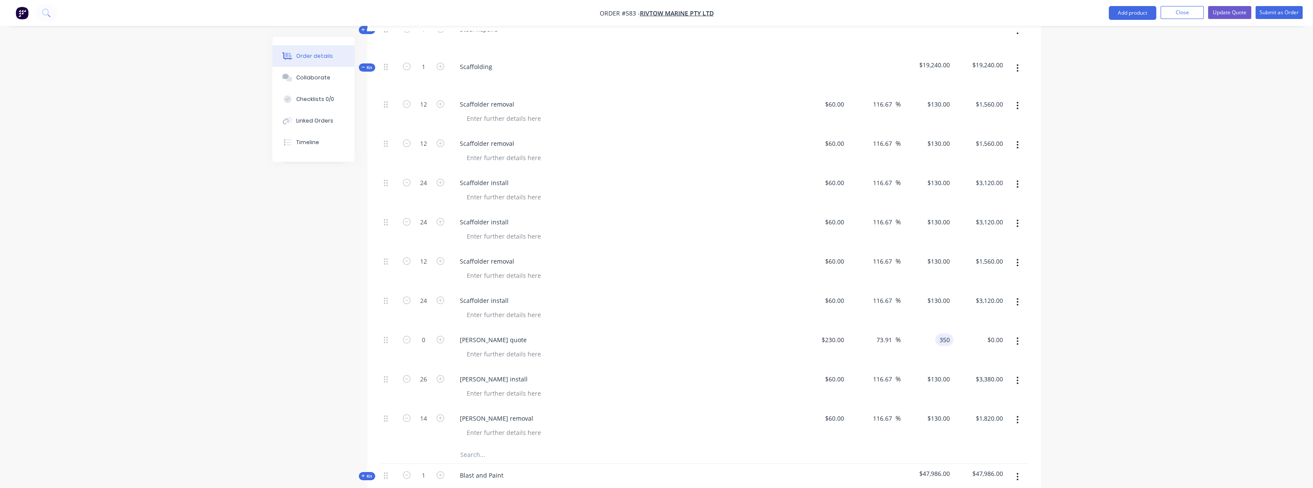
type input "350"
type input "52.17"
type input "$350.00"
click at [659, 328] on div "[PERSON_NAME] quote" at bounding box center [621, 347] width 345 height 39
click at [439, 336] on icon "button" at bounding box center [440, 340] width 8 height 8
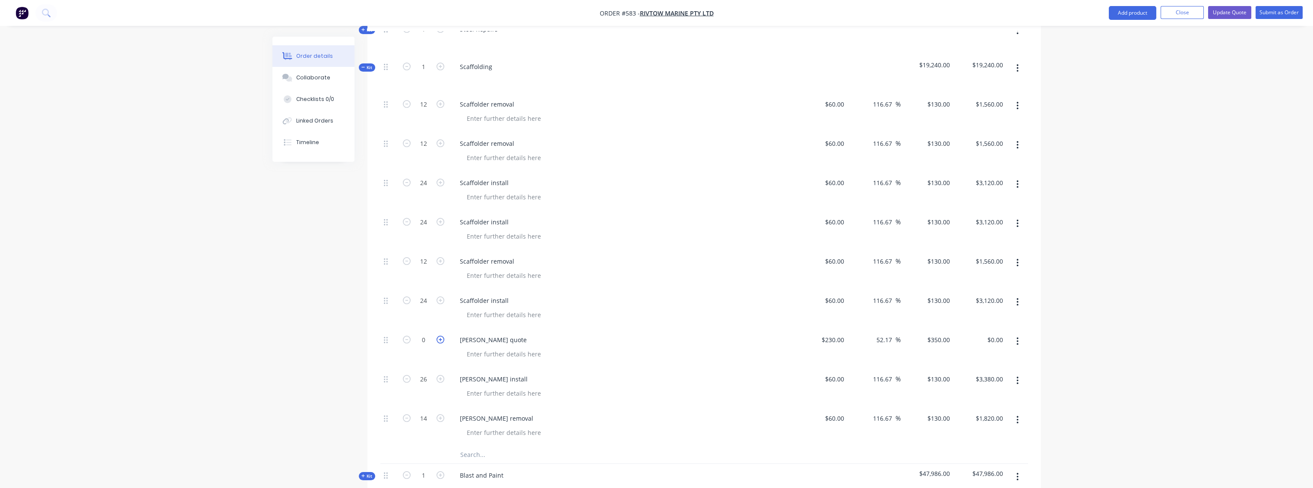
type input "1"
type input "$350.00"
click at [439, 336] on icon "button" at bounding box center [440, 340] width 8 height 8
type input "2"
type input "$700.00"
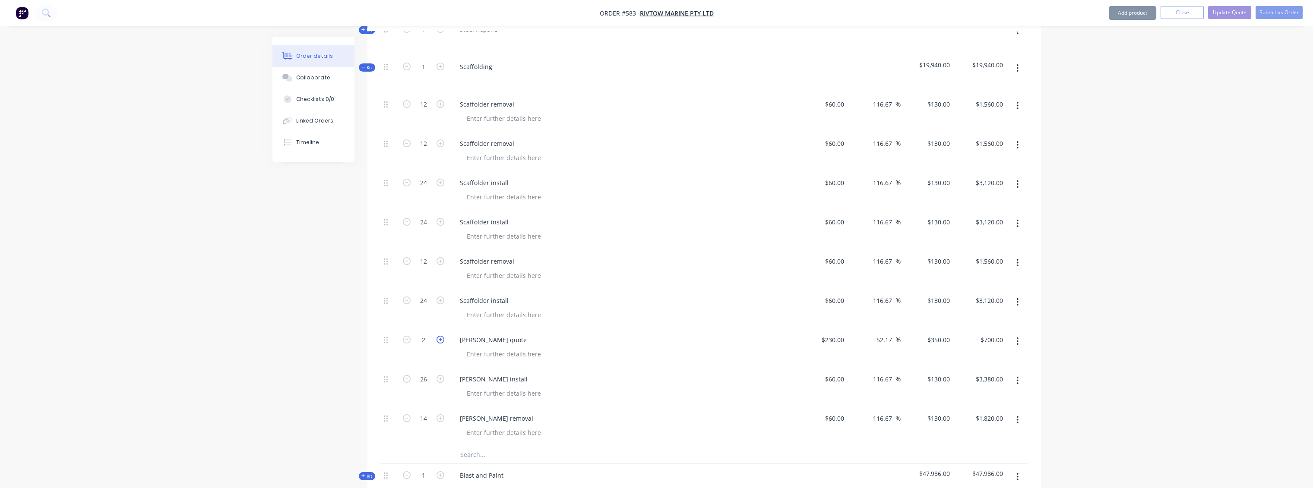
click at [439, 336] on icon "button" at bounding box center [440, 340] width 8 height 8
type input "3"
type input "$1,050.00"
click at [439, 336] on icon "button" at bounding box center [440, 340] width 8 height 8
type input "4"
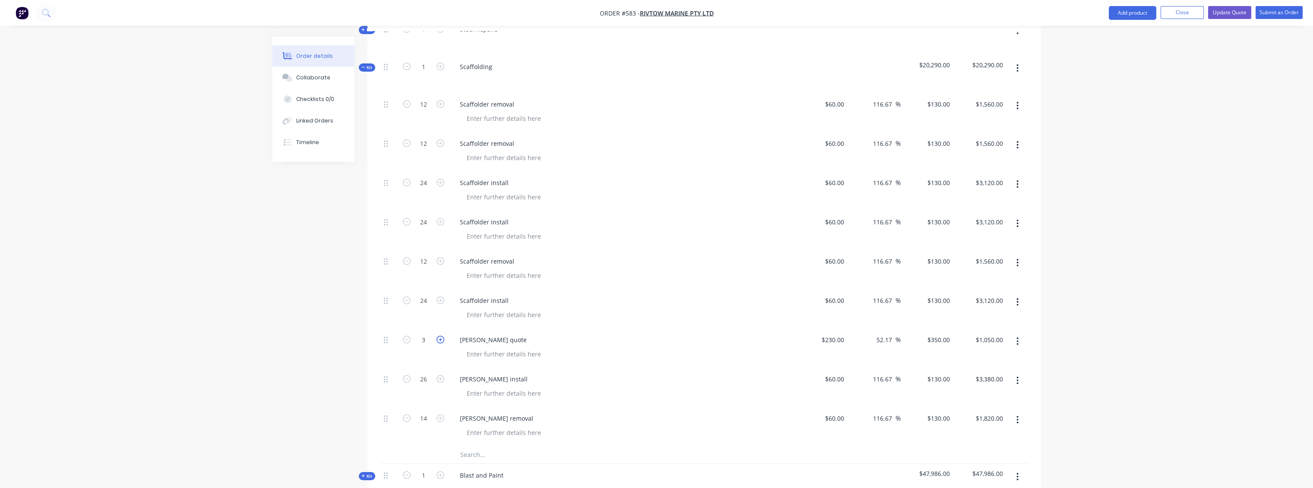
type input "$1,400.00"
click at [659, 348] on div at bounding box center [626, 354] width 332 height 13
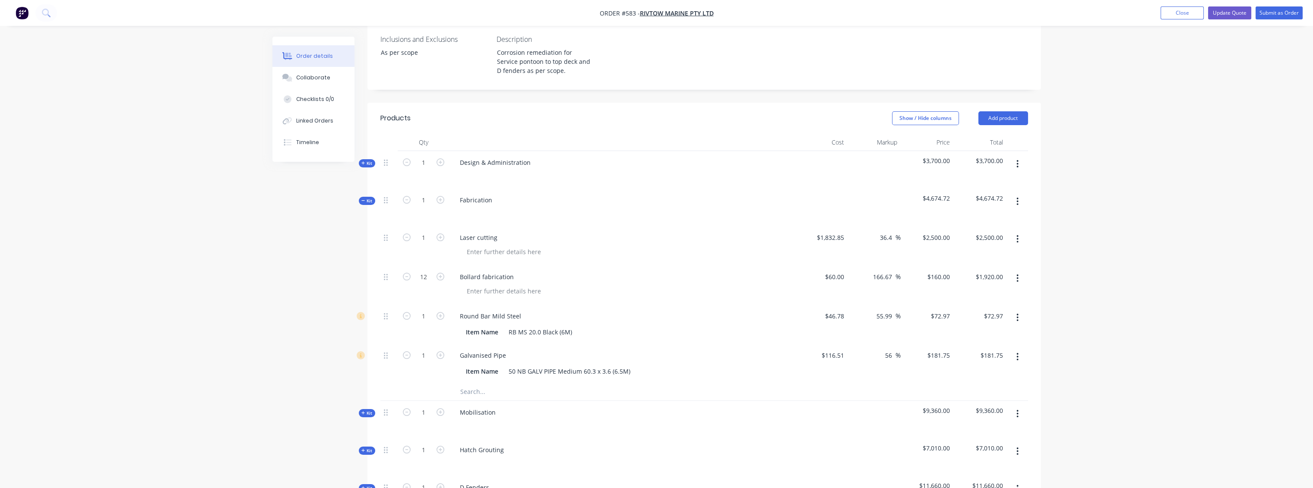
scroll to position [188, 0]
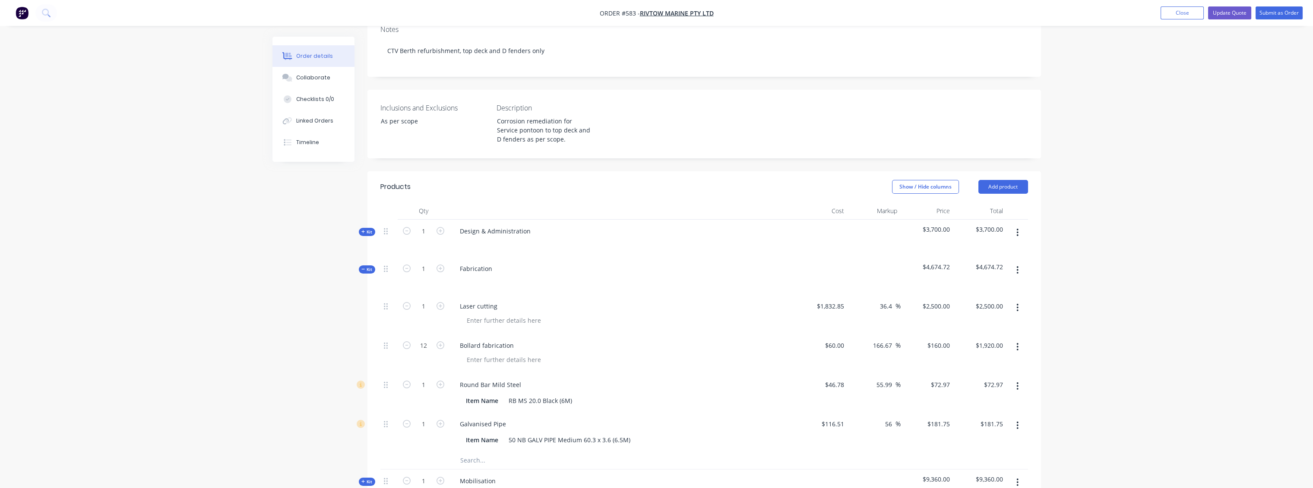
click at [371, 266] on span "Kit" at bounding box center [366, 269] width 11 height 6
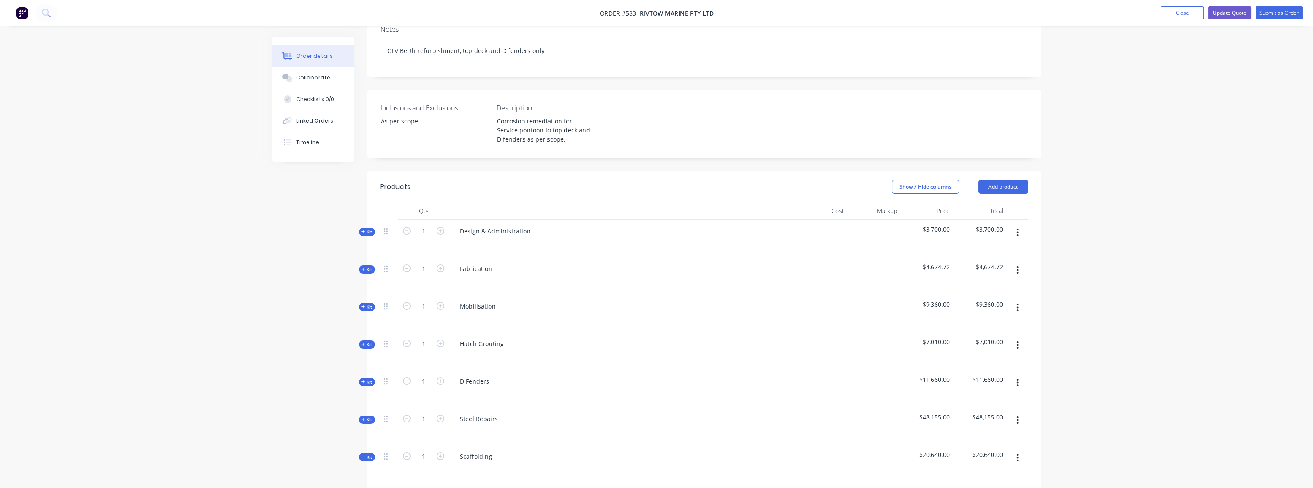
click at [369, 266] on span "Kit" at bounding box center [366, 269] width 11 height 6
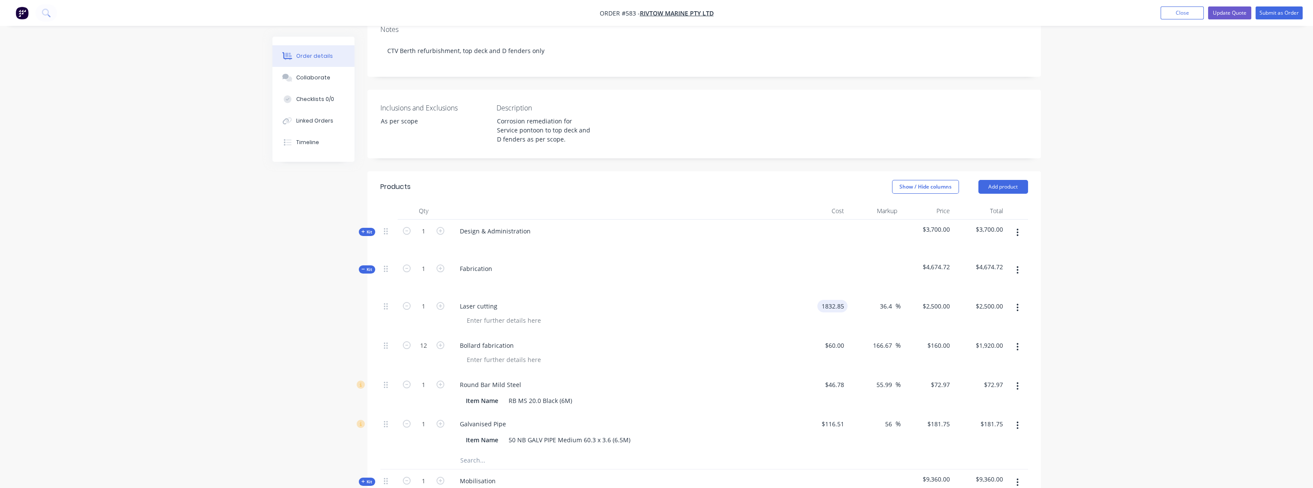
click at [659, 300] on input "1832.85" at bounding box center [834, 306] width 27 height 13
type input "$1,183.34"
type input "$1,614.071"
type input "$1,614.07"
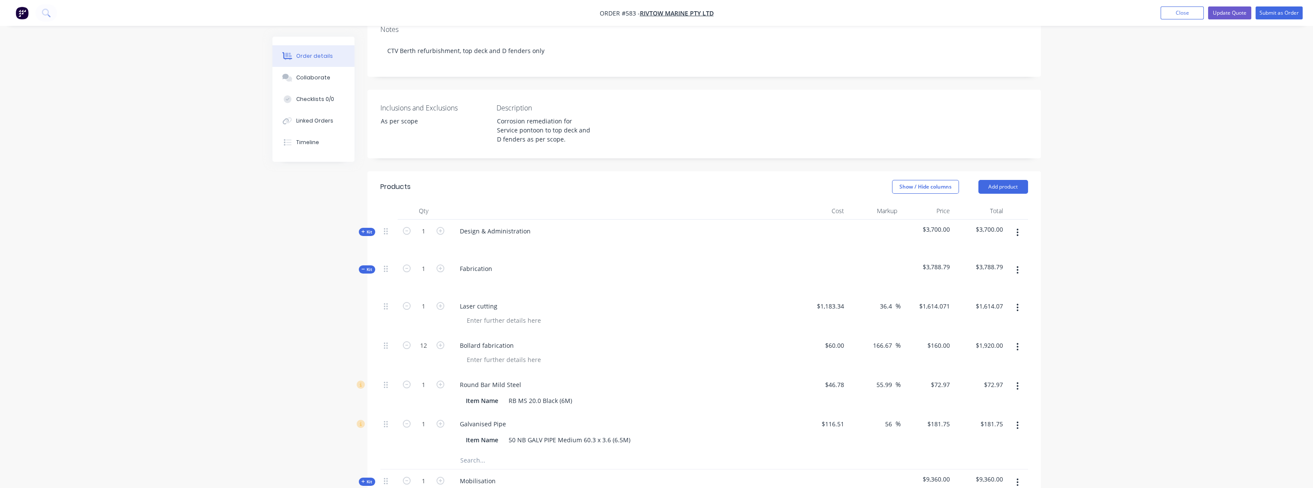
click at [659, 295] on div "36.4 36.4 %" at bounding box center [873, 314] width 53 height 39
type input "1900"
type input "60.56"
type input "$1,900.00"
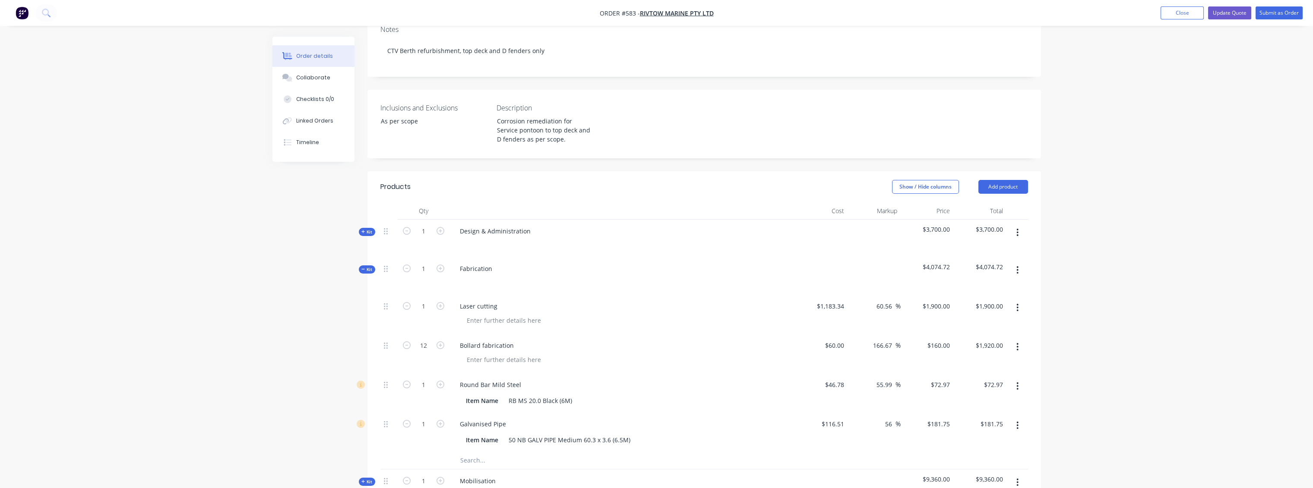
click at [659, 295] on div "$1,900.00 $1,900.00" at bounding box center [979, 314] width 53 height 39
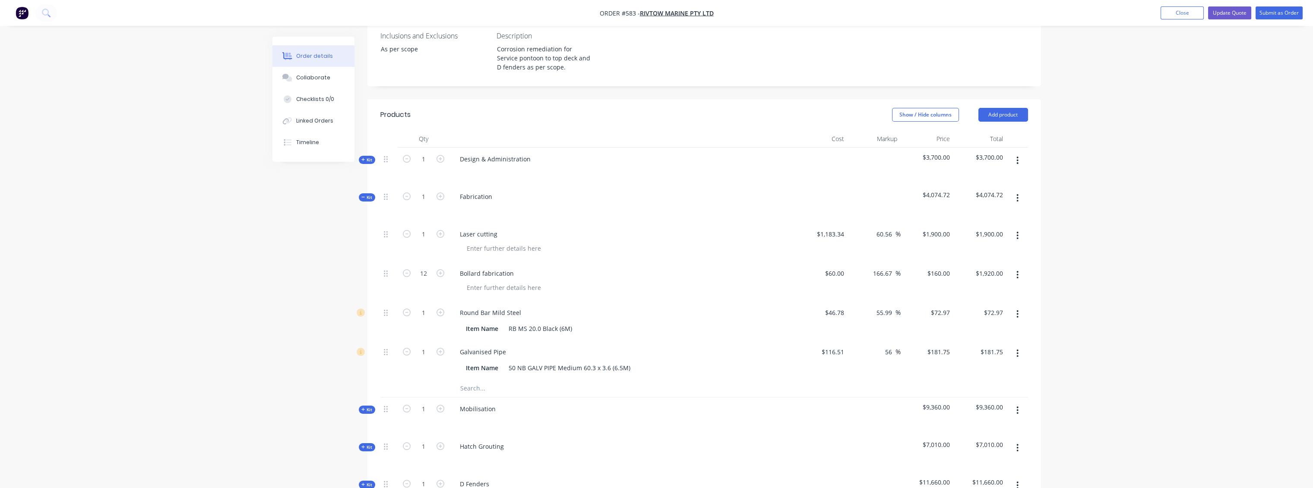
scroll to position [236, 0]
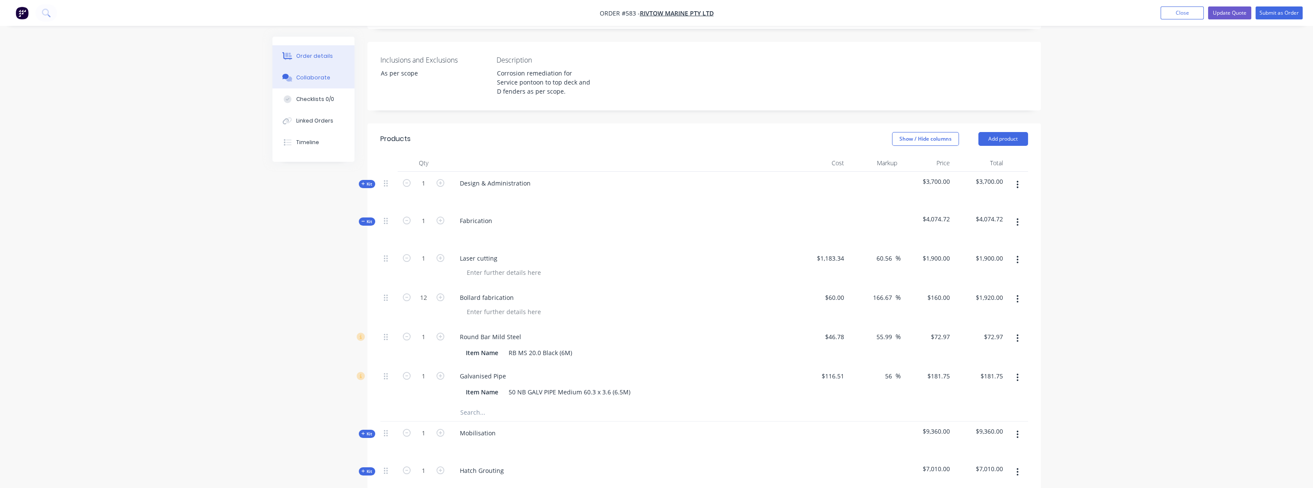
click at [317, 69] on button "Collaborate" at bounding box center [313, 78] width 82 height 22
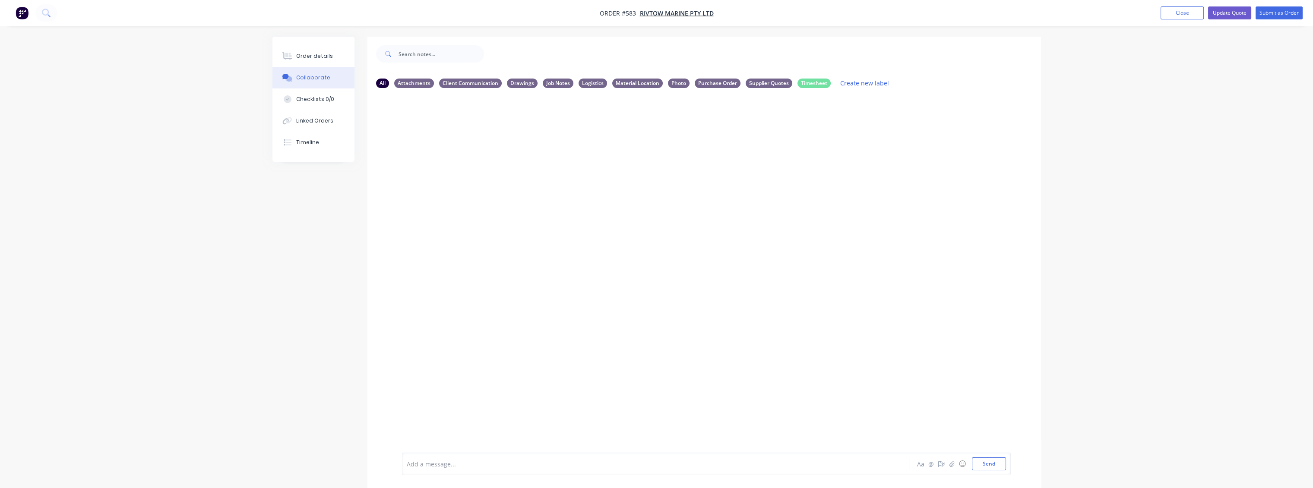
click at [659, 174] on div at bounding box center [703, 274] width 673 height 358
click at [659, 465] on button "Send" at bounding box center [989, 464] width 34 height 13
click at [472, 162] on button "button" at bounding box center [471, 161] width 3 height 13
click at [506, 165] on button "Labels" at bounding box center [527, 164] width 97 height 19
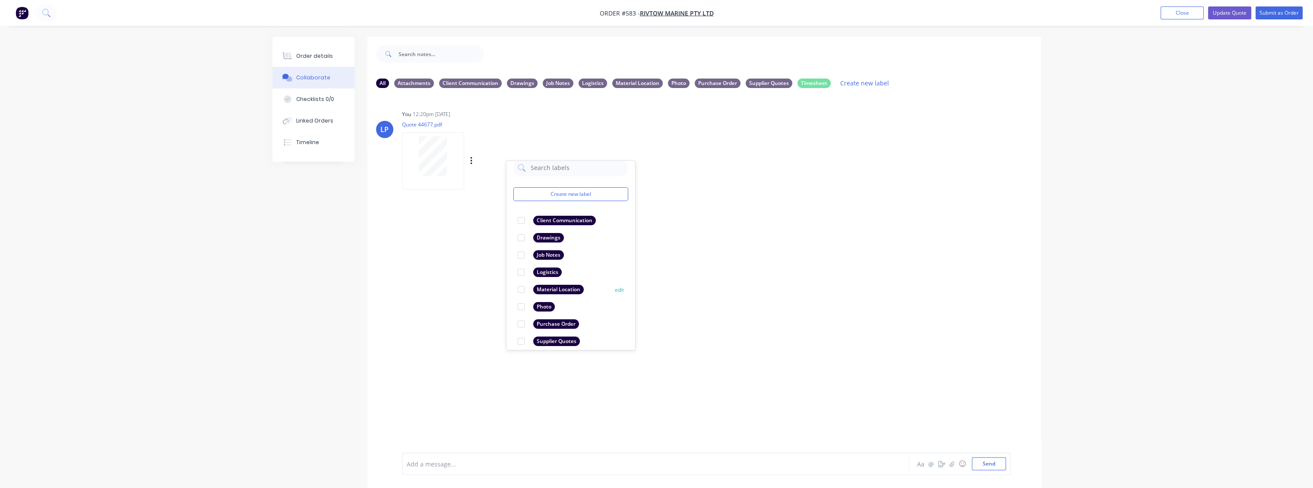
scroll to position [32, 0]
click at [521, 316] on div at bounding box center [520, 317] width 17 height 17
click at [659, 268] on div "LP You 12:20pm [DATE] Quote 44677.pdf Labels Download Delete Create new label S…" at bounding box center [703, 274] width 673 height 358
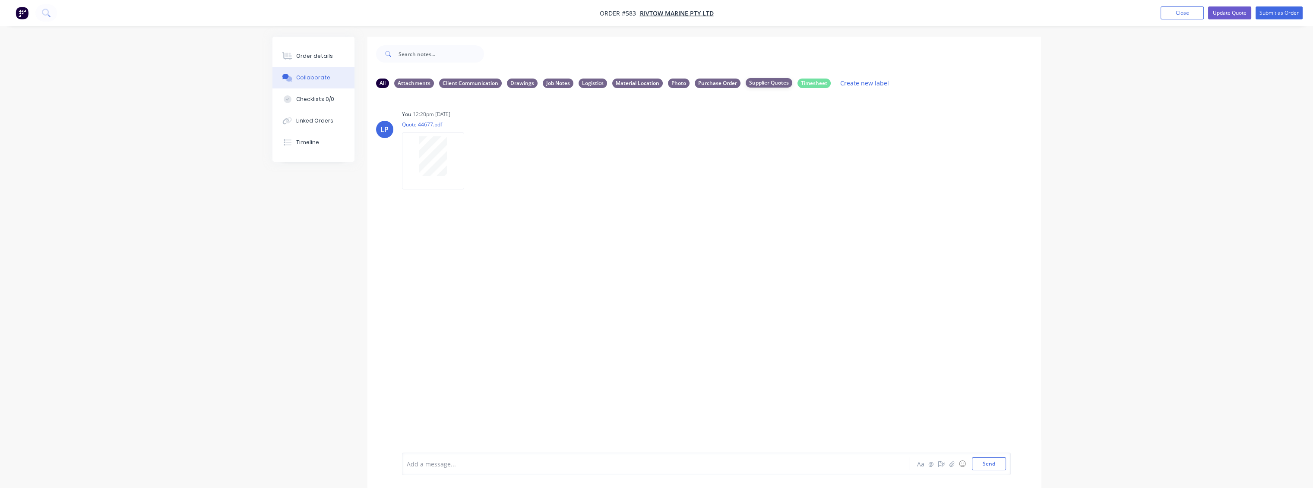
click at [659, 84] on div "Supplier Quotes" at bounding box center [768, 82] width 47 height 9
click at [659, 82] on div "Supplier Quotes" at bounding box center [768, 82] width 47 height 9
click at [659, 85] on div "Purchase Order" at bounding box center [718, 82] width 46 height 9
click at [659, 81] on div "Supplier Quotes" at bounding box center [768, 82] width 47 height 9
click at [659, 467] on button "Send" at bounding box center [989, 464] width 34 height 13
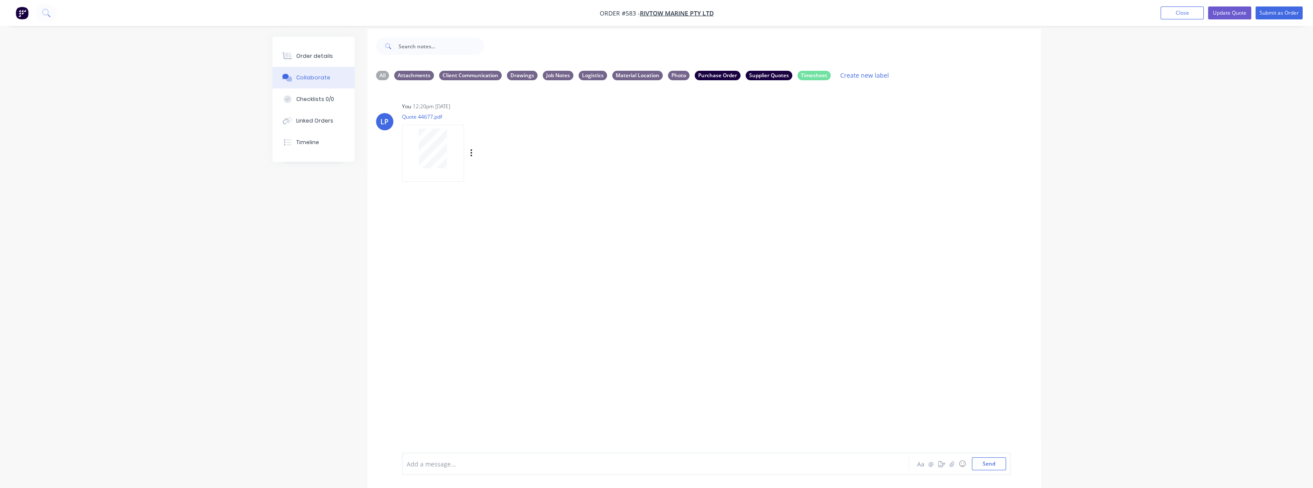
scroll to position [0, 0]
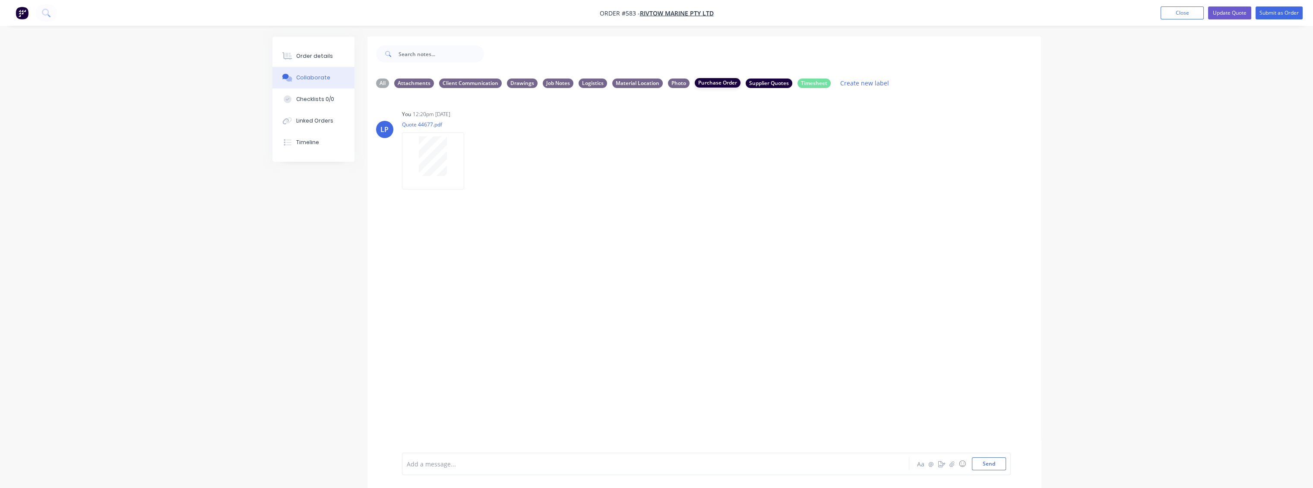
click at [659, 84] on div "Purchase Order" at bounding box center [718, 82] width 46 height 9
click at [659, 85] on div "Supplier Quotes" at bounding box center [768, 82] width 47 height 9
click at [471, 253] on icon "button" at bounding box center [471, 252] width 2 height 8
click at [502, 256] on button "Labels" at bounding box center [527, 255] width 97 height 19
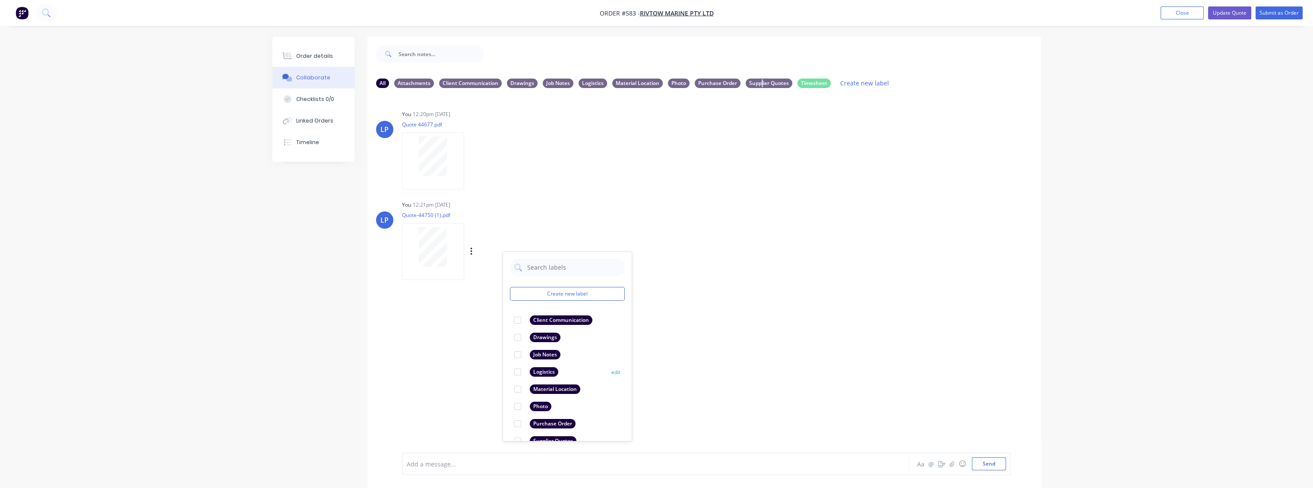
scroll to position [32, 0]
click at [515, 406] on div at bounding box center [517, 408] width 17 height 17
click at [659, 351] on div "LP You 12:20pm [DATE] Quote 44677.pdf Labels Download Delete LP You 12:21pm [DA…" at bounding box center [703, 274] width 673 height 358
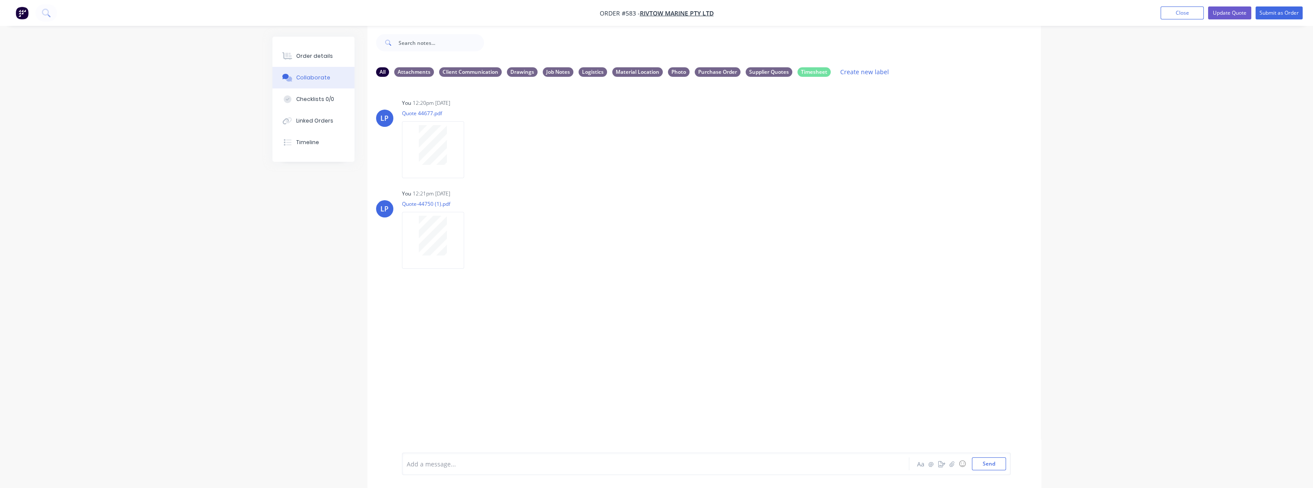
scroll to position [13, 0]
click at [379, 72] on div "All" at bounding box center [382, 69] width 13 height 9
click at [659, 461] on div at bounding box center [631, 464] width 449 height 9
click at [659, 464] on div at bounding box center [631, 464] width 449 height 9
click at [500, 460] on div at bounding box center [631, 464] width 449 height 9
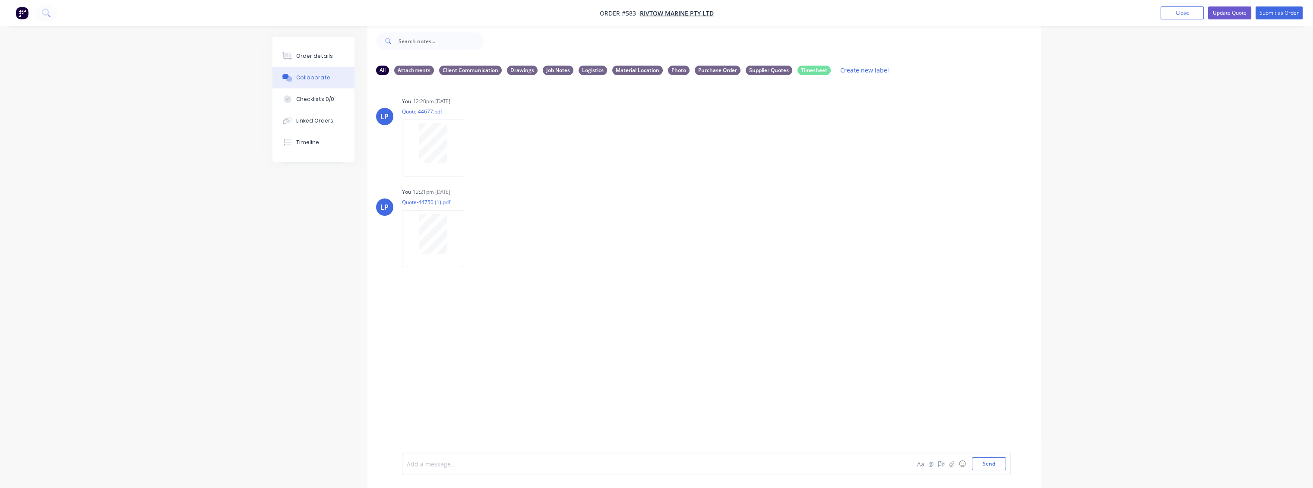
click at [435, 467] on div at bounding box center [631, 464] width 449 height 9
click at [471, 332] on div "LP You 12:20pm [DATE] Quote 44677.pdf Labels Download Delete LP You 12:21pm [DA…" at bounding box center [703, 261] width 673 height 358
click at [0, 0] on icon "button" at bounding box center [0, 0] width 0 height 0
click at [0, 0] on button "Labels" at bounding box center [0, 0] width 0 height 0
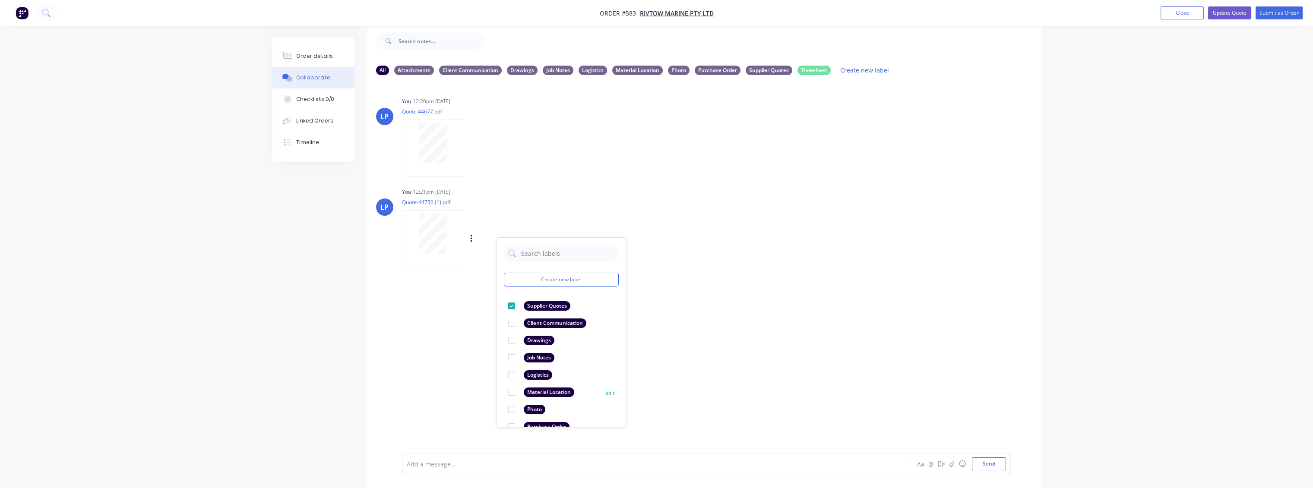
scroll to position [32, 0]
click at [659, 306] on div "LP You 12:20pm [DATE] Quote 44677.pdf Labels Download Delete LP You 12:21pm [DA…" at bounding box center [703, 261] width 673 height 358
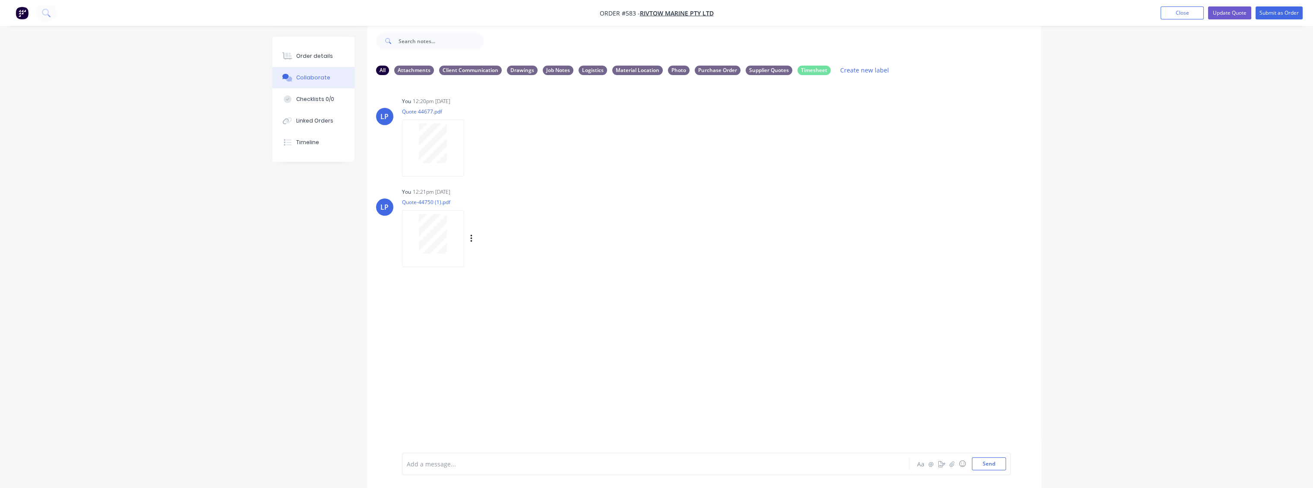
drag, startPoint x: 707, startPoint y: 230, endPoint x: 670, endPoint y: 241, distance: 38.5
click at [659, 230] on div "LP You 12:21pm [DATE] Quote-44750 (1).pdf Labels Download Delete" at bounding box center [703, 225] width 673 height 78
drag, startPoint x: 409, startPoint y: 357, endPoint x: 570, endPoint y: 398, distance: 166.3
click at [570, 398] on div "LP You 12:20pm [DATE] Quote 44677.pdf Labels Download Delete LP You 12:21pm [DA…" at bounding box center [703, 261] width 673 height 358
click at [659, 461] on button "Send" at bounding box center [989, 464] width 34 height 13
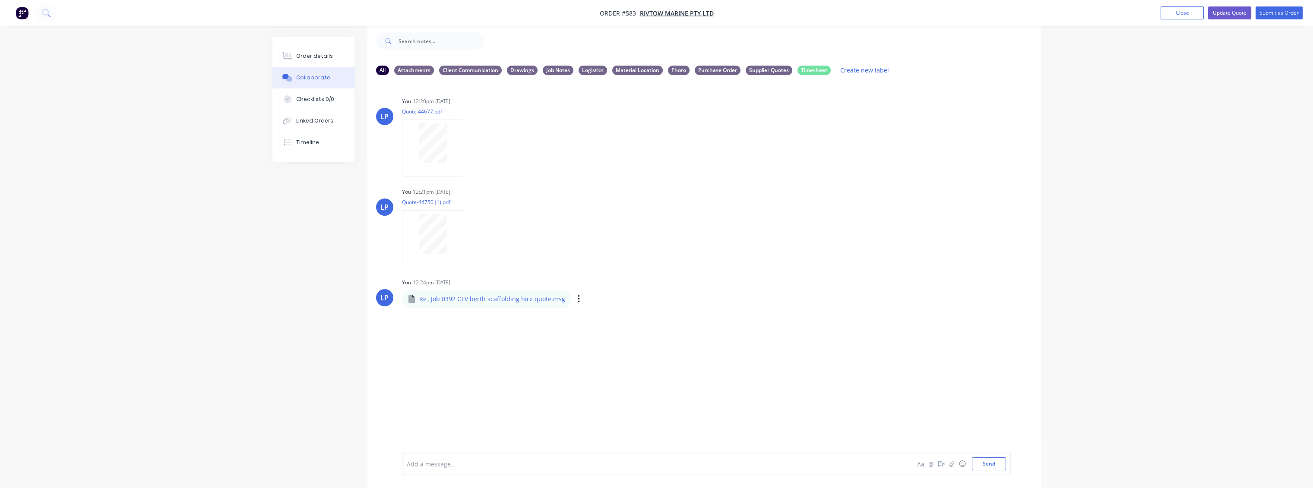
click at [576, 299] on div "Labels Download Delete" at bounding box center [623, 299] width 97 height 13
click at [578, 300] on icon "button" at bounding box center [579, 299] width 2 height 8
click at [597, 303] on button "Labels" at bounding box center [635, 302] width 97 height 19
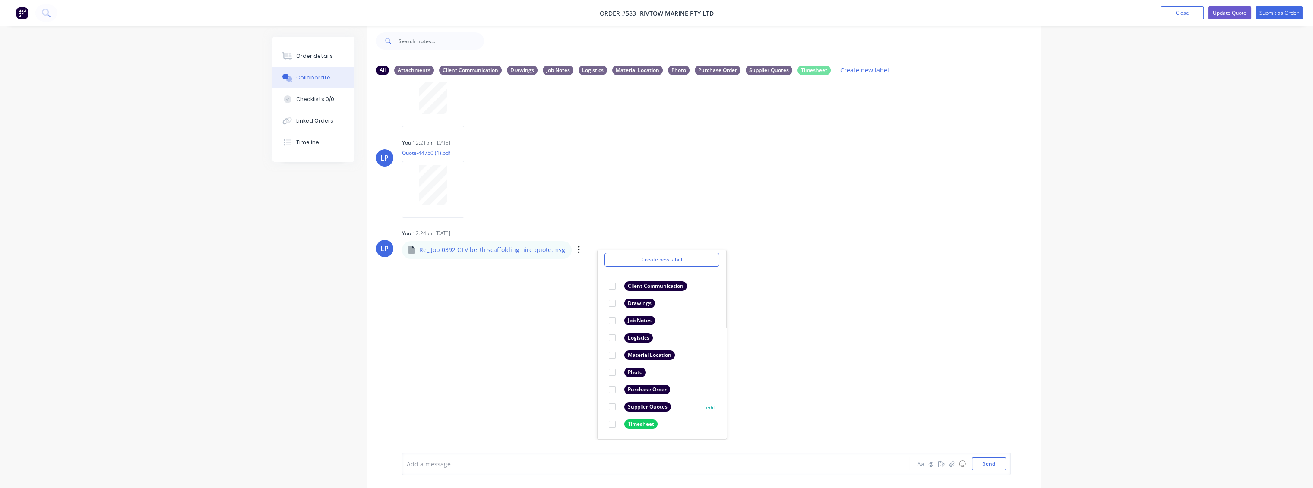
click at [611, 406] on div at bounding box center [611, 406] width 17 height 17
click at [659, 329] on div "LP You 12:20pm [DATE] Quote 44677.pdf Labels Download Delete LP You 12:21pm [DA…" at bounding box center [703, 261] width 673 height 358
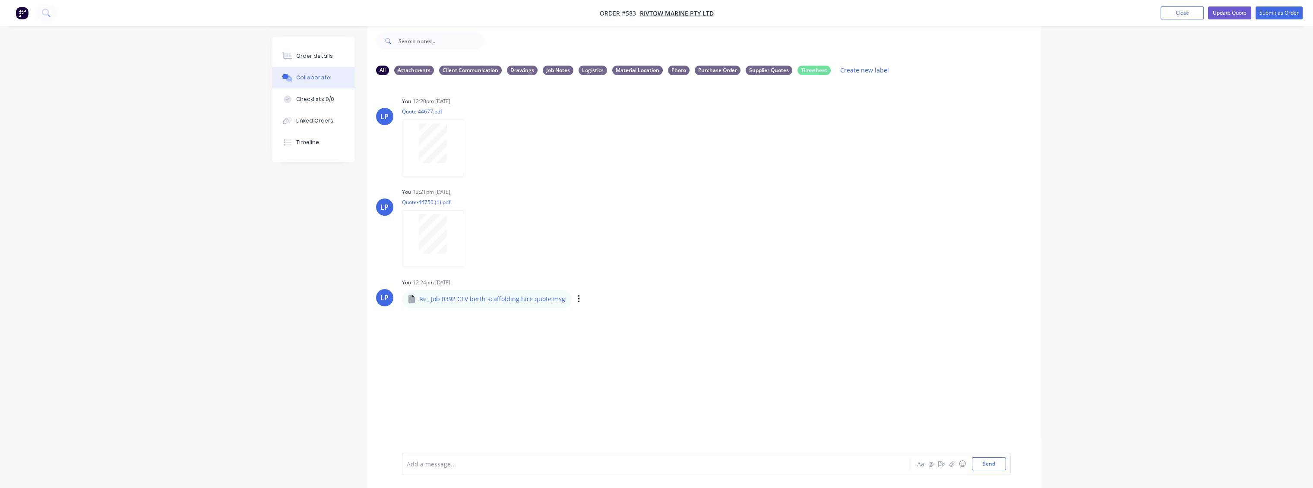
click at [659, 282] on div "LP You 12:24pm [DATE] Re_ Job 0392 CTV berth scaffolding hire quote.msg Re_ Job…" at bounding box center [703, 291] width 673 height 31
click at [659, 176] on div "LP You 12:20pm [DATE] Quote 44677.pdf Labels Download Delete LP You 12:21pm [DA…" at bounding box center [703, 261] width 673 height 358
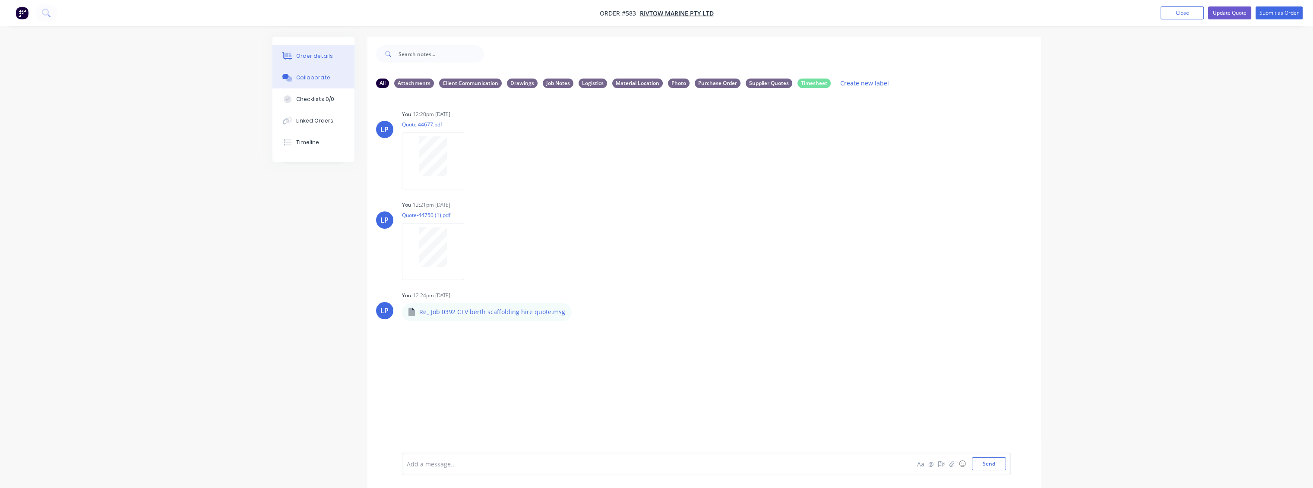
click at [313, 53] on div "Order details" at bounding box center [314, 56] width 37 height 8
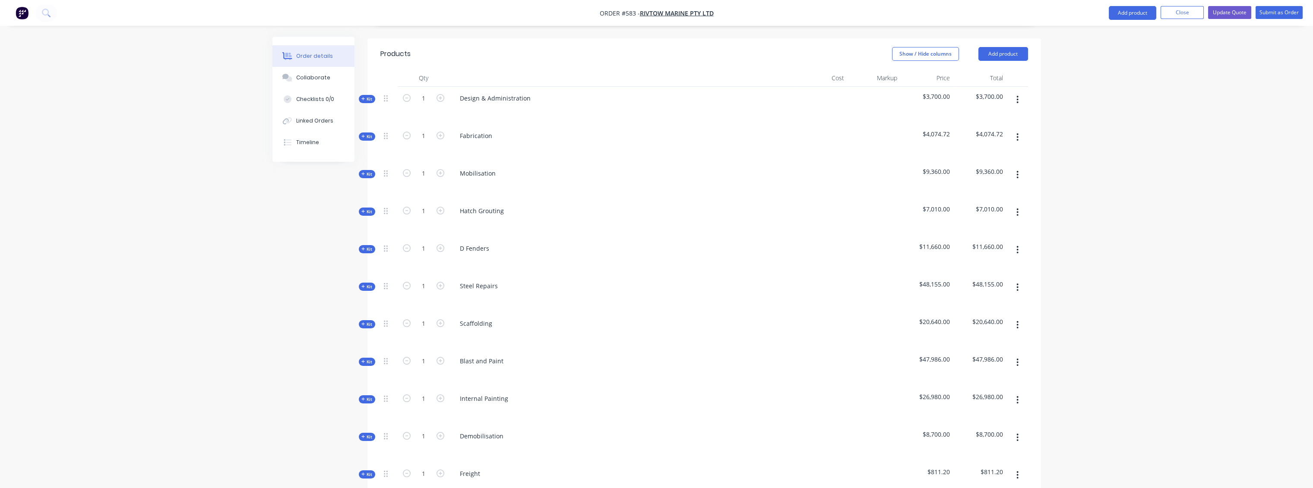
scroll to position [314, 0]
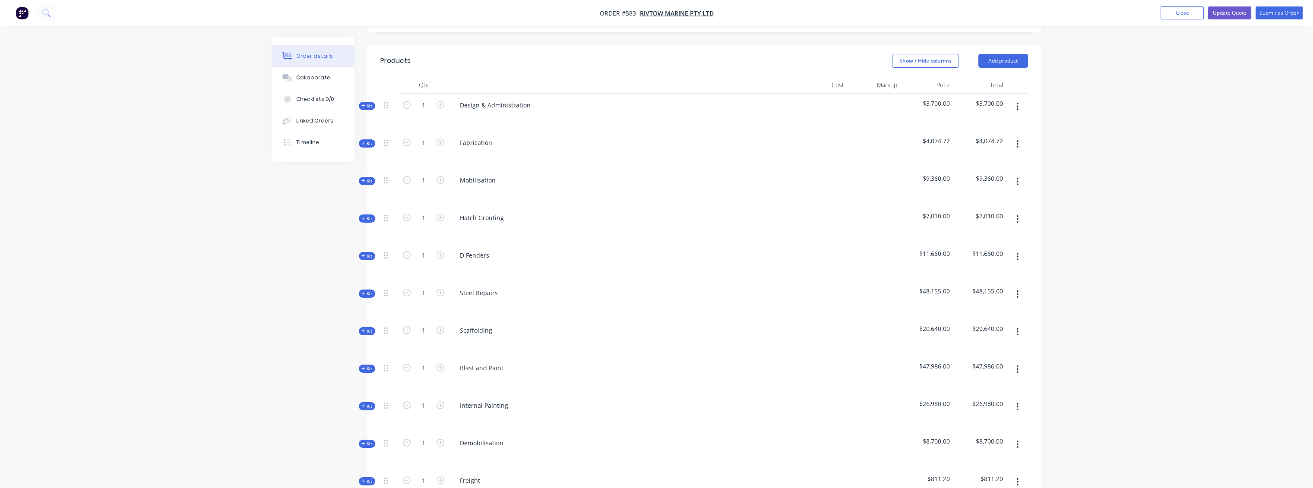
click at [369, 253] on span "Kit" at bounding box center [366, 256] width 11 height 6
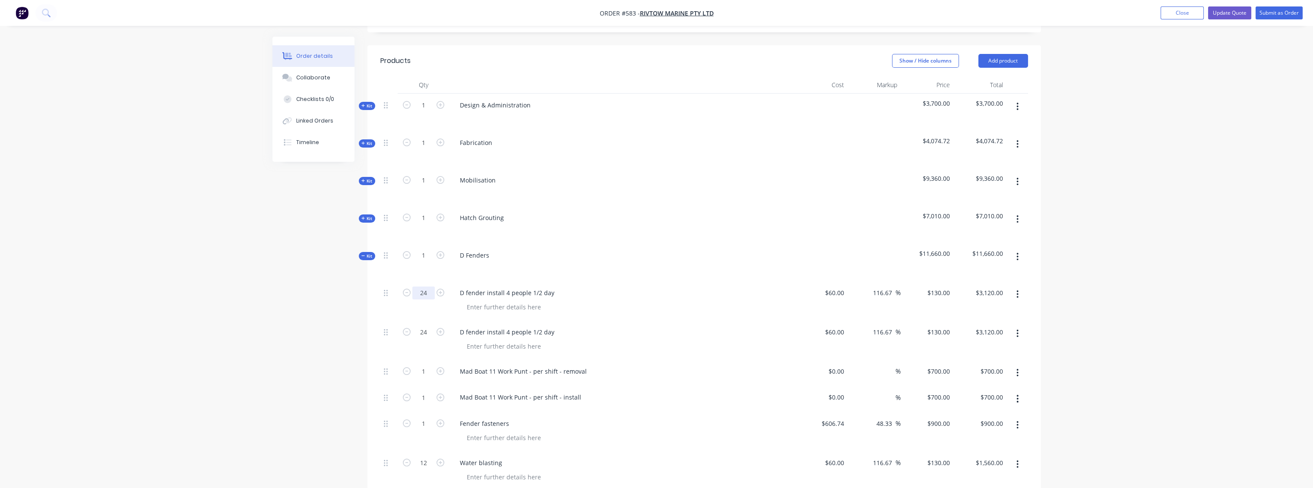
click at [427, 287] on input "24" at bounding box center [423, 293] width 22 height 13
type input "48"
type input "$6,240.00"
click at [429, 297] on input "24" at bounding box center [423, 293] width 22 height 13
type input "48"
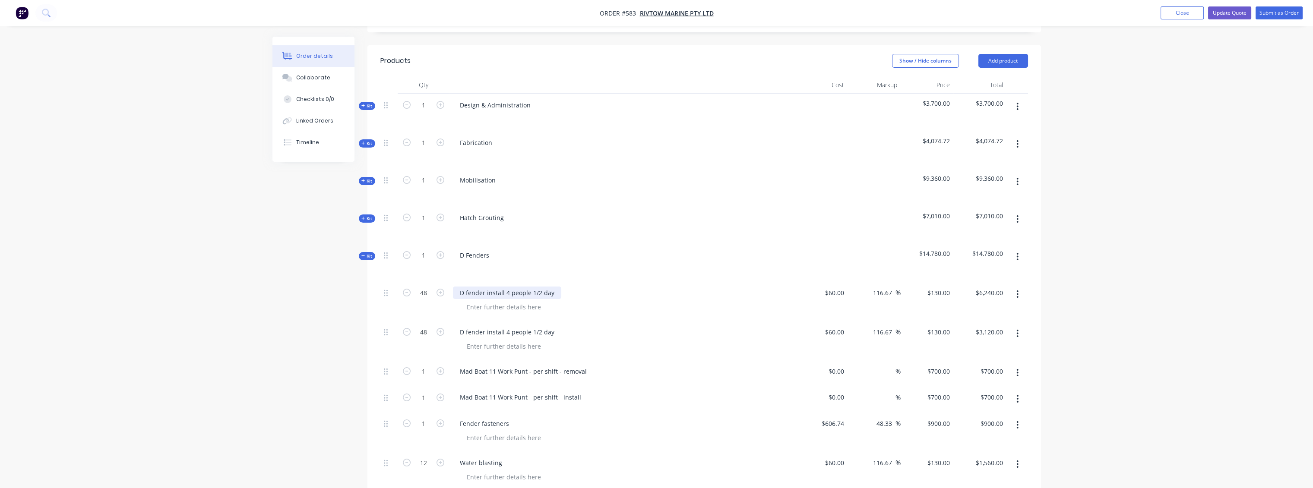
type input "$6,240.00"
drag, startPoint x: 555, startPoint y: 252, endPoint x: 543, endPoint y: 256, distance: 12.3
click at [550, 287] on div "D fender install 4 people 1/2 day" at bounding box center [507, 293] width 108 height 13
click at [538, 287] on div "D fender install 4 people 1/2 day" at bounding box center [507, 293] width 108 height 13
click at [539, 326] on div "D fender install 4 people 1/2 day" at bounding box center [507, 332] width 108 height 13
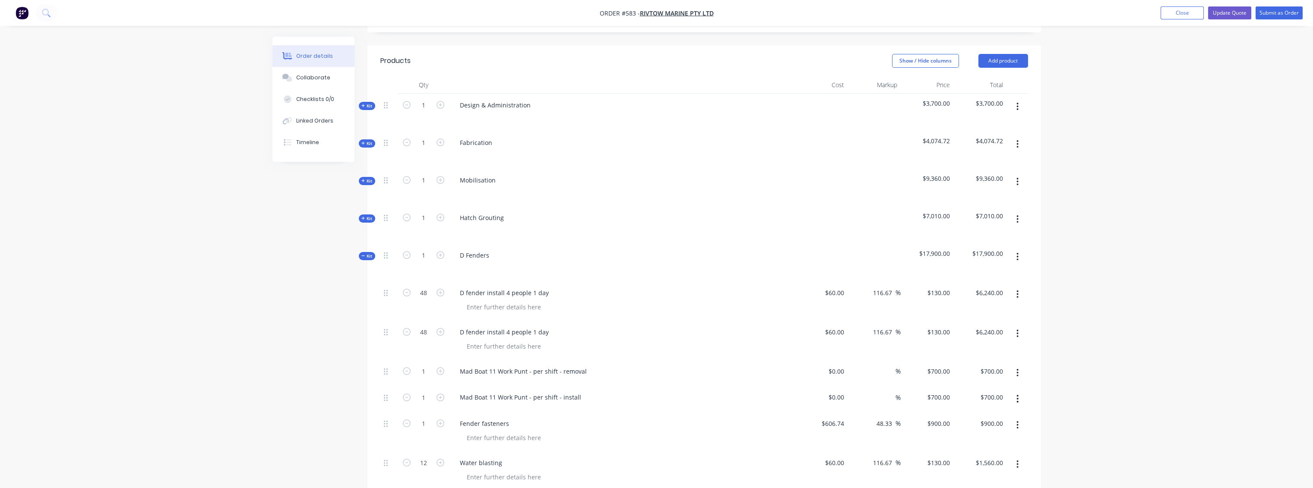
click at [586, 326] on div "D fender install 4 people 1 day" at bounding box center [622, 332] width 338 height 13
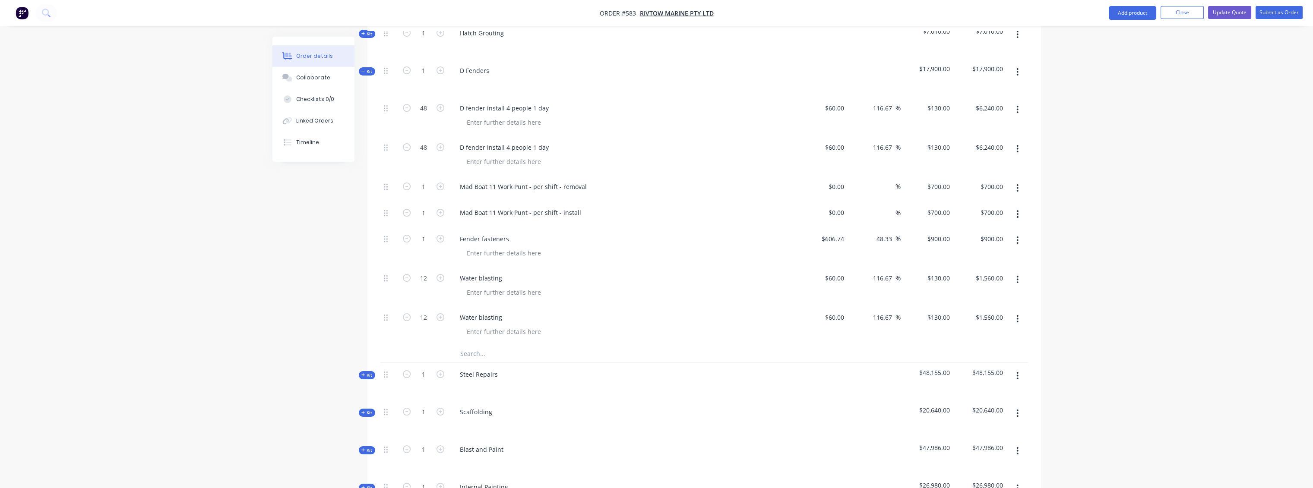
scroll to position [363, 0]
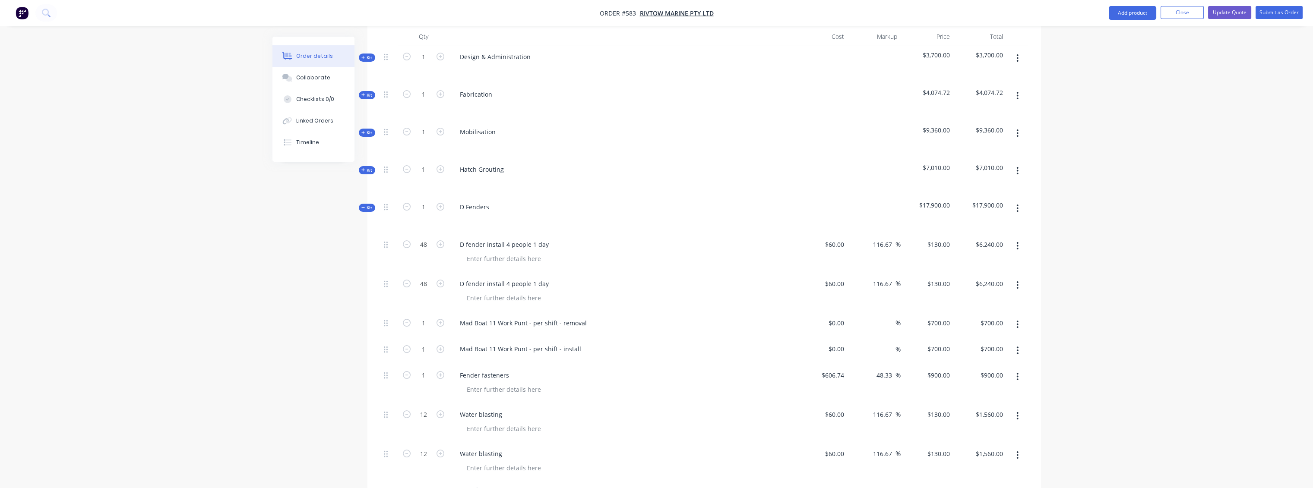
click at [362, 205] on icon at bounding box center [363, 207] width 4 height 4
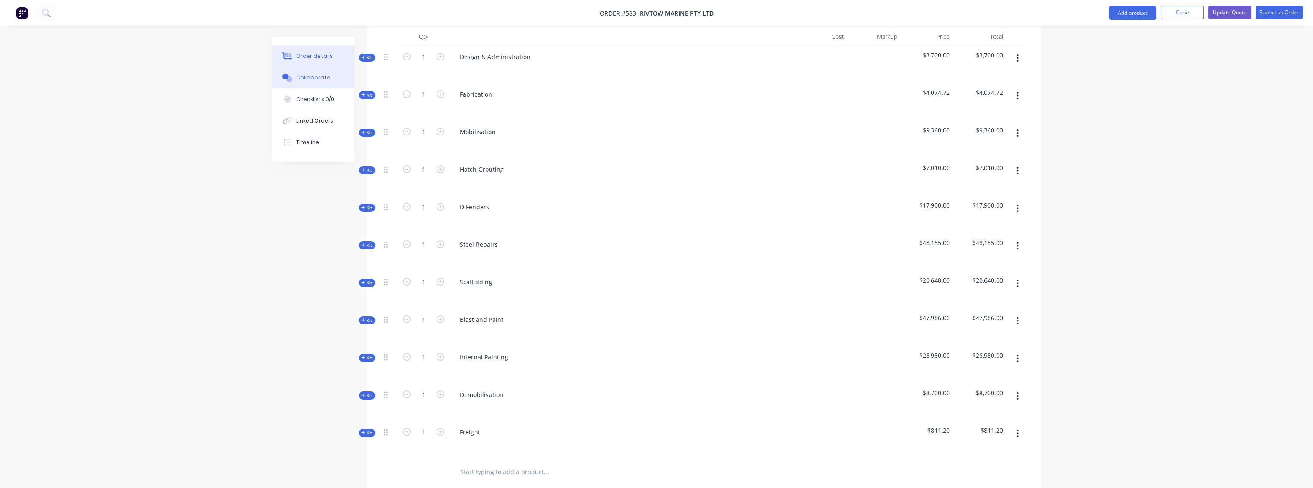
click at [321, 79] on div "Collaborate" at bounding box center [313, 78] width 34 height 8
click at [323, 53] on div "Order details" at bounding box center [318, 56] width 37 height 8
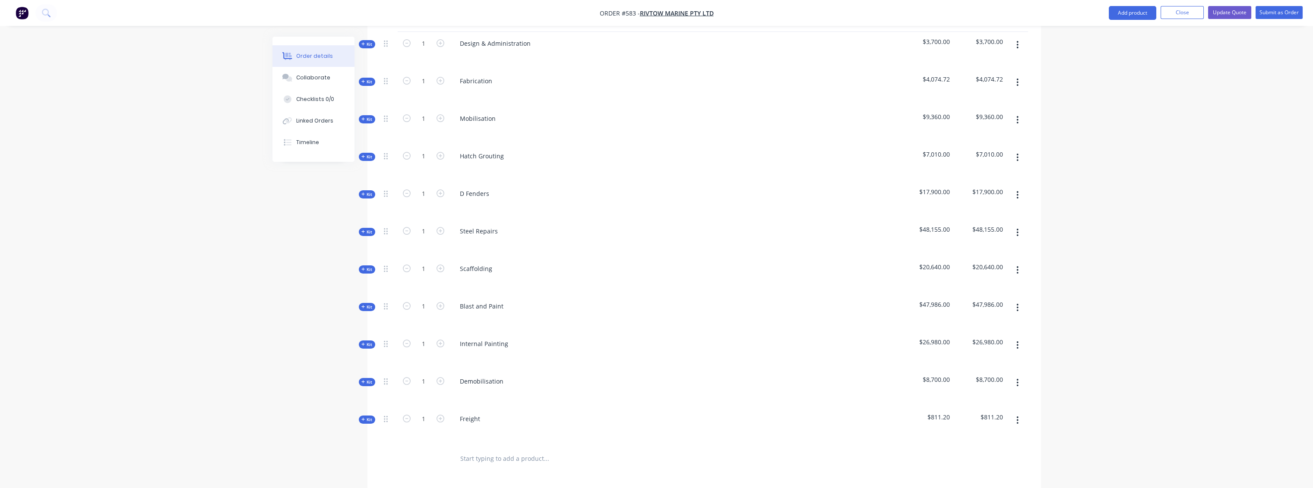
scroll to position [383, 0]
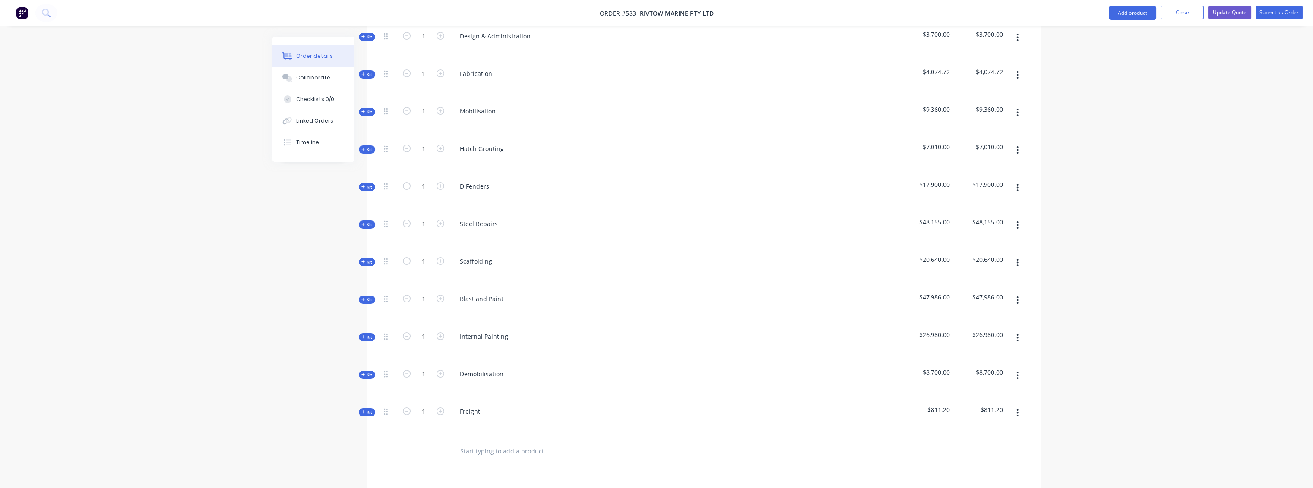
click at [366, 221] on span "Kit" at bounding box center [366, 224] width 11 height 6
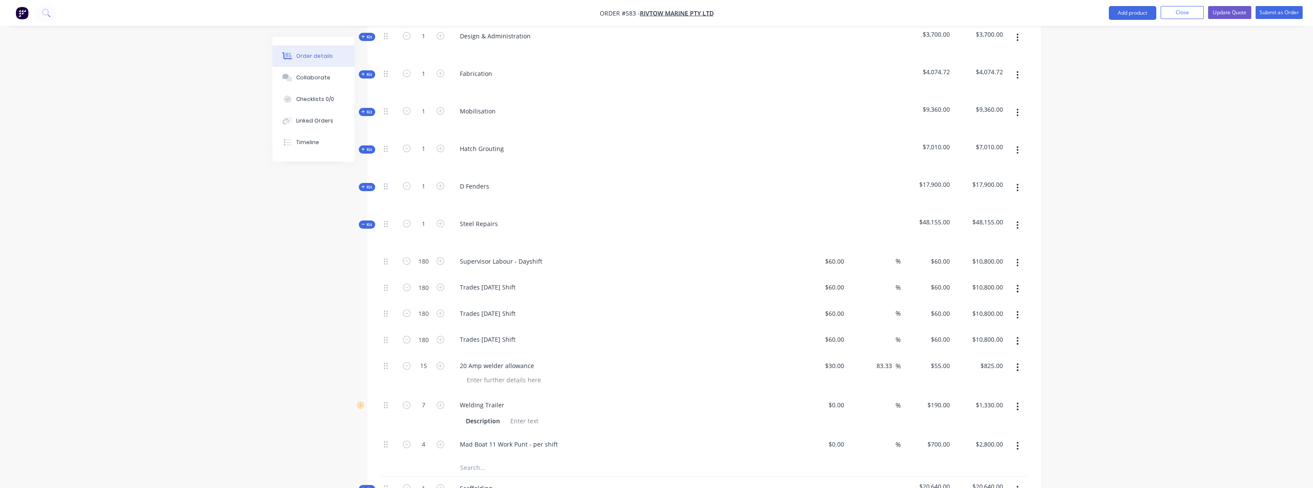
click at [659, 442] on icon "button" at bounding box center [1018, 446] width 2 height 8
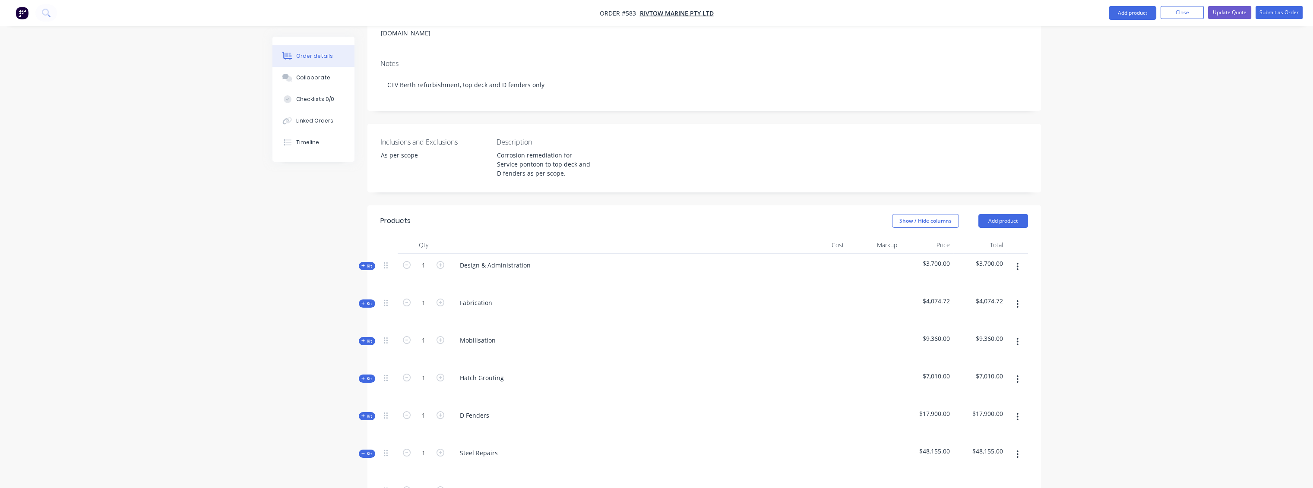
scroll to position [144, 0]
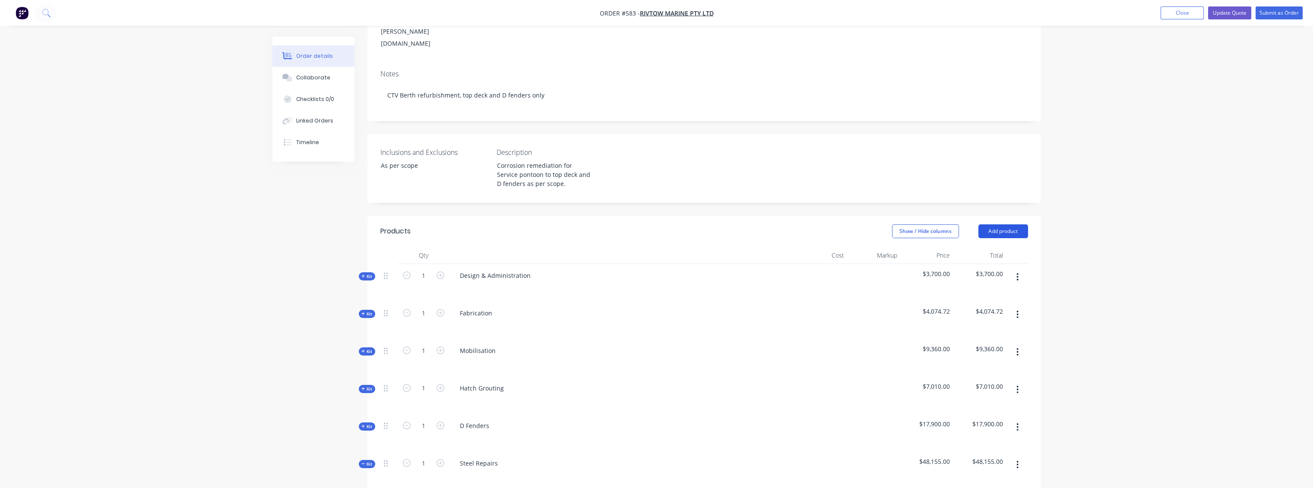
click at [659, 224] on button "Add product" at bounding box center [1003, 231] width 50 height 14
click at [659, 216] on header "Products Show / Hide columns Add product Product catalogue Basic product Produc…" at bounding box center [703, 231] width 673 height 31
click at [367, 311] on span "Kit" at bounding box center [366, 314] width 11 height 6
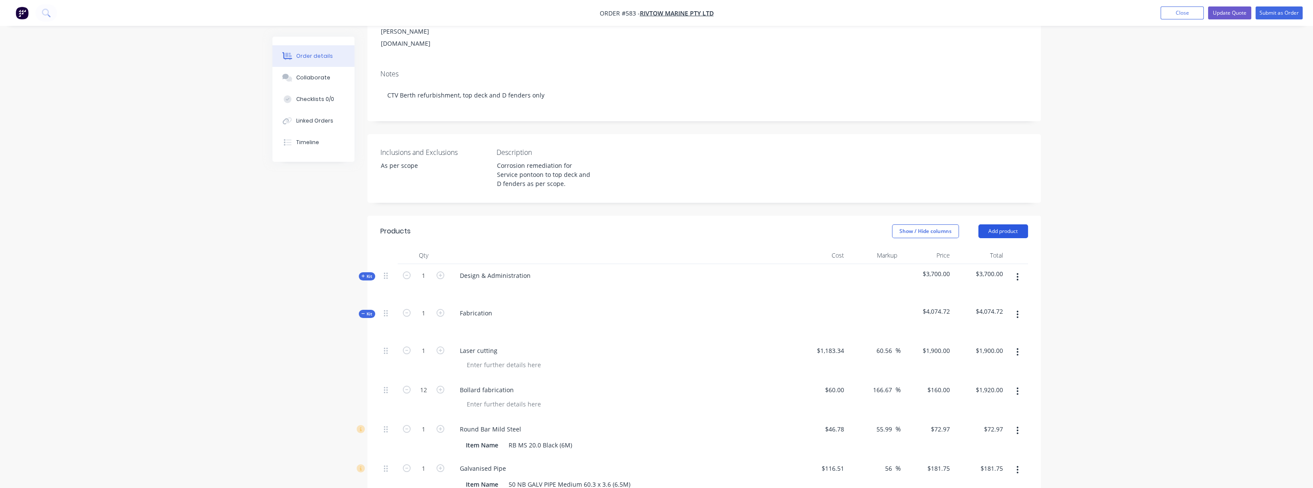
click at [659, 224] on button "Add product" at bounding box center [1003, 231] width 50 height 14
click at [659, 351] on div "Notes (Internal)" at bounding box center [987, 357] width 66 height 13
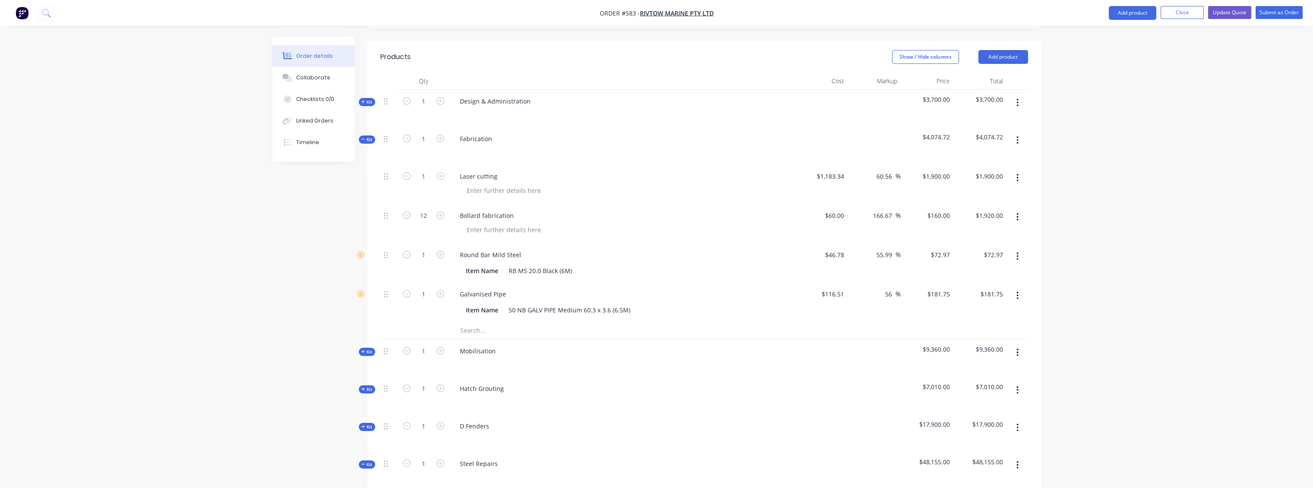
scroll to position [287, 0]
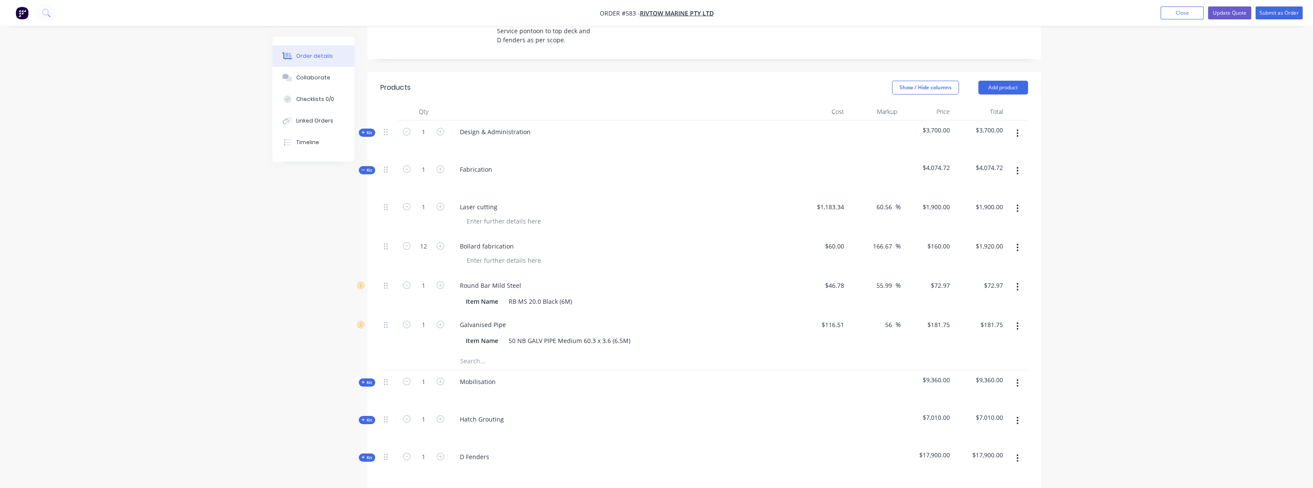
click at [498, 353] on input "text" at bounding box center [546, 361] width 173 height 17
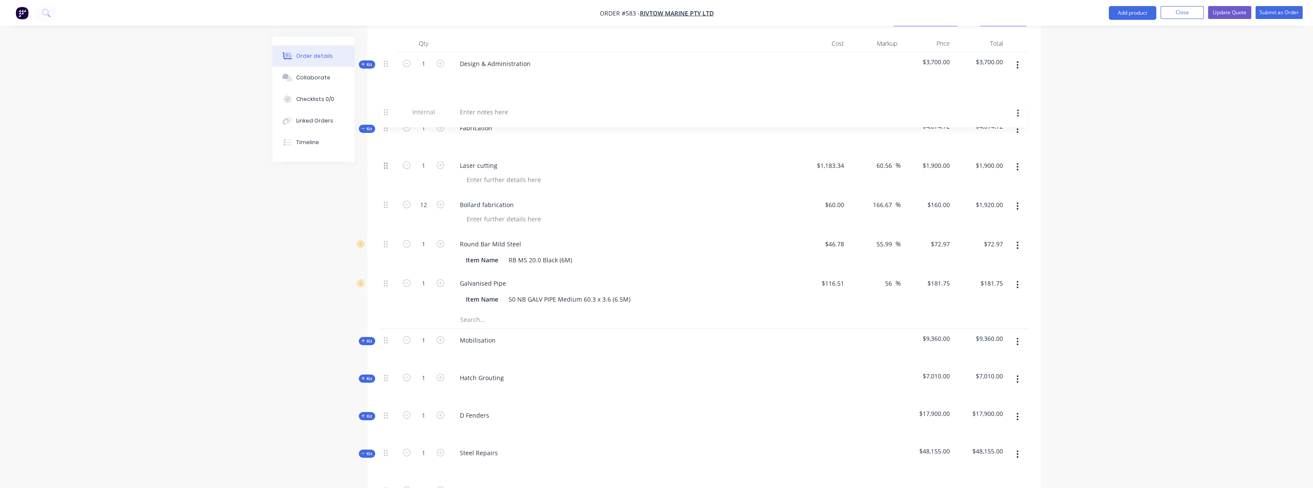
scroll to position [351, 0]
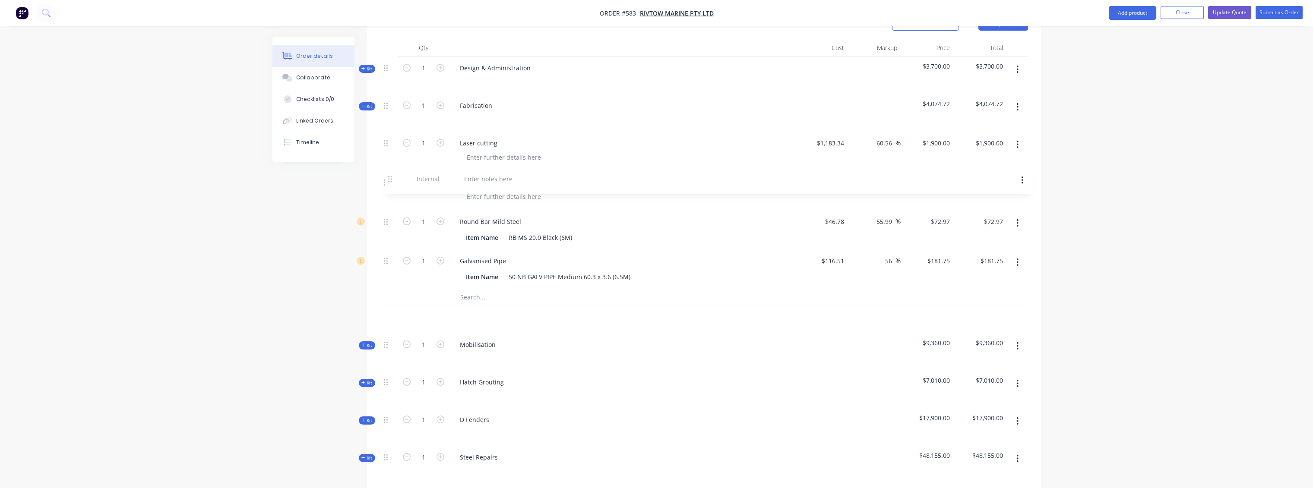
drag, startPoint x: 386, startPoint y: 262, endPoint x: 391, endPoint y: 177, distance: 85.6
click at [391, 177] on div "Kit 1 Design & Administration $3,700.00 $3,700.00 Kit 1 Fabrication $4,074.72 $…" at bounding box center [703, 478] width 647 height 842
click at [502, 312] on div at bounding box center [484, 318] width 62 height 13
drag, startPoint x: 391, startPoint y: 269, endPoint x: 389, endPoint y: 191, distance: 77.7
click at [389, 191] on div "Kit 1 Design & Administration $3,700.00 $3,700.00 Kit 1 Fabrication $4,074.72 $…" at bounding box center [703, 478] width 647 height 842
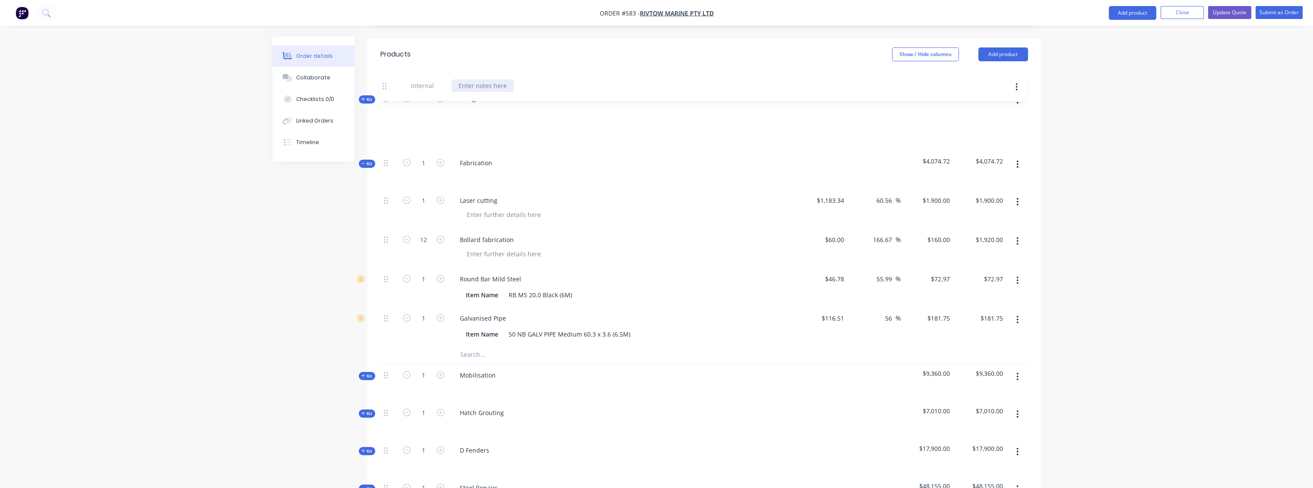
scroll to position [309, 0]
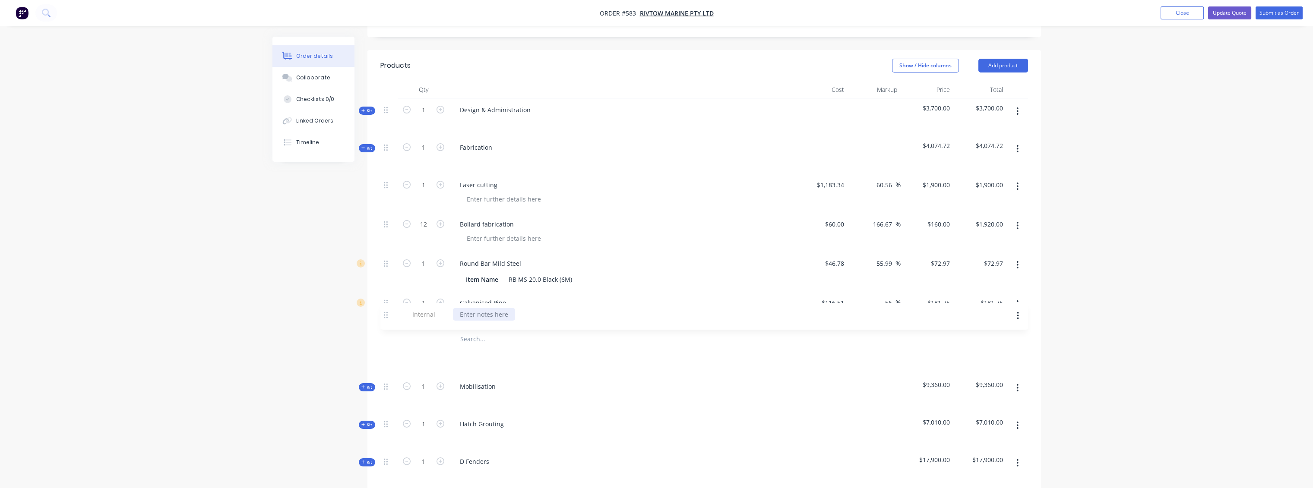
drag, startPoint x: 388, startPoint y: 279, endPoint x: 389, endPoint y: 310, distance: 30.7
click at [481, 354] on div at bounding box center [484, 360] width 62 height 13
click at [659, 354] on button "button" at bounding box center [1017, 362] width 20 height 16
click at [659, 395] on div "Delete" at bounding box center [987, 401] width 66 height 13
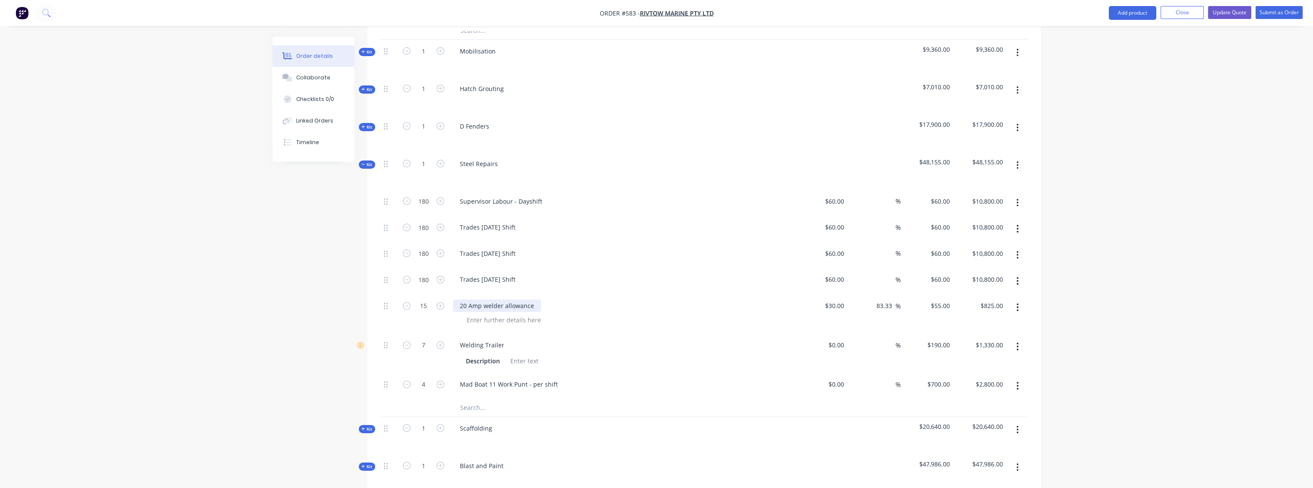
scroll to position [597, 0]
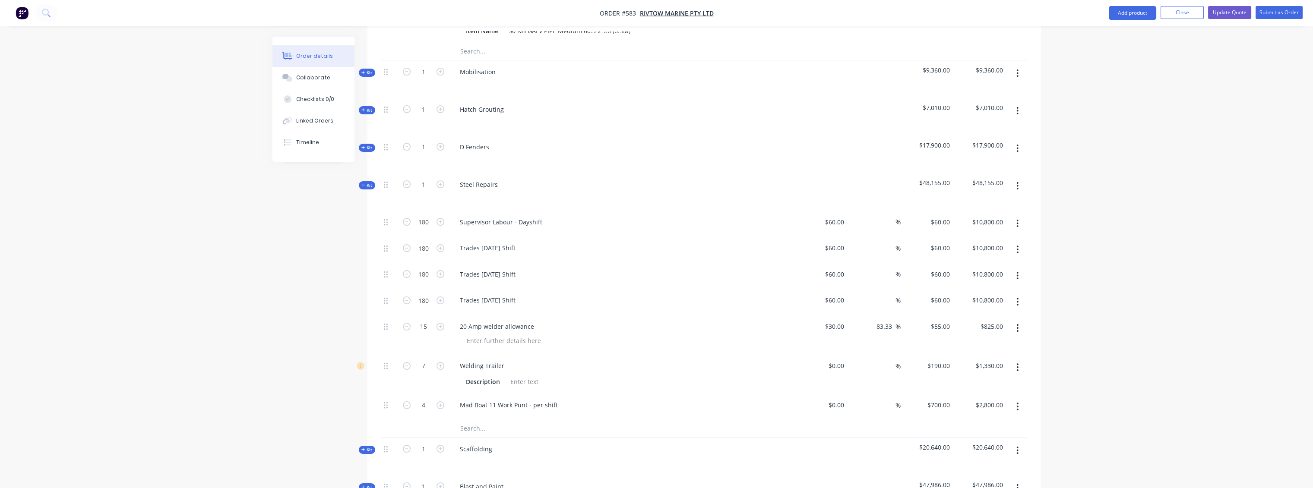
click at [367, 145] on span "Kit" at bounding box center [366, 148] width 11 height 6
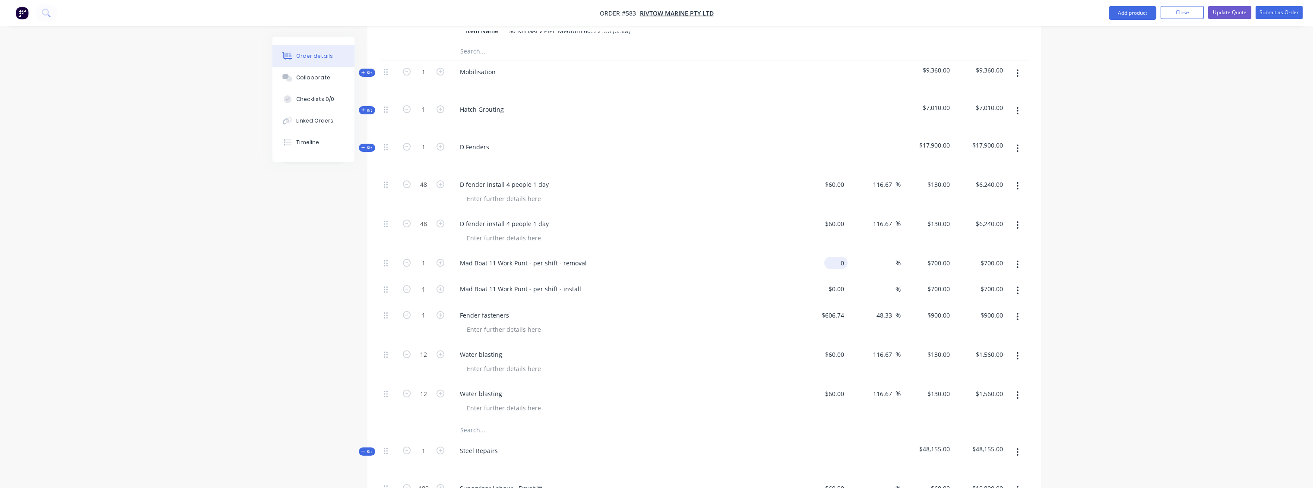
click at [659, 257] on input "0" at bounding box center [837, 263] width 20 height 13
type input "$100.00"
click at [659, 283] on input "0" at bounding box center [837, 289] width 20 height 13
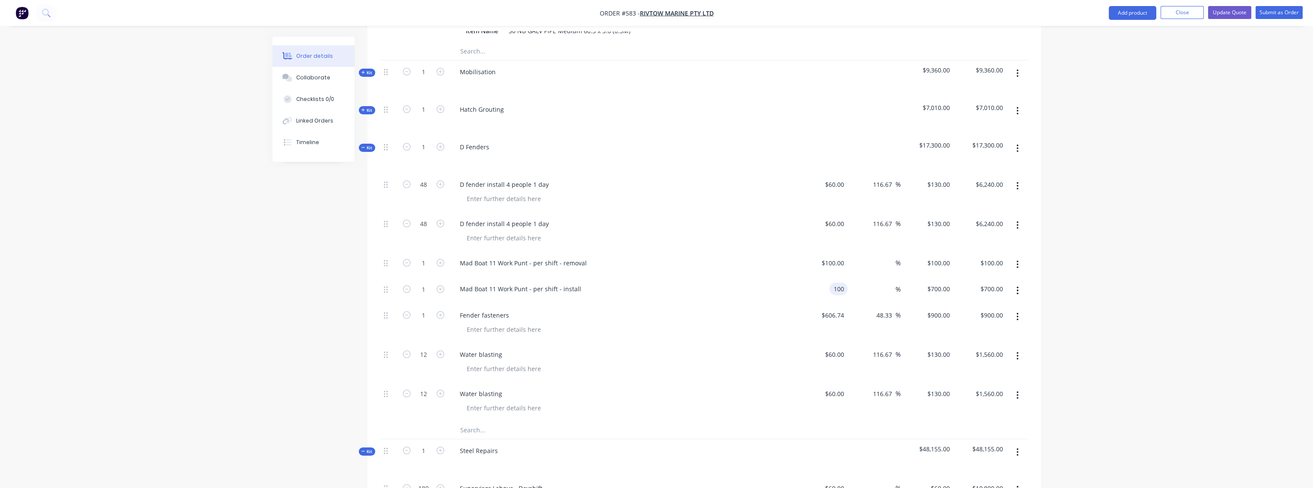
click at [659, 304] on div "48.33 48.33 %" at bounding box center [873, 323] width 53 height 39
type input "$100.00"
click at [659, 283] on input "100" at bounding box center [945, 289] width 15 height 13
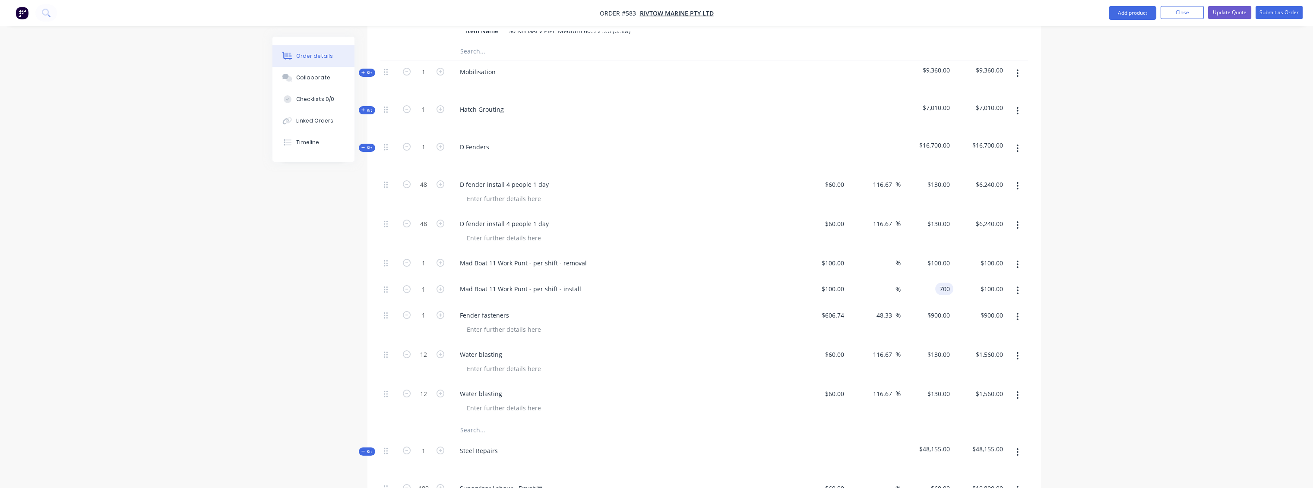
type input "700"
type input "100"
type input "600"
type input "$700.00"
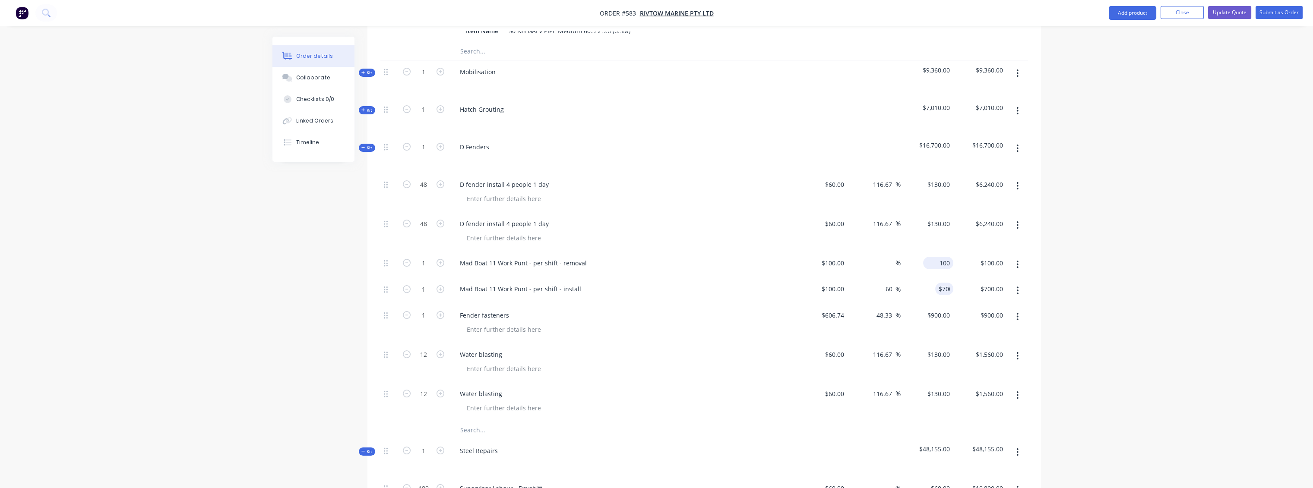
click at [659, 257] on input "100" at bounding box center [939, 263] width 27 height 13
type input "700"
type input "600"
type input "$700.00"
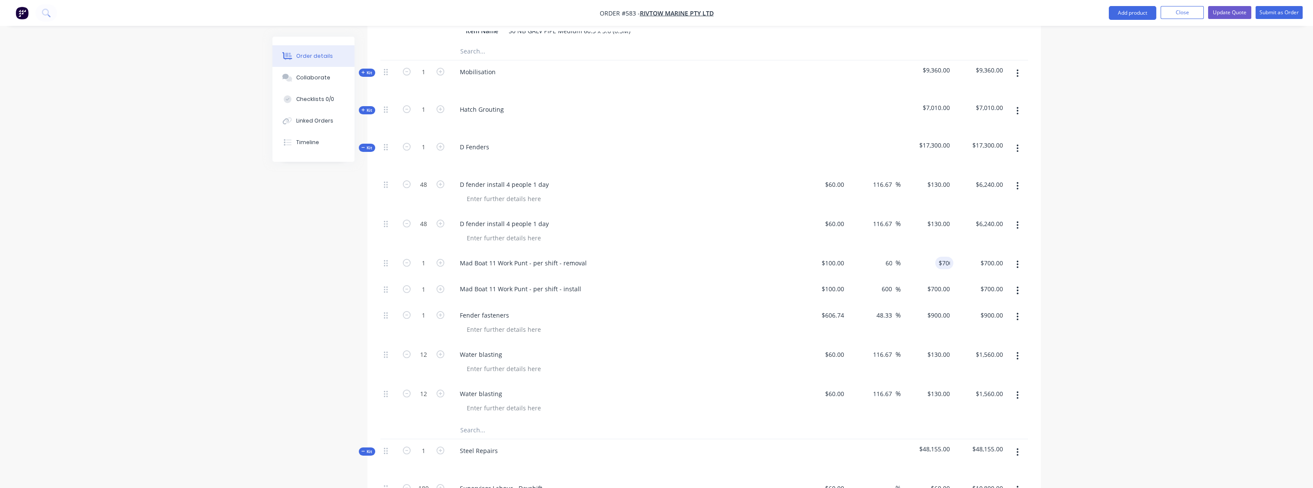
click at [659, 304] on div "$900.00 $900.00" at bounding box center [979, 323] width 53 height 39
